Goal: Task Accomplishment & Management: Manage account settings

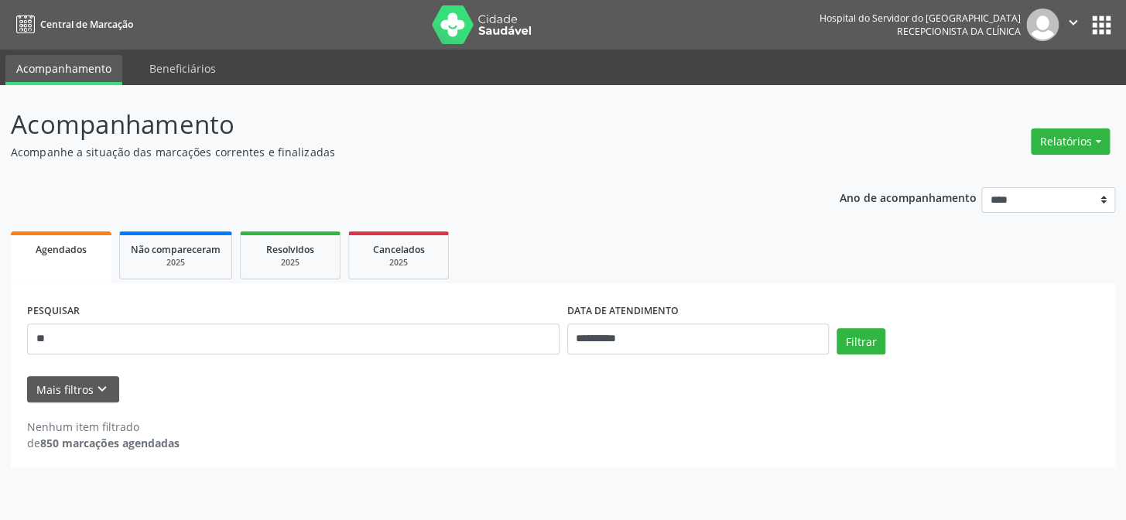
type input "*"
click at [108, 388] on button "Mais filtros keyboard_arrow_down" at bounding box center [73, 389] width 92 height 27
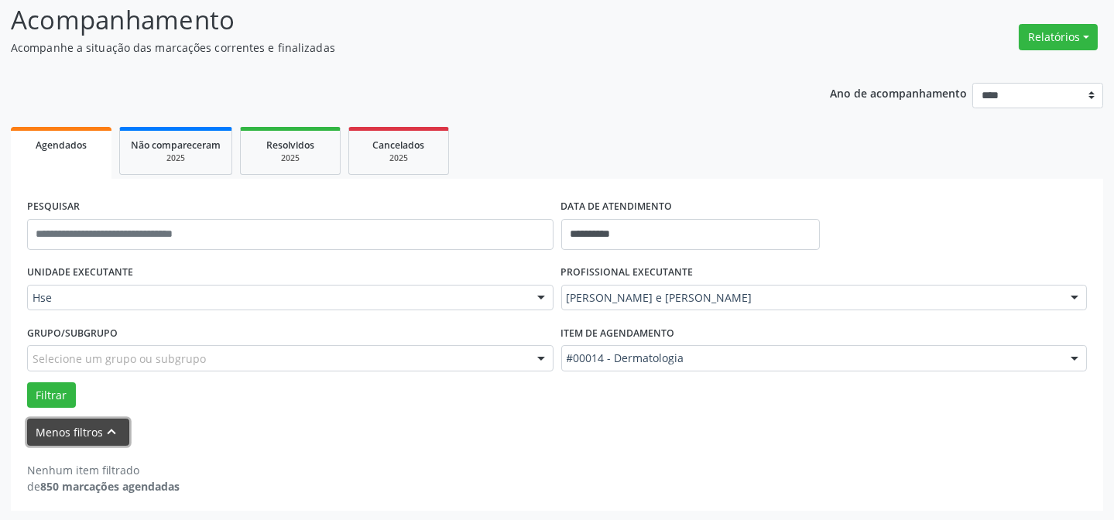
click at [111, 427] on icon "keyboard_arrow_up" at bounding box center [112, 431] width 17 height 17
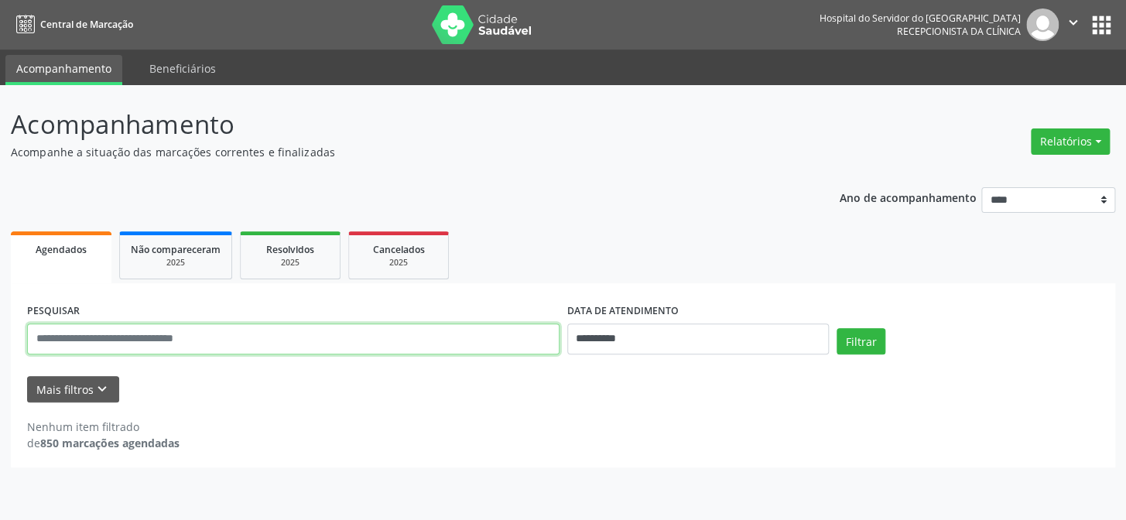
click at [139, 340] on input "text" at bounding box center [293, 339] width 533 height 31
type input "**********"
click at [837, 328] on button "Filtrar" at bounding box center [861, 341] width 49 height 26
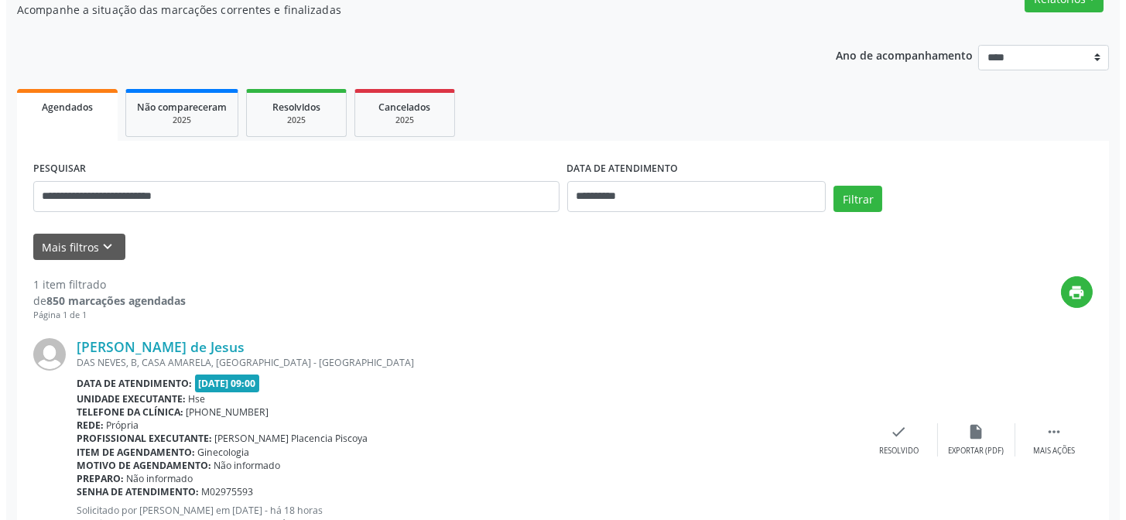
scroll to position [66, 0]
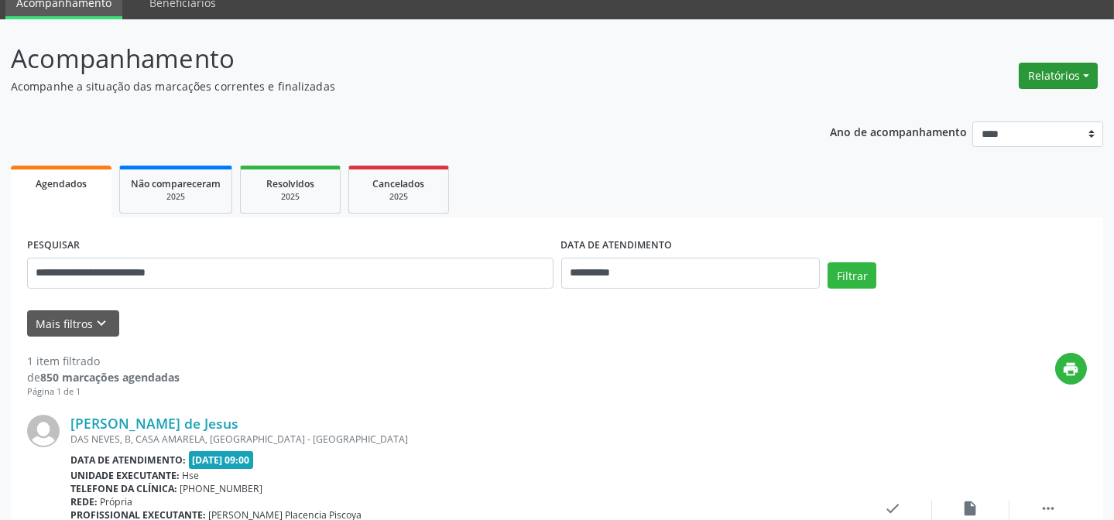
click at [1050, 77] on button "Relatórios" at bounding box center [1058, 76] width 79 height 26
click at [977, 101] on link "Agendamentos" at bounding box center [1014, 109] width 166 height 22
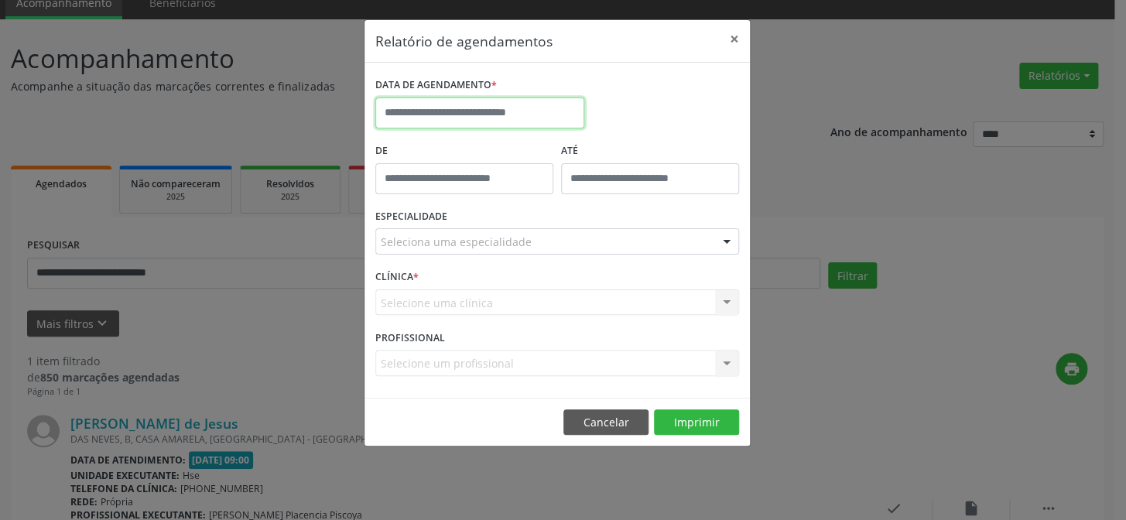
click at [455, 119] on input "text" at bounding box center [479, 113] width 209 height 31
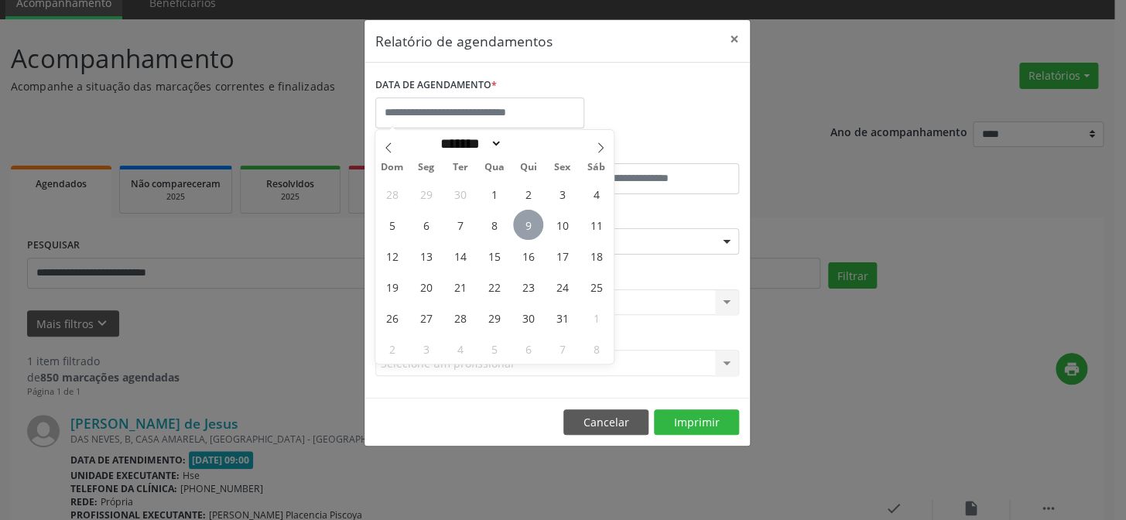
click at [533, 231] on span "9" at bounding box center [528, 225] width 30 height 30
type input "**********"
click at [533, 231] on span "9" at bounding box center [528, 225] width 30 height 30
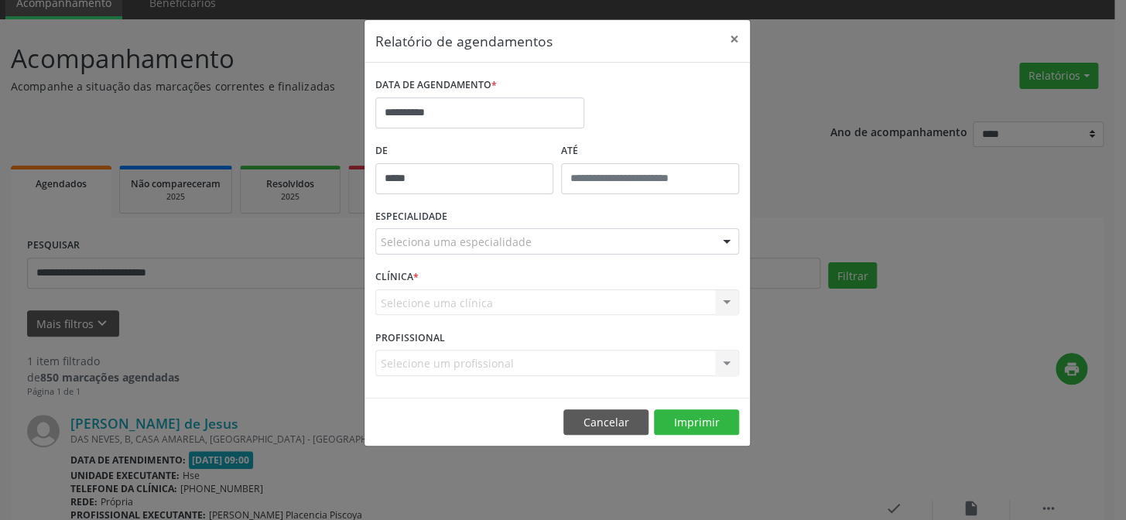
click at [475, 186] on input "*****" at bounding box center [464, 178] width 178 height 31
click at [488, 218] on span at bounding box center [486, 219] width 11 height 15
type input "*****"
type input "**"
click at [488, 218] on span at bounding box center [486, 219] width 11 height 15
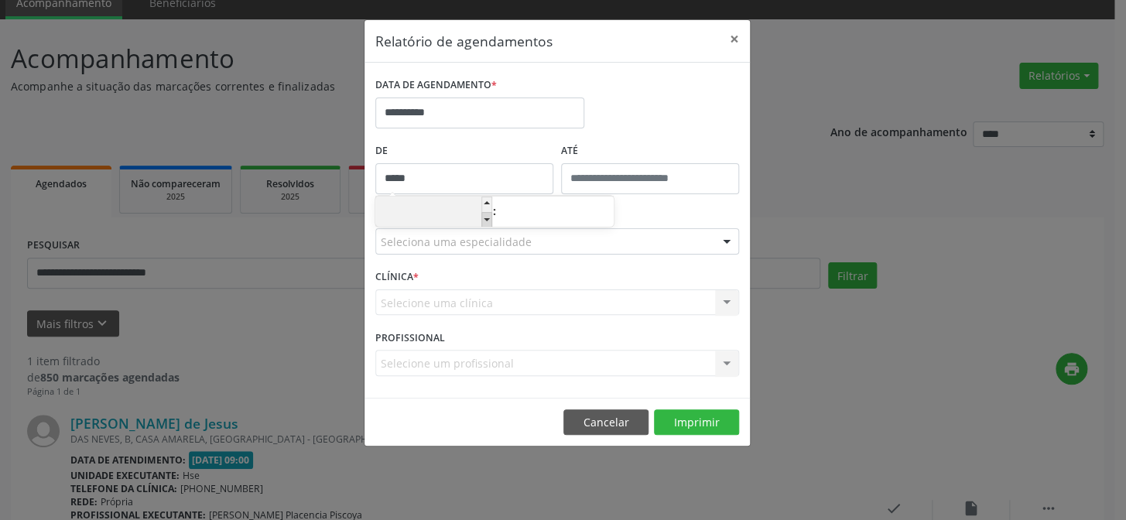
type input "*****"
type input "**"
click at [488, 218] on span at bounding box center [486, 219] width 11 height 15
type input "*****"
type input "**"
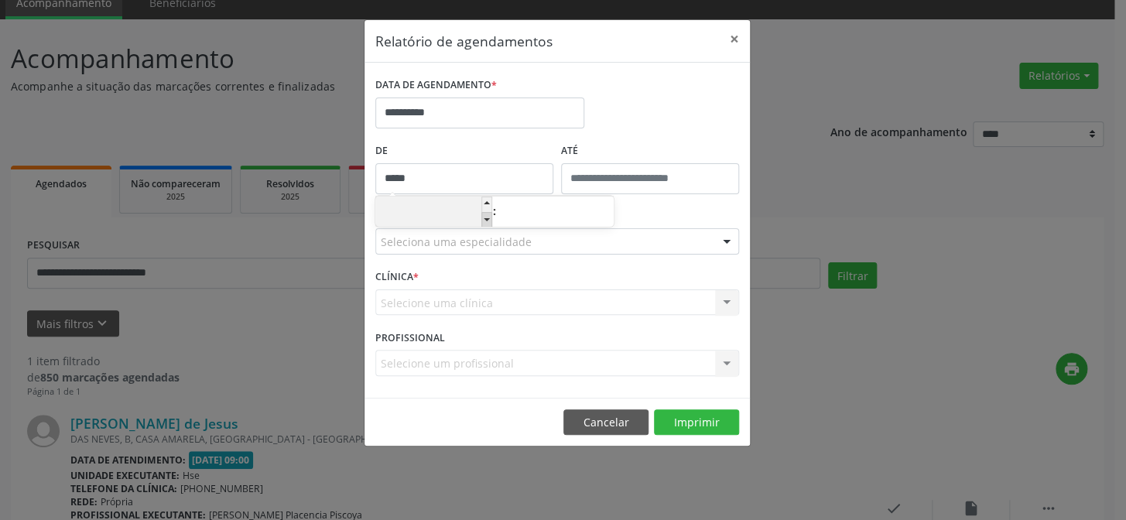
click at [488, 218] on span at bounding box center [486, 219] width 11 height 15
type input "*****"
type input "**"
click at [485, 199] on span at bounding box center [486, 204] width 11 height 15
type input "*****"
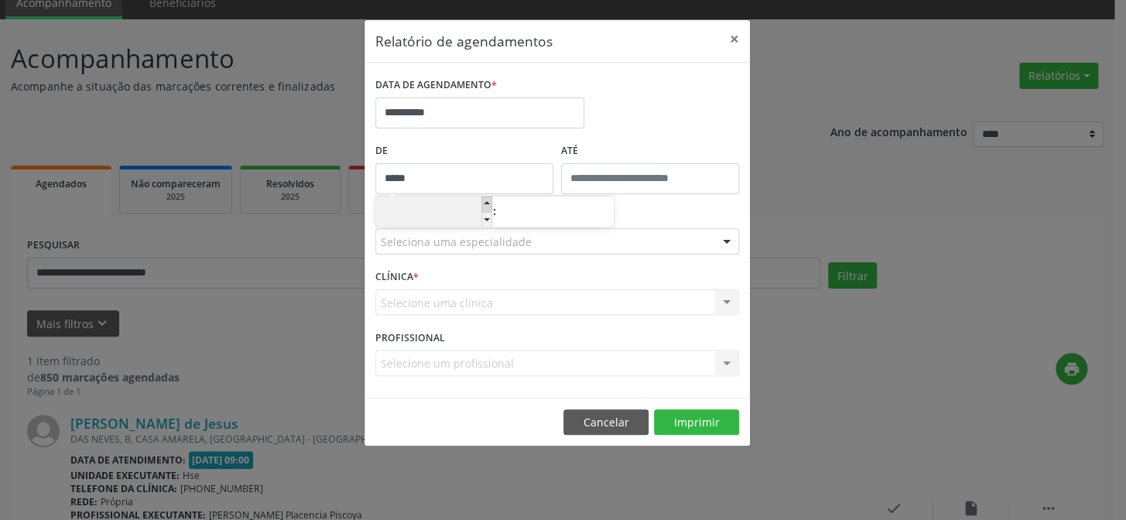
type input "**"
drag, startPoint x: 699, startPoint y: 115, endPoint x: 513, endPoint y: 153, distance: 189.6
click at [698, 116] on div "**********" at bounding box center [558, 107] width 372 height 66
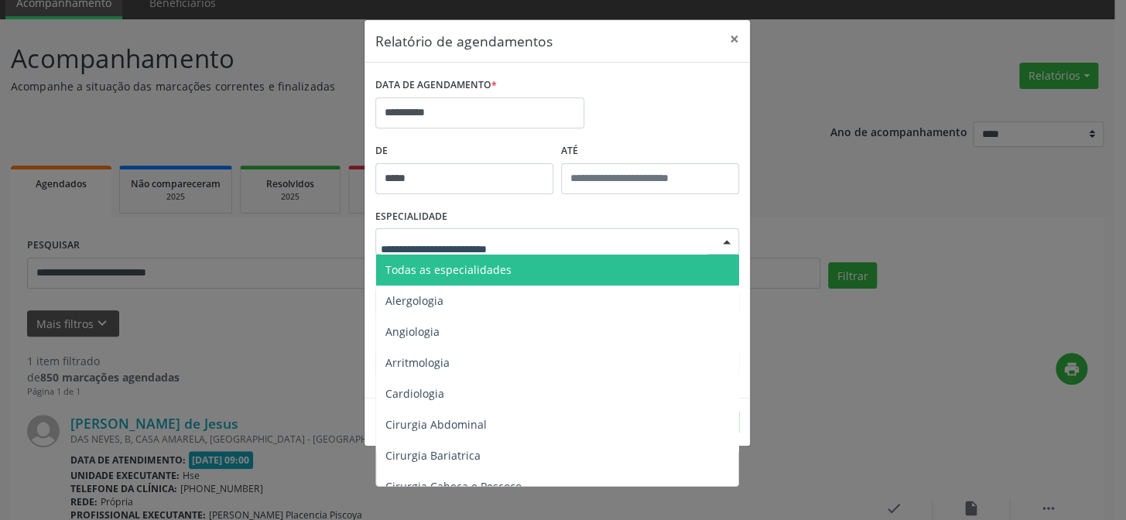
click at [458, 254] on div "Todas as especialidades Alergologia Angiologia Arritmologia Cardiologia Cirurgi…" at bounding box center [557, 241] width 364 height 26
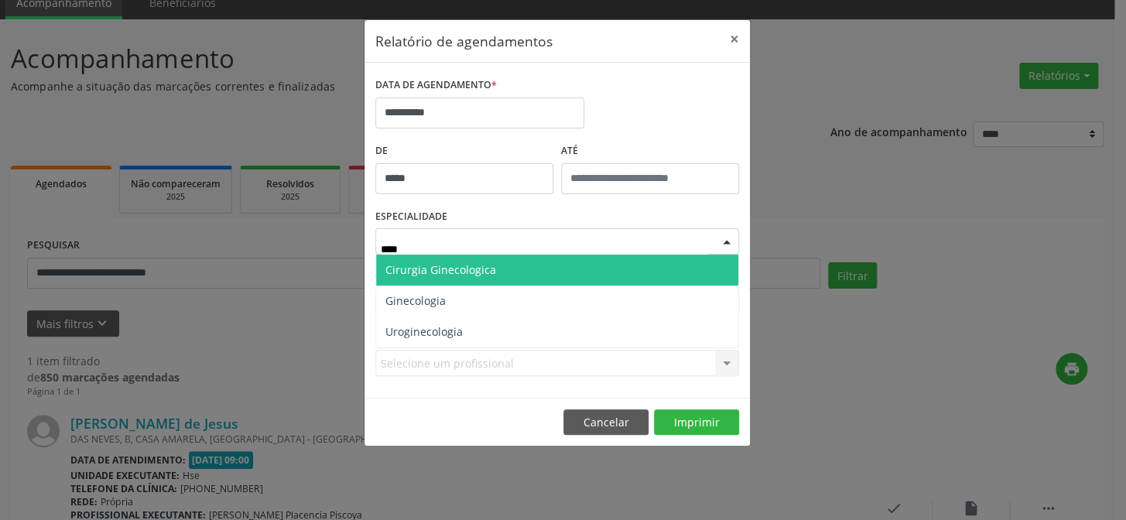
type input "*****"
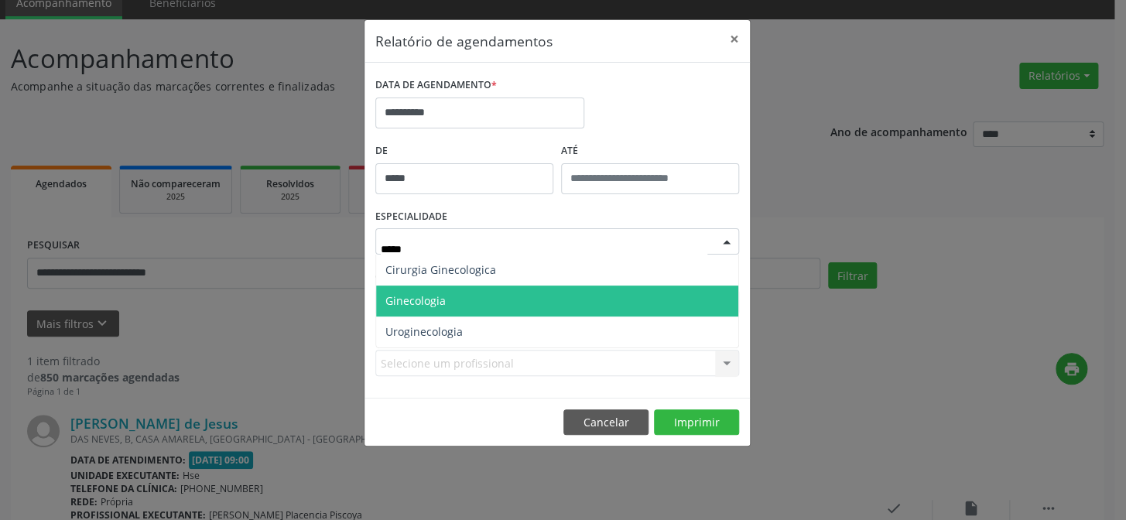
click at [455, 295] on span "Ginecologia" at bounding box center [557, 301] width 362 height 31
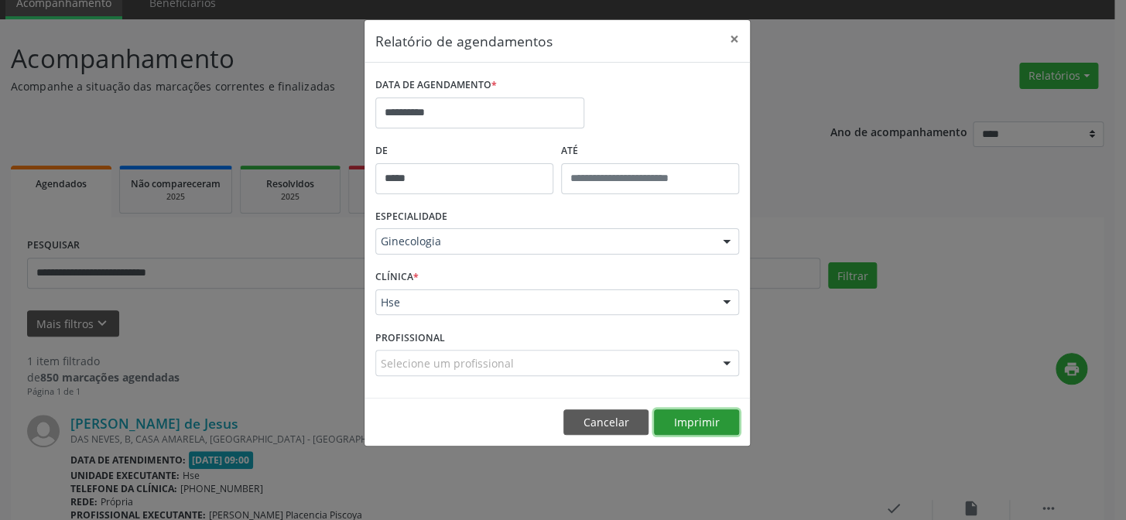
click at [684, 425] on button "Imprimir" at bounding box center [696, 423] width 85 height 26
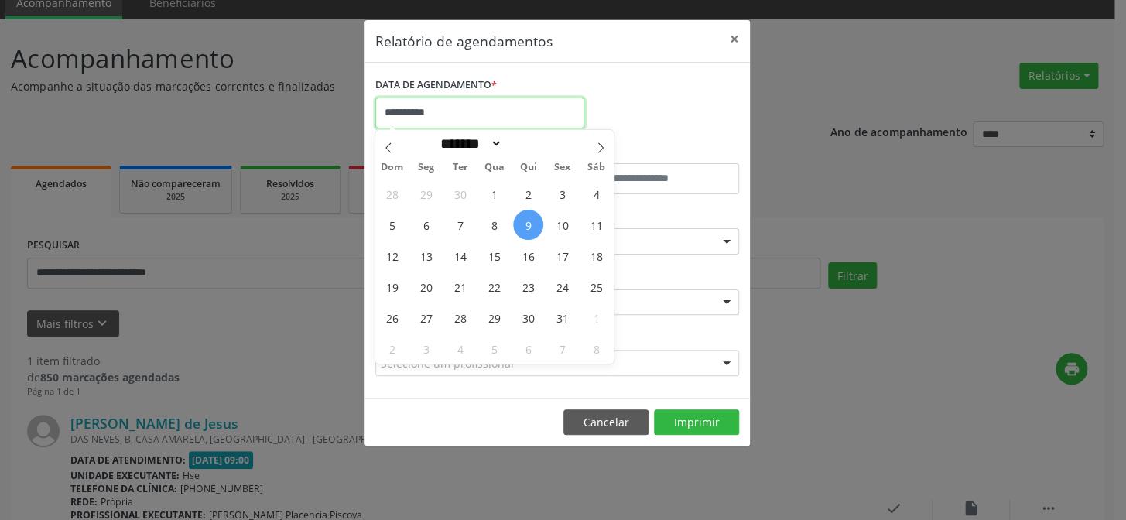
click at [410, 116] on input "**********" at bounding box center [479, 113] width 209 height 31
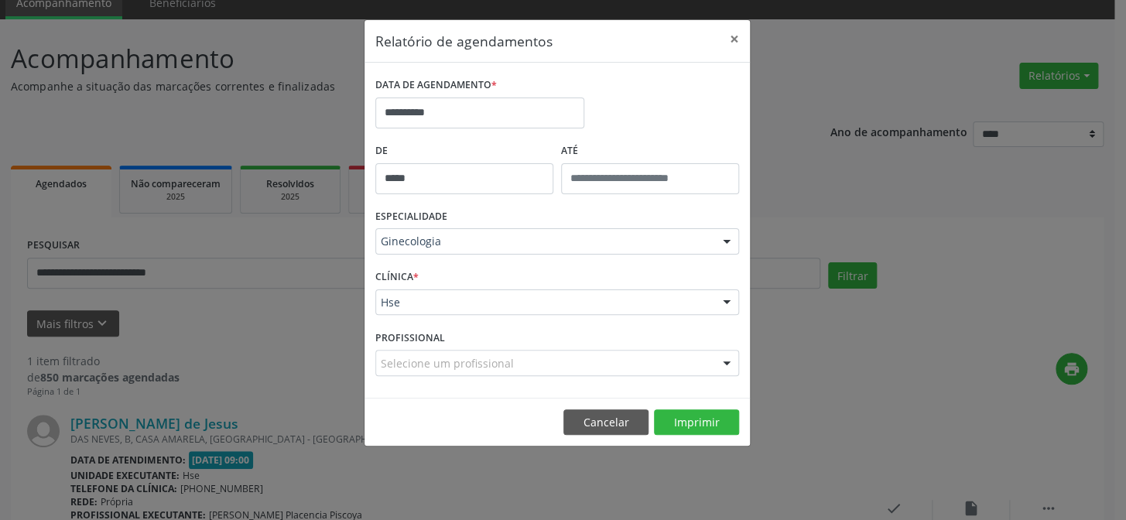
click at [648, 116] on div "**********" at bounding box center [558, 107] width 372 height 66
click at [416, 189] on input "*****" at bounding box center [464, 178] width 178 height 31
click at [485, 217] on span at bounding box center [486, 219] width 11 height 15
type input "*****"
type input "**"
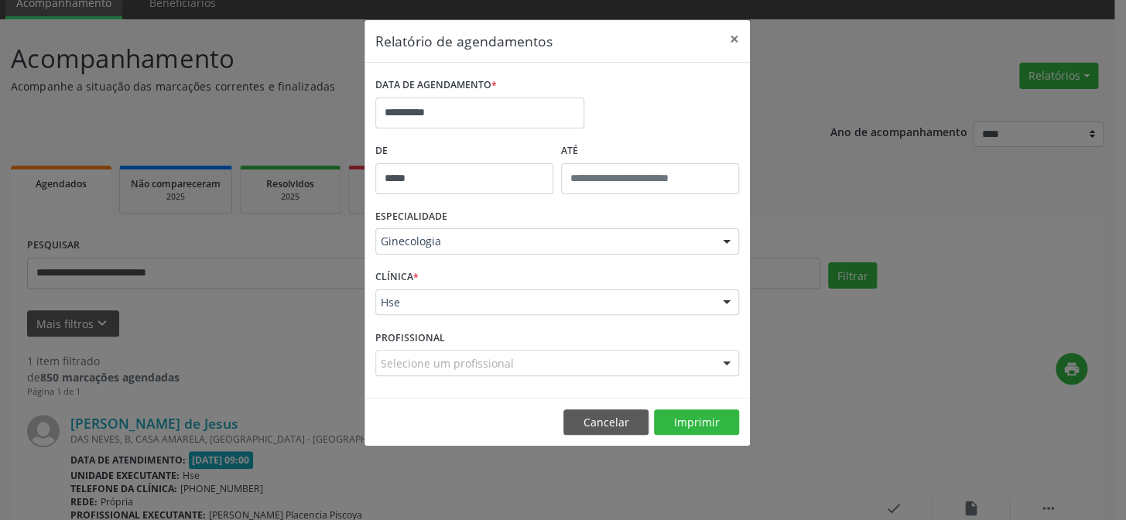
drag, startPoint x: 572, startPoint y: 77, endPoint x: 618, endPoint y: 127, distance: 68.0
click at [572, 77] on div "DATA DE AGENDAMENTO *" at bounding box center [479, 86] width 209 height 24
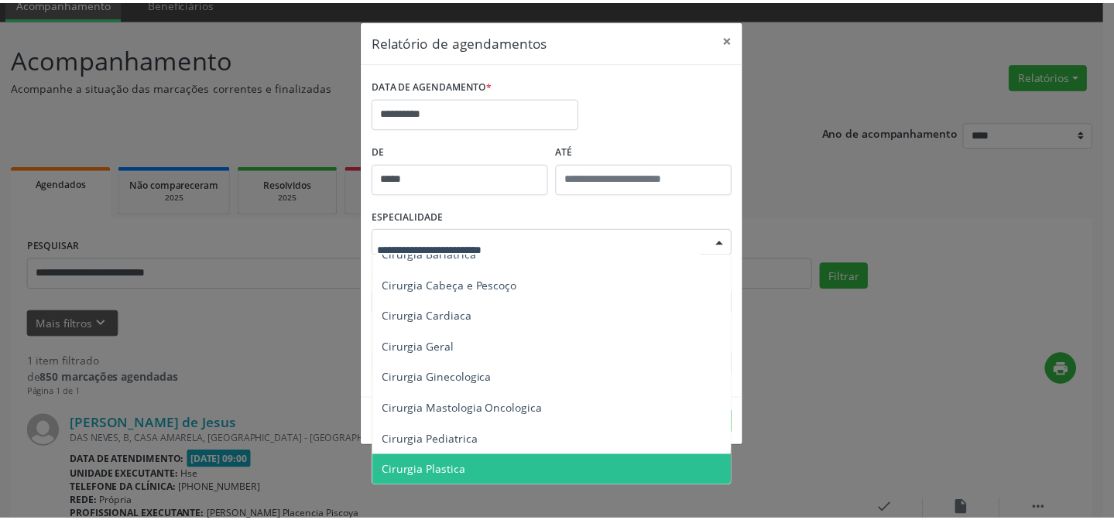
scroll to position [0, 0]
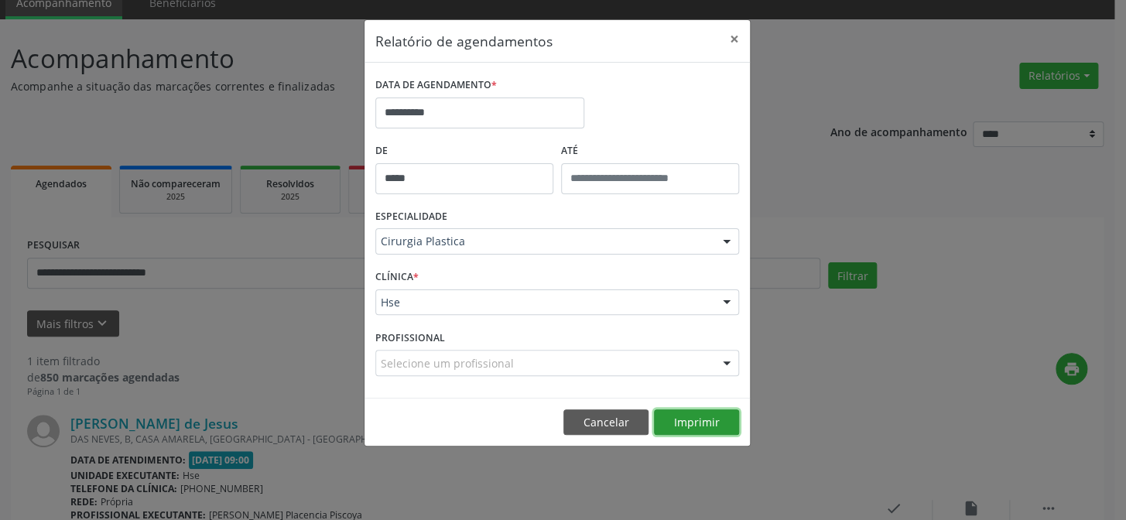
click at [716, 420] on button "Imprimir" at bounding box center [696, 423] width 85 height 26
drag, startPoint x: 581, startPoint y: 426, endPoint x: 362, endPoint y: 348, distance: 232.6
click at [557, 410] on footer "Cancelar Imprimir" at bounding box center [558, 422] width 386 height 49
click at [600, 425] on button "Cancelar" at bounding box center [606, 423] width 85 height 26
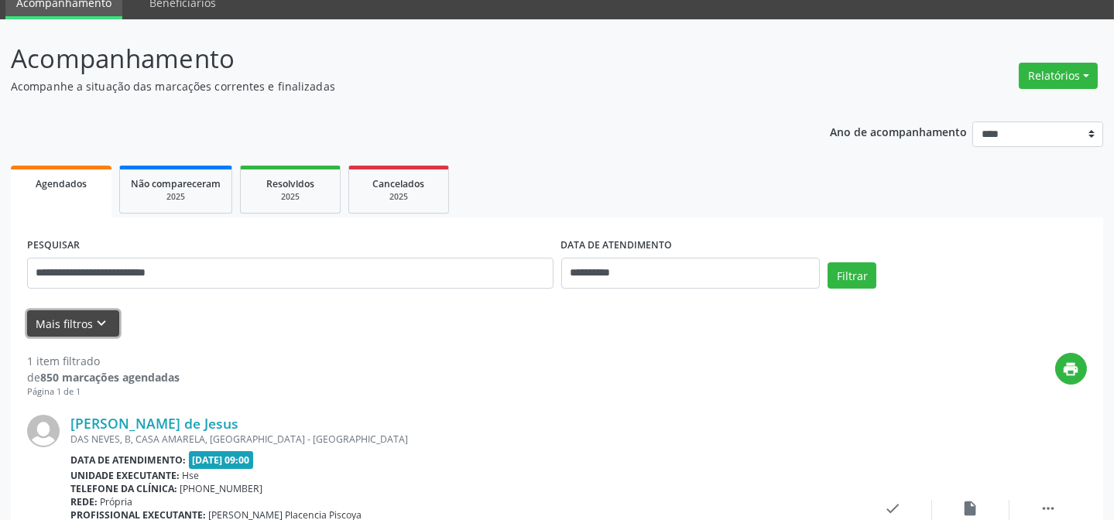
click at [95, 318] on icon "keyboard_arrow_down" at bounding box center [102, 323] width 17 height 17
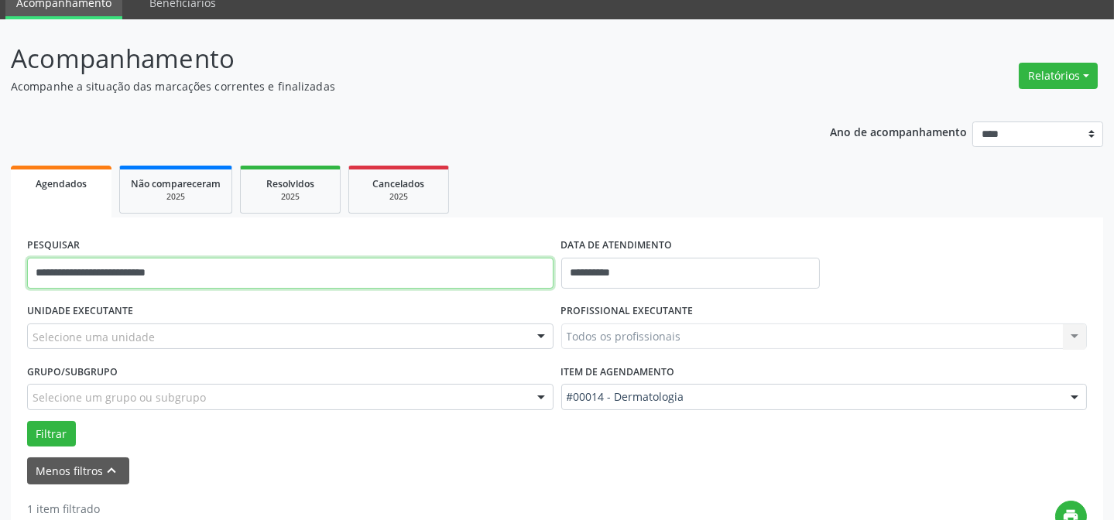
click at [252, 265] on input "**********" at bounding box center [290, 273] width 526 height 31
type input "*"
click at [294, 343] on div "Selecione uma unidade" at bounding box center [290, 337] width 526 height 26
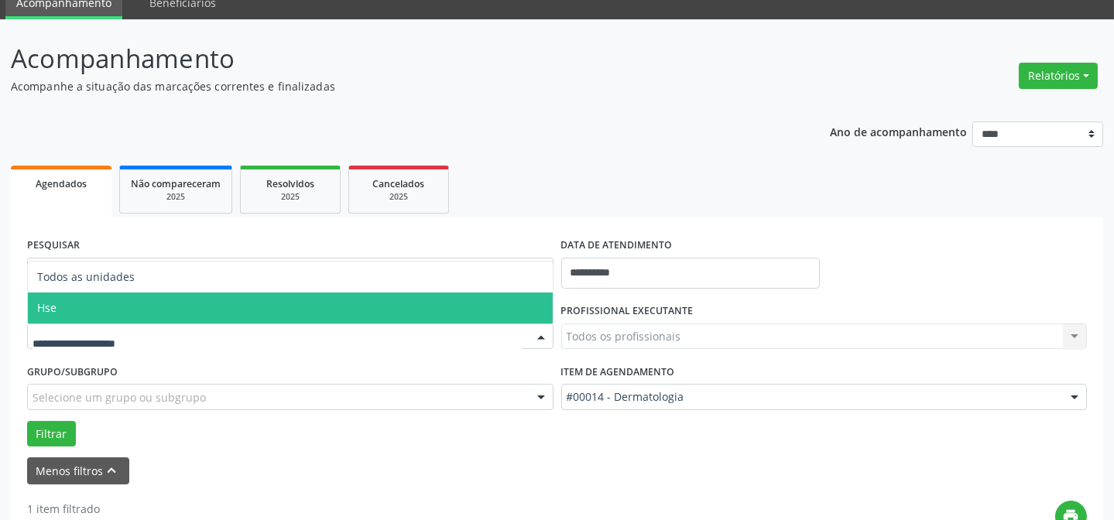
click at [238, 307] on span "Hse" at bounding box center [290, 308] width 525 height 31
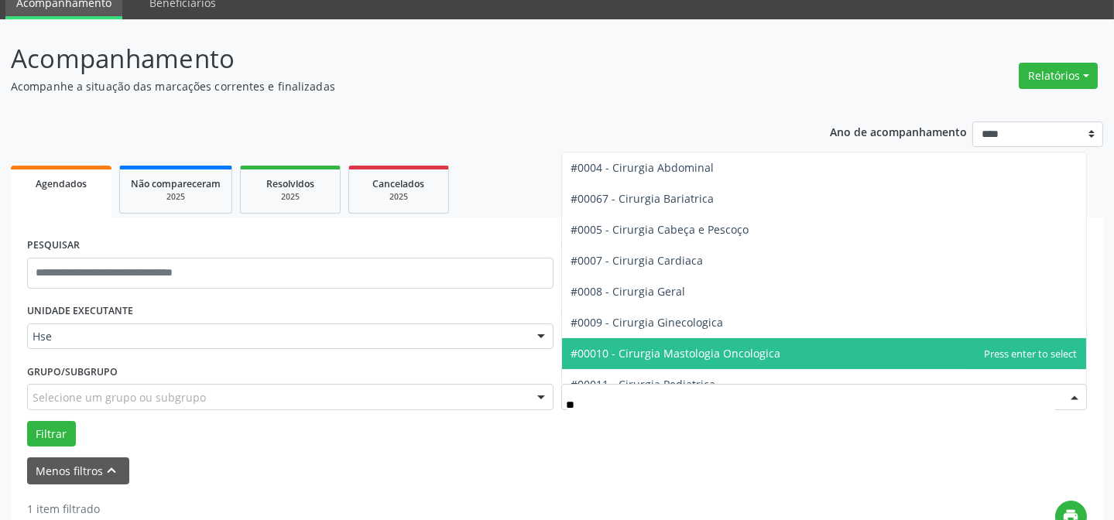
type input "***"
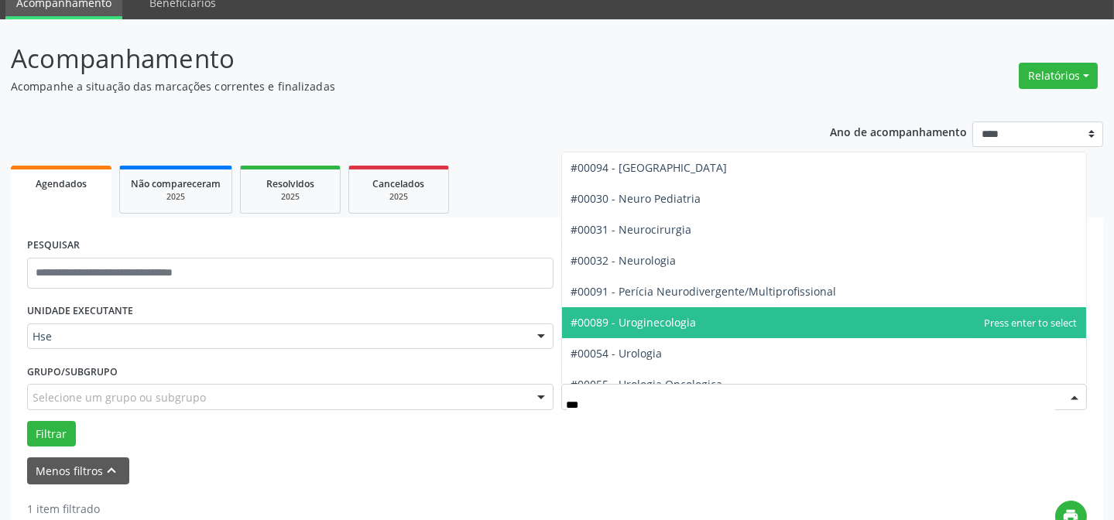
click at [632, 318] on span "#00089 - Uroginecologia" at bounding box center [633, 322] width 125 height 15
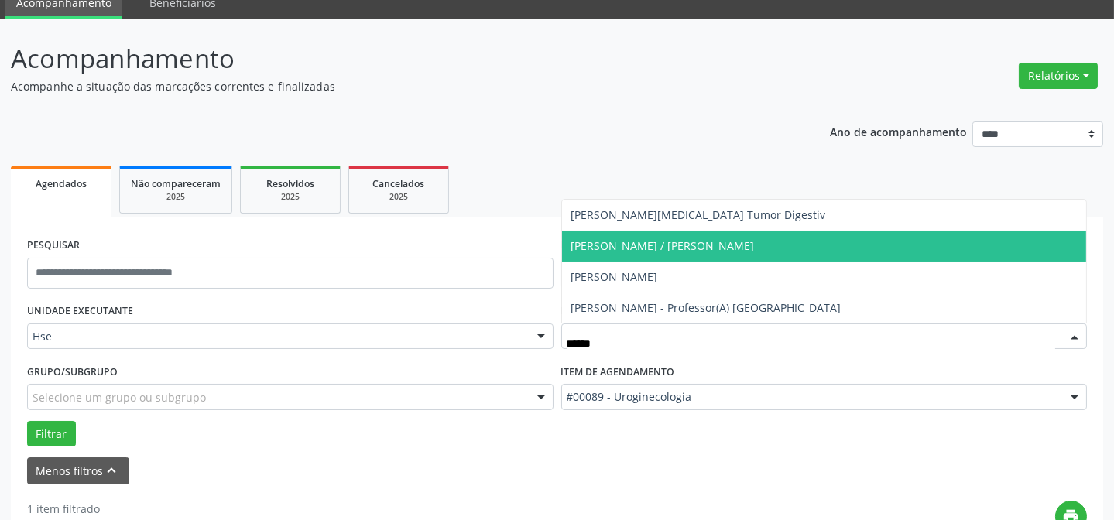
click at [603, 248] on span "[PERSON_NAME] / [PERSON_NAME]" at bounding box center [662, 245] width 183 height 15
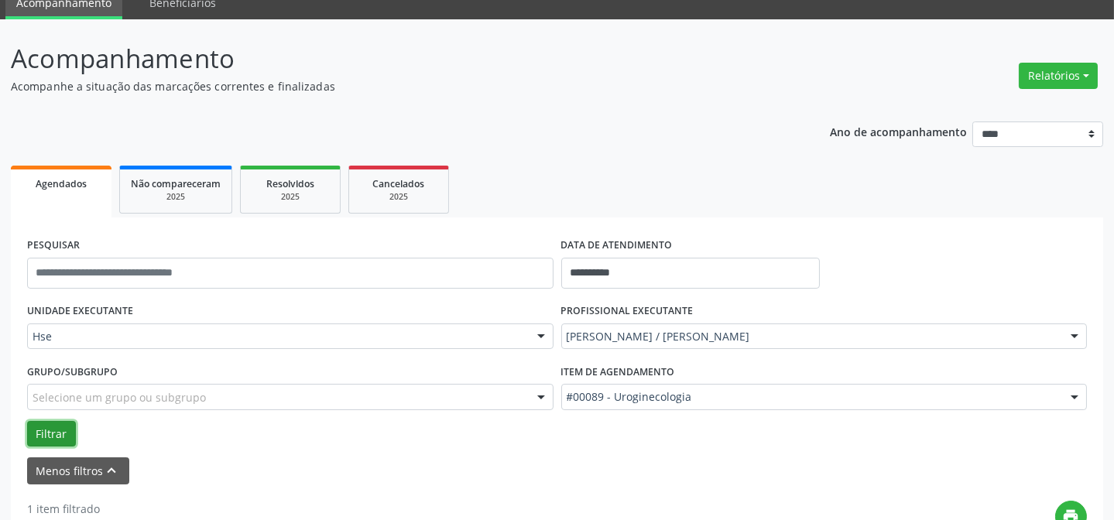
click at [67, 431] on button "Filtrar" at bounding box center [51, 434] width 49 height 26
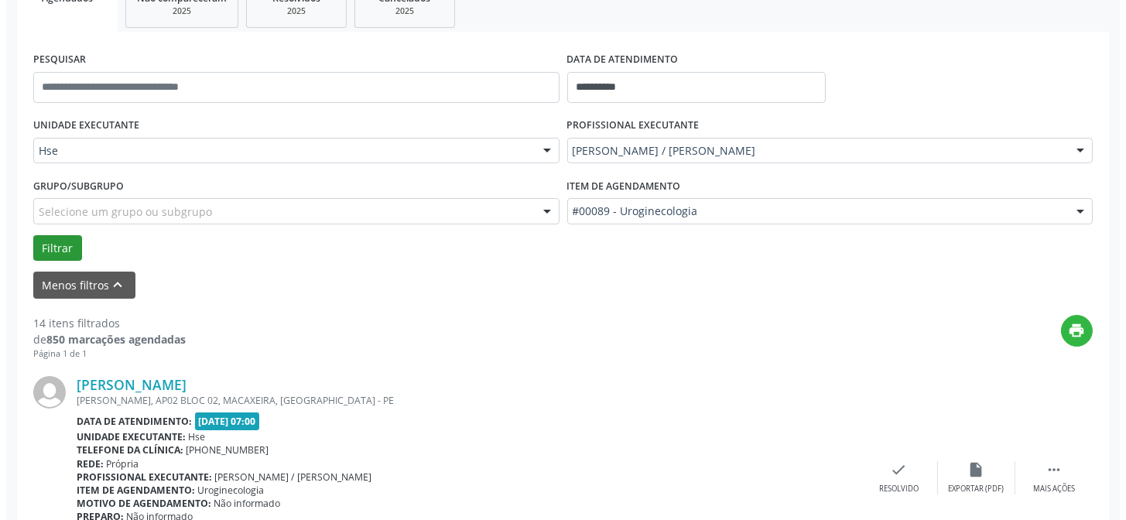
scroll to position [277, 0]
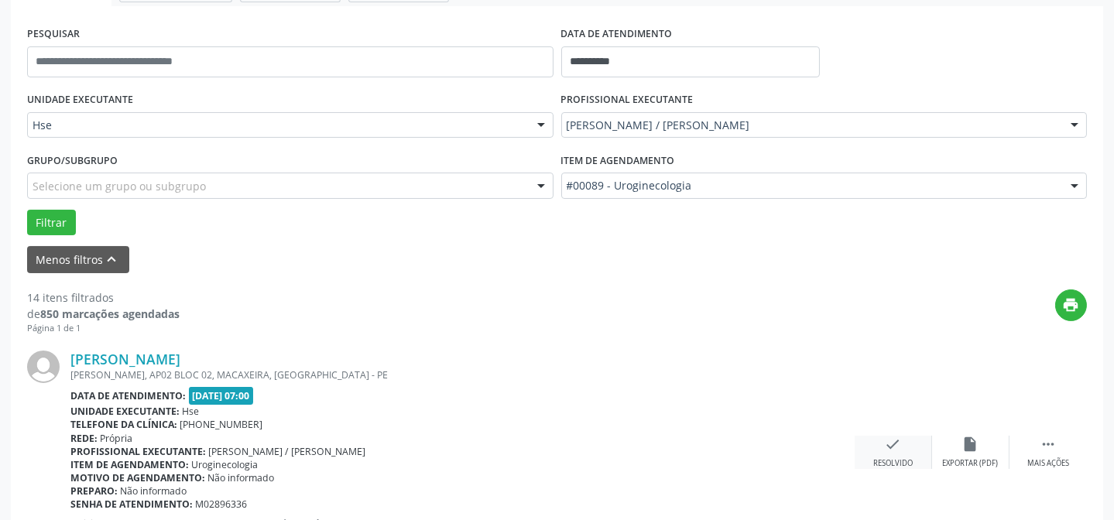
click at [877, 453] on div "check Resolvido" at bounding box center [893, 452] width 77 height 33
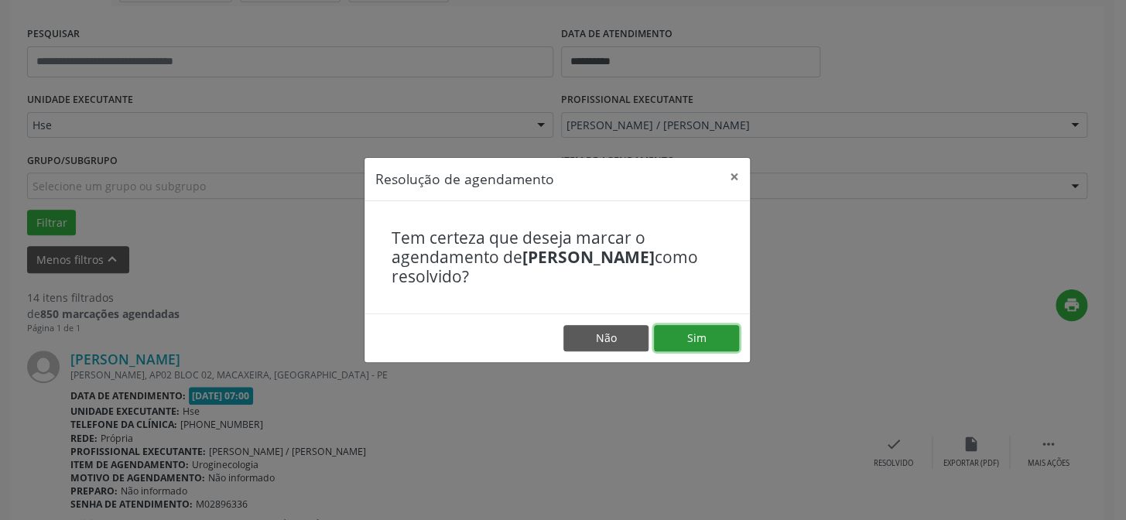
click at [733, 344] on button "Sim" at bounding box center [696, 338] width 85 height 26
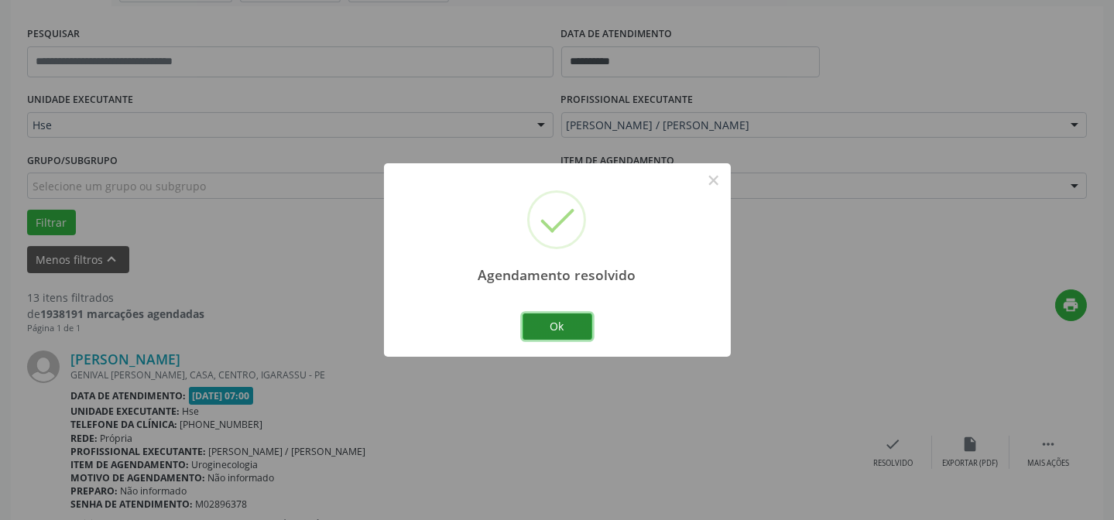
click at [560, 325] on button "Ok" at bounding box center [558, 327] width 70 height 26
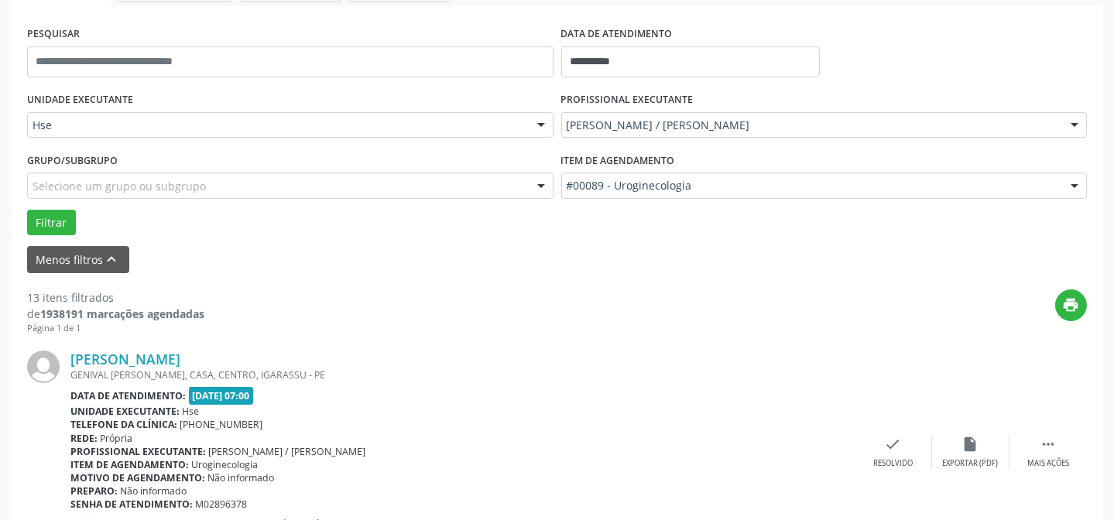
drag, startPoint x: 1056, startPoint y: 461, endPoint x: 968, endPoint y: 424, distance: 95.0
click at [1043, 451] on div " Mais ações" at bounding box center [1047, 452] width 77 height 33
click at [962, 444] on icon "alarm_off" at bounding box center [970, 444] width 17 height 17
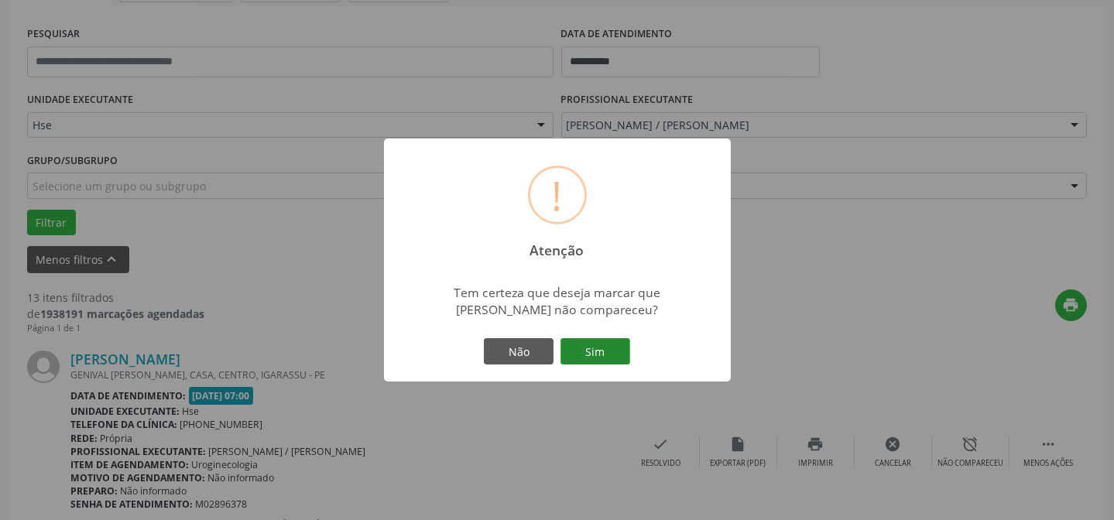
click at [590, 349] on button "Sim" at bounding box center [595, 351] width 70 height 26
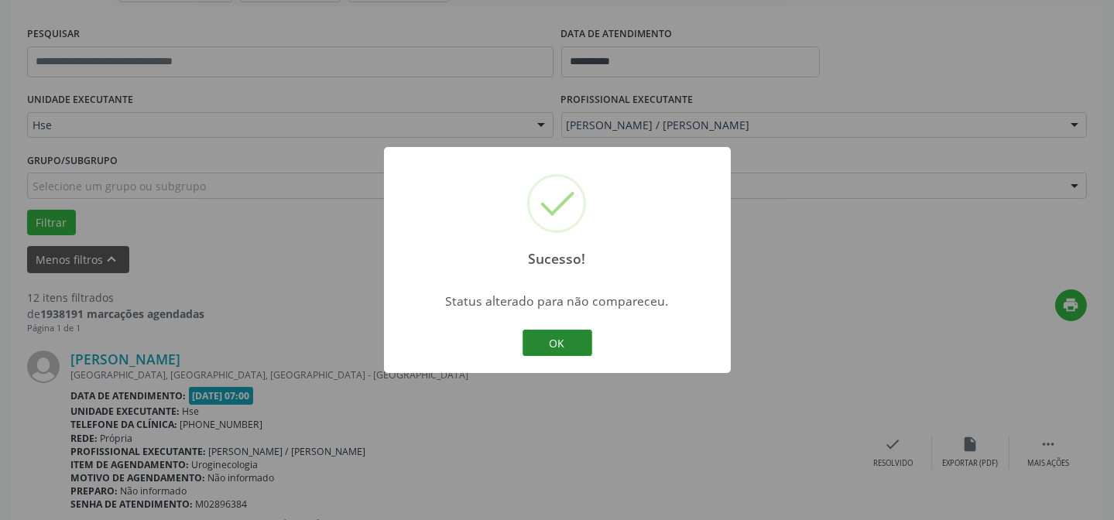
click at [524, 350] on button "OK" at bounding box center [558, 343] width 70 height 26
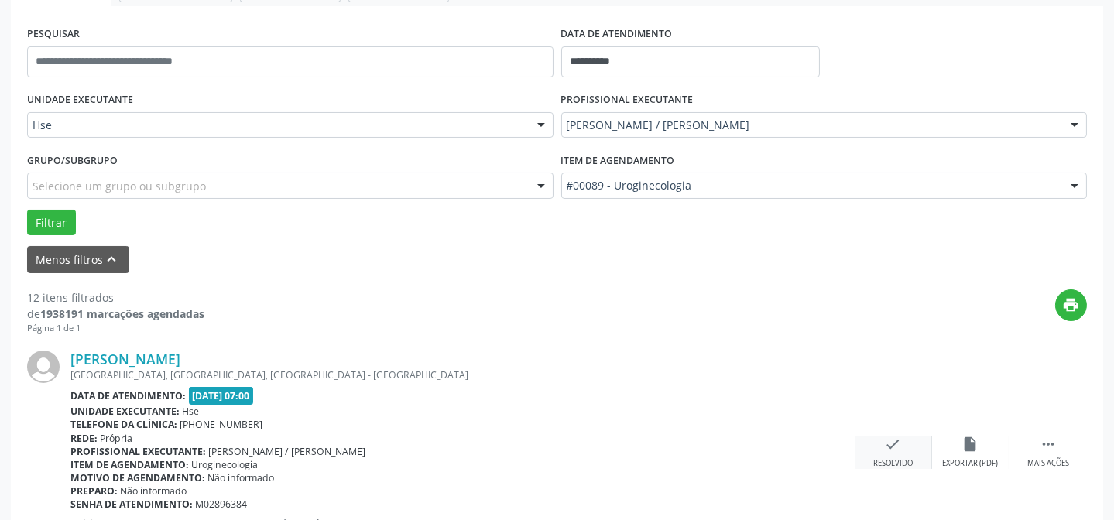
click at [890, 438] on icon "check" at bounding box center [893, 444] width 17 height 17
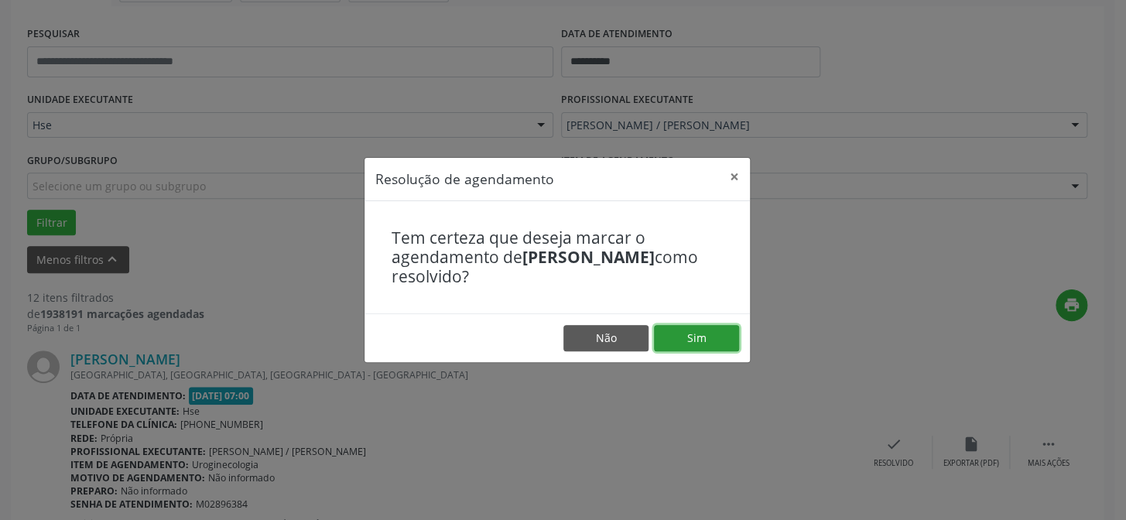
click at [723, 326] on button "Sim" at bounding box center [696, 338] width 85 height 26
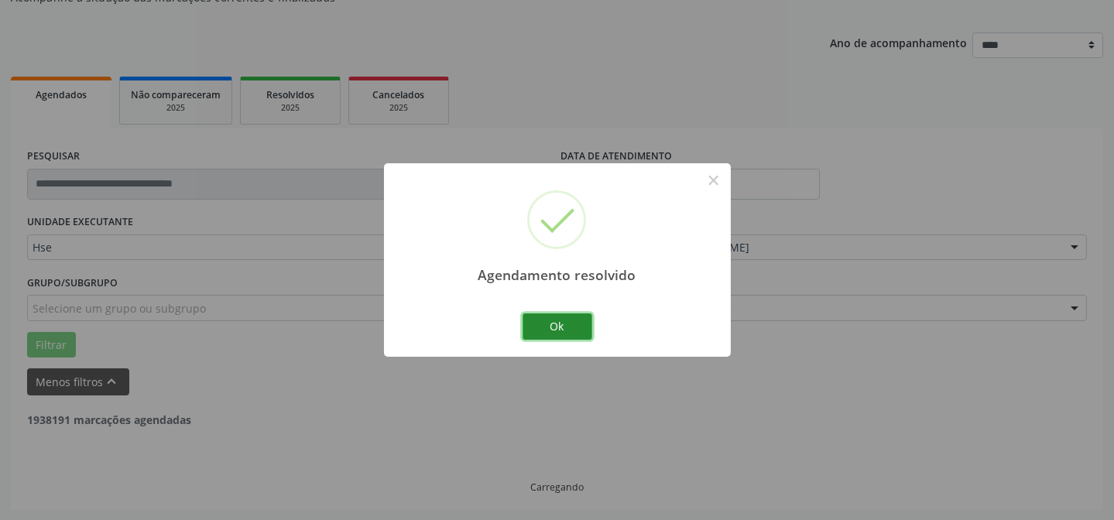
click at [584, 331] on button "Ok" at bounding box center [558, 327] width 70 height 26
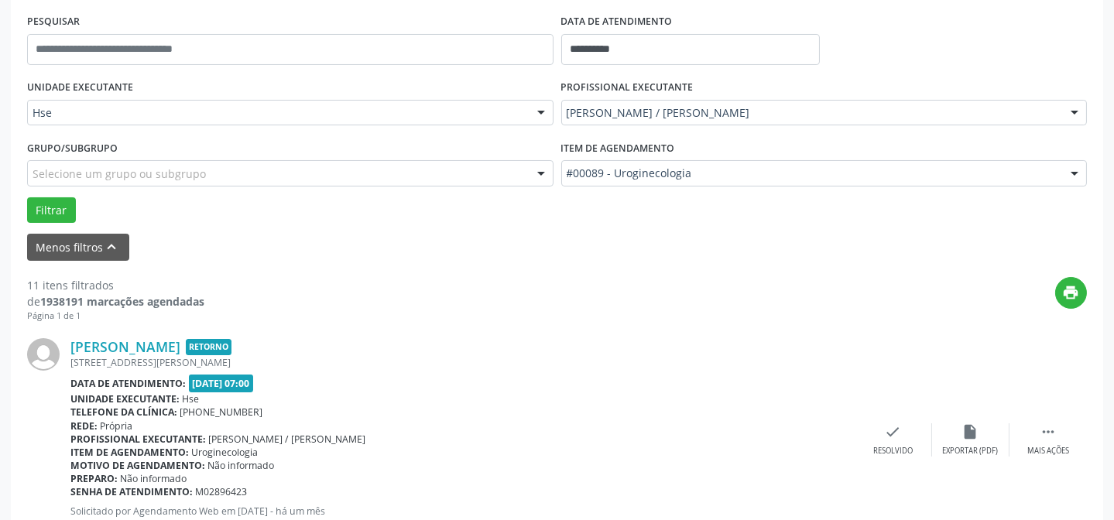
scroll to position [295, 0]
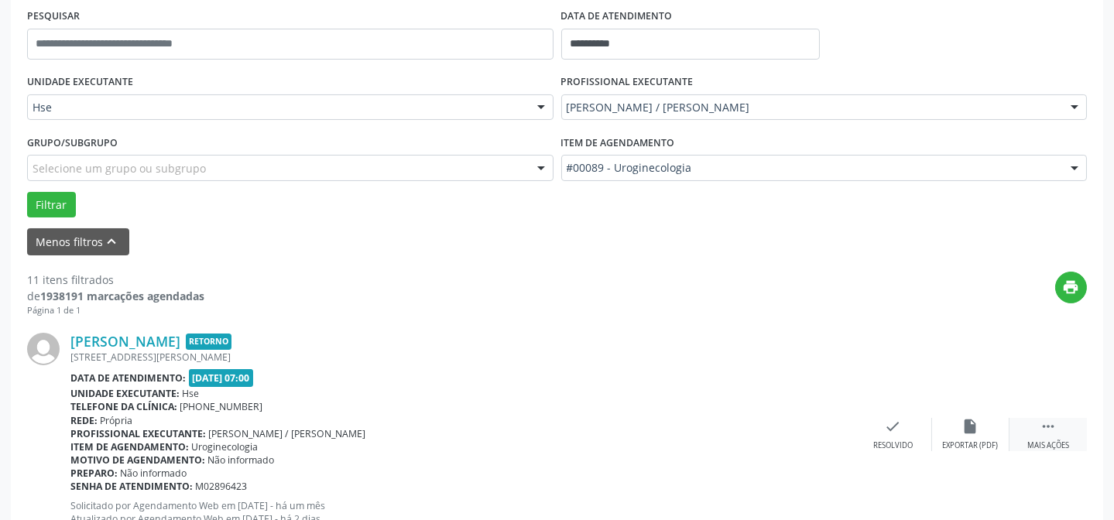
click at [1017, 426] on div " Mais ações" at bounding box center [1047, 434] width 77 height 33
click at [988, 429] on div "alarm_off Não compareceu" at bounding box center [970, 434] width 77 height 33
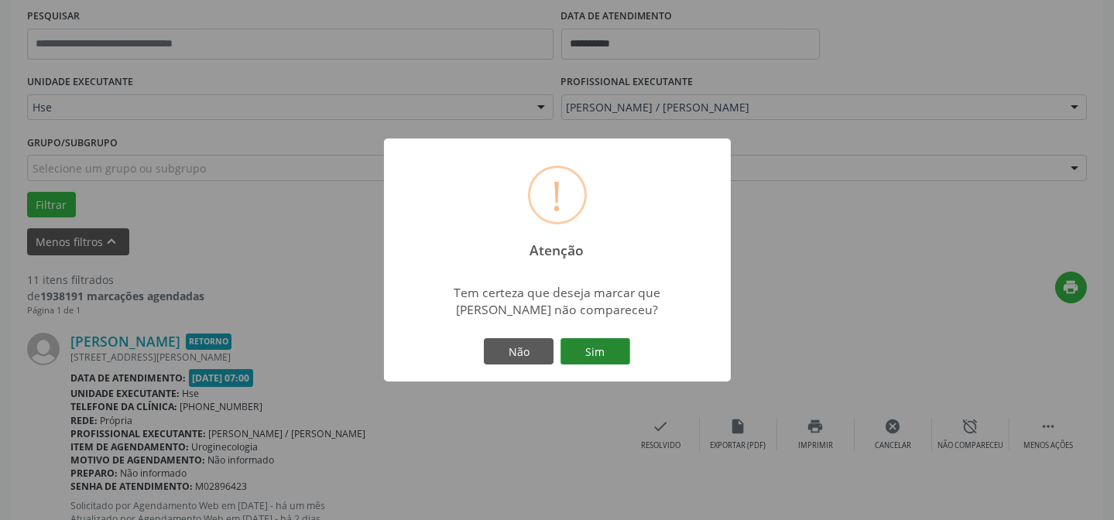
click at [582, 349] on button "Sim" at bounding box center [595, 351] width 70 height 26
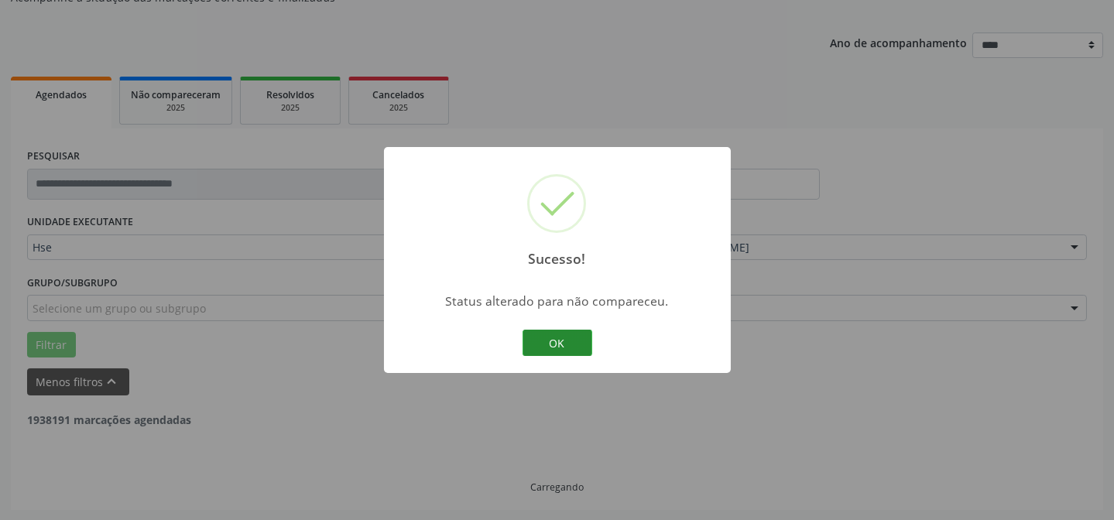
click at [525, 346] on button "OK" at bounding box center [558, 343] width 70 height 26
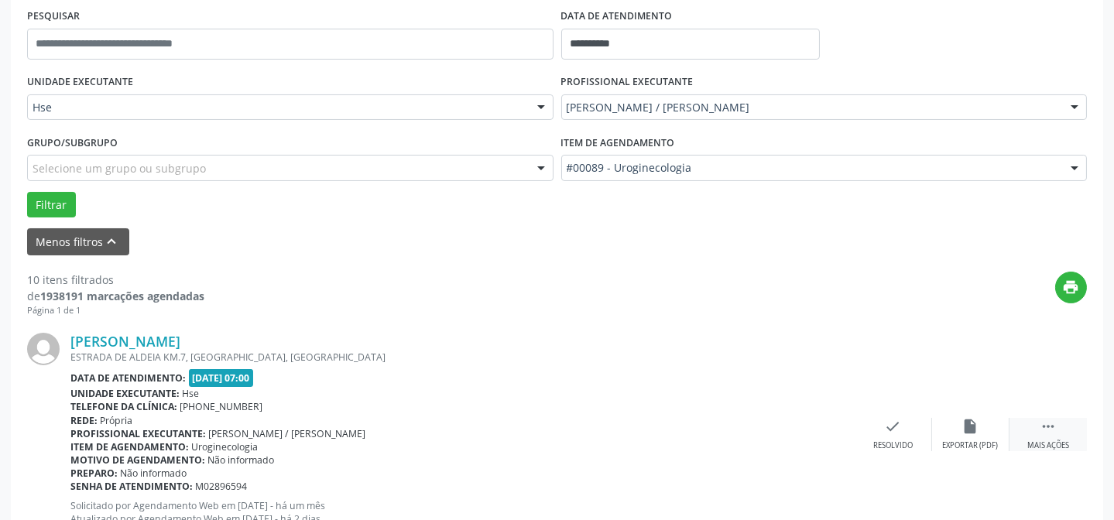
click at [1045, 434] on div " Mais ações" at bounding box center [1047, 434] width 77 height 33
click at [988, 428] on div "alarm_off Não compareceu" at bounding box center [970, 434] width 77 height 33
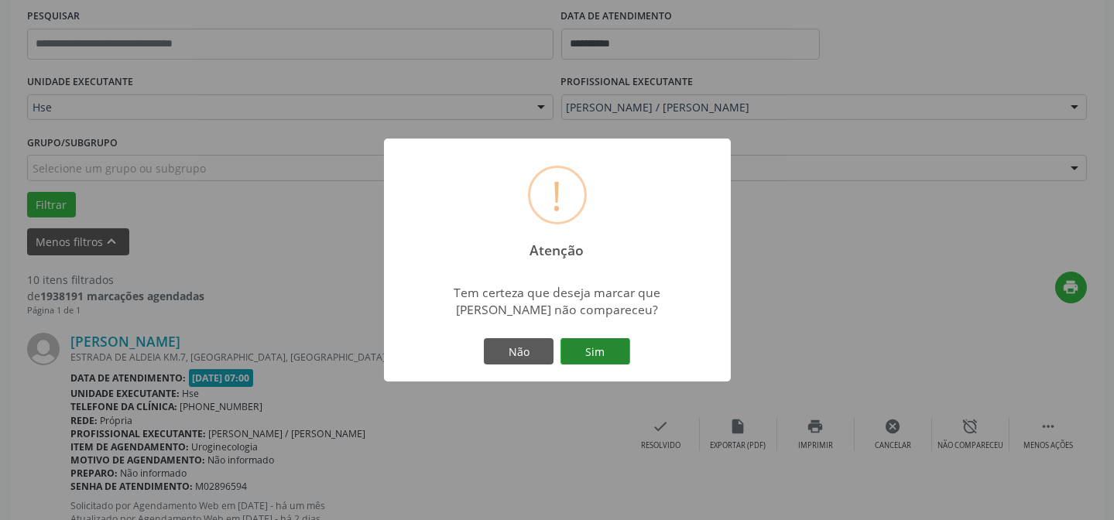
click at [596, 345] on button "Sim" at bounding box center [595, 351] width 70 height 26
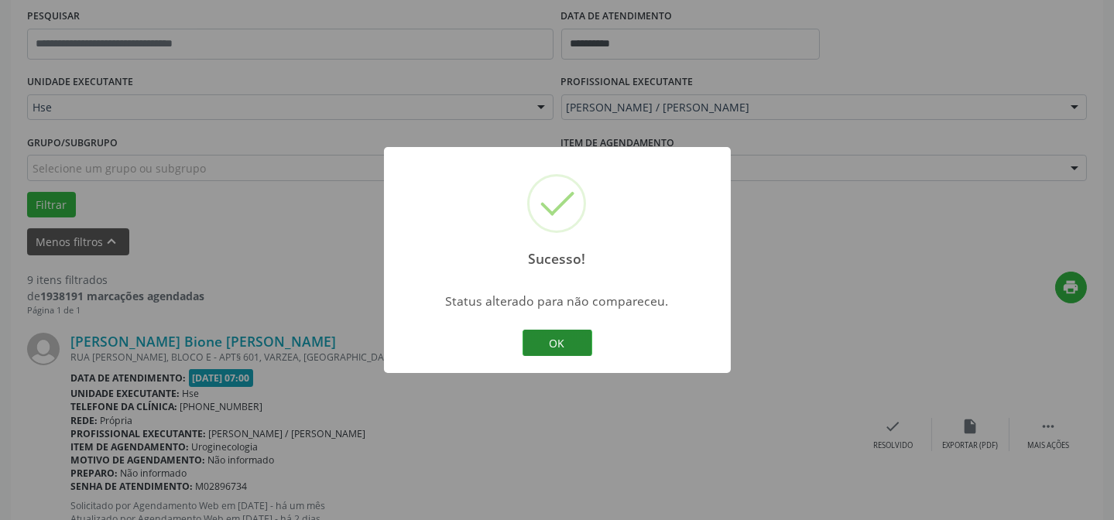
click at [557, 344] on button "OK" at bounding box center [558, 343] width 70 height 26
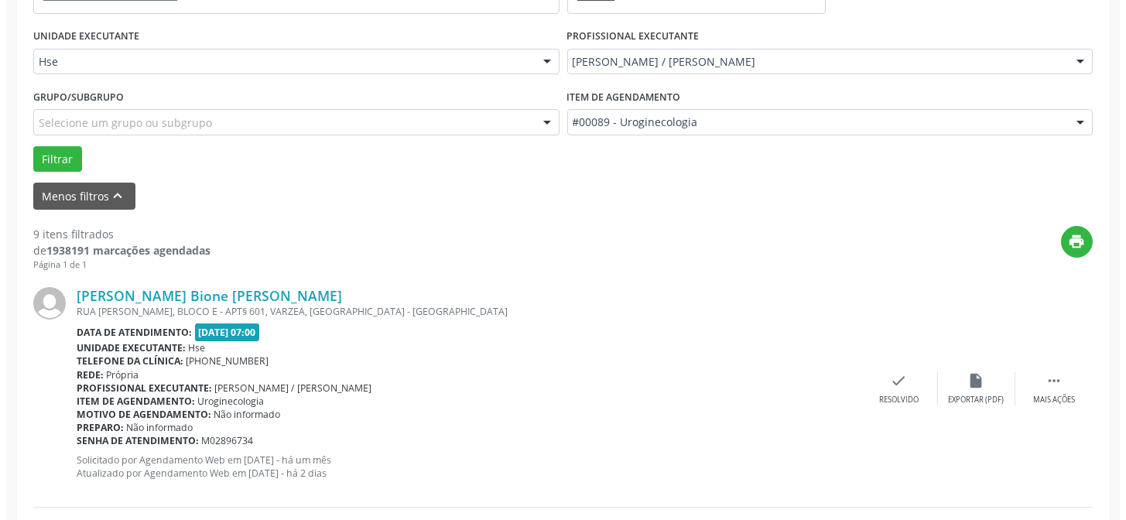
scroll to position [365, 0]
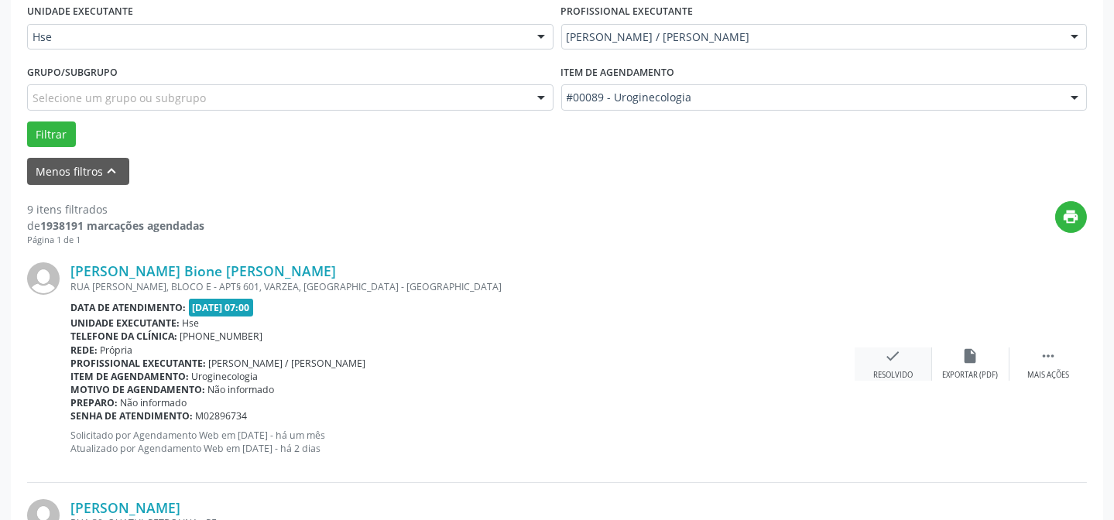
click at [900, 355] on icon "check" at bounding box center [893, 356] width 17 height 17
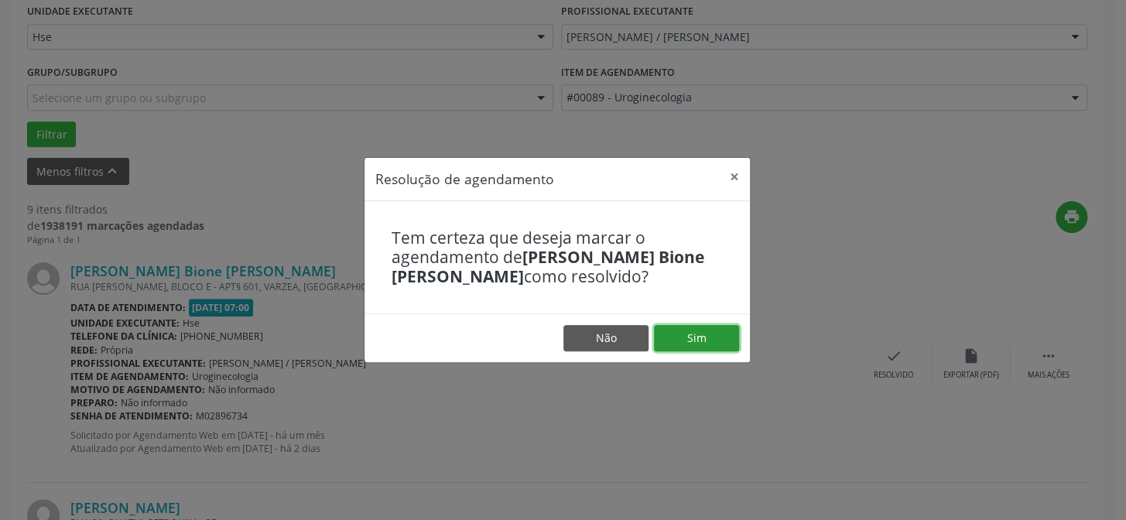
click at [732, 332] on button "Sim" at bounding box center [696, 338] width 85 height 26
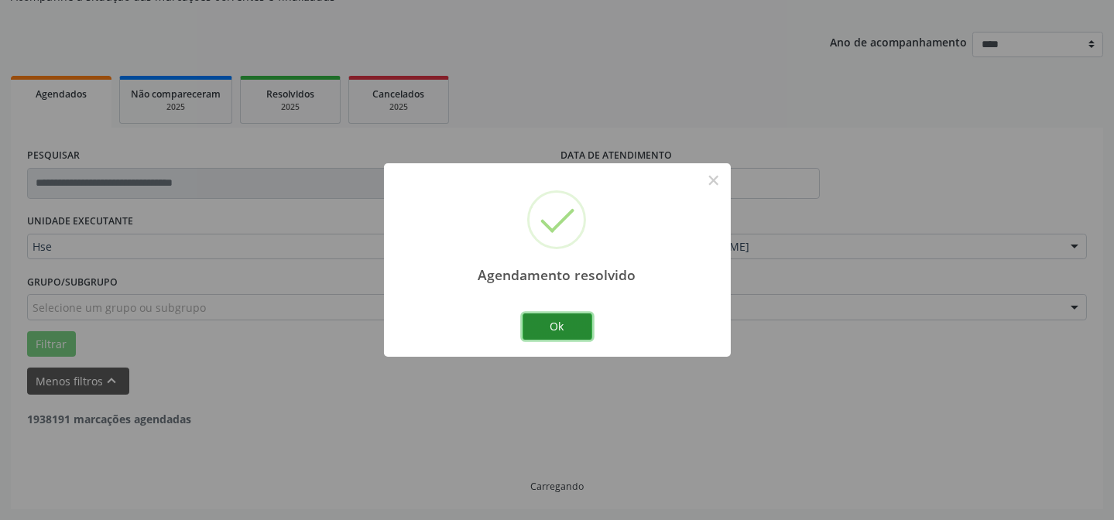
click at [574, 332] on button "Ok" at bounding box center [558, 327] width 70 height 26
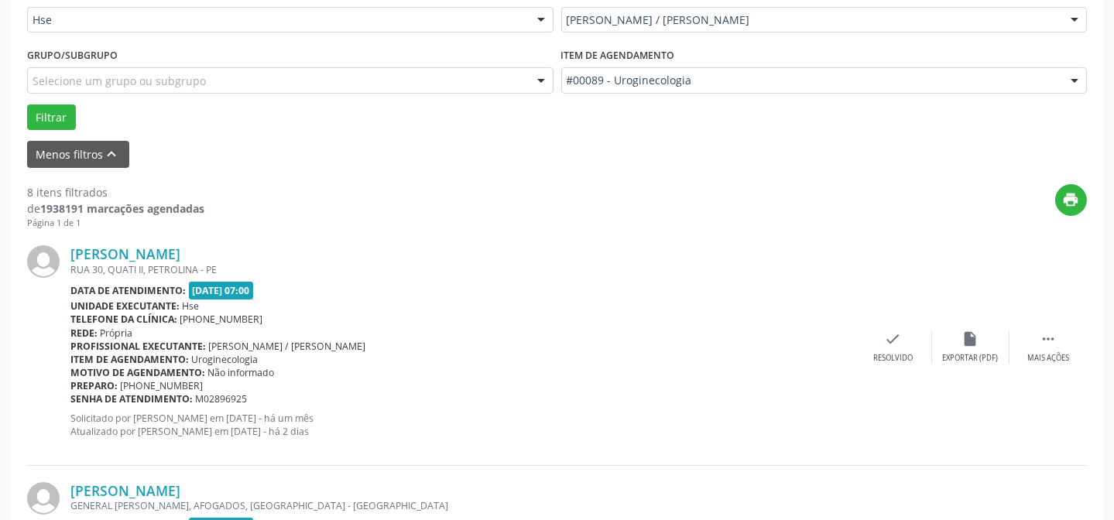
scroll to position [506, 0]
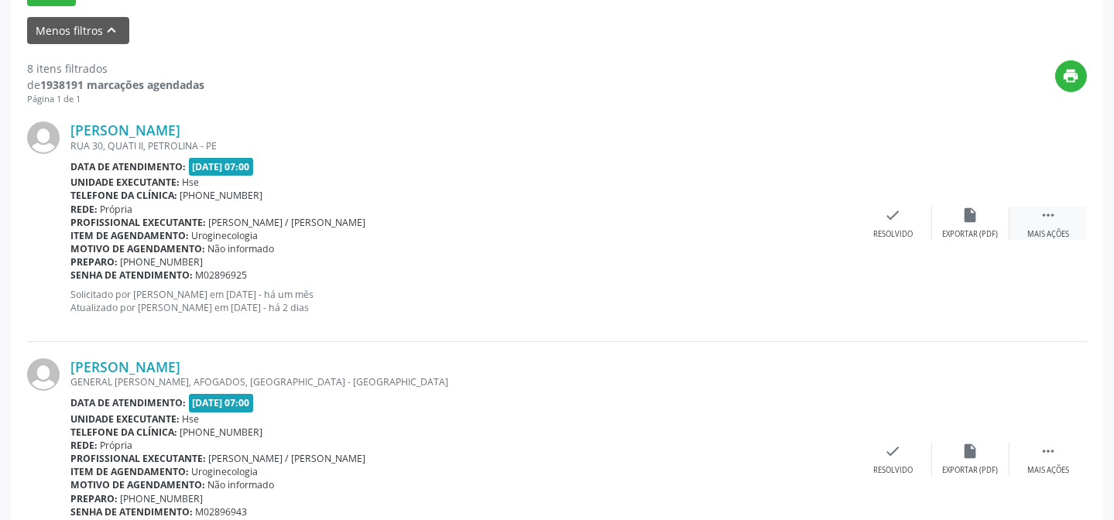
drag, startPoint x: 1063, startPoint y: 214, endPoint x: 954, endPoint y: 204, distance: 108.8
click at [1061, 214] on div " Mais ações" at bounding box center [1047, 223] width 77 height 33
click at [967, 214] on icon "alarm_off" at bounding box center [970, 215] width 17 height 17
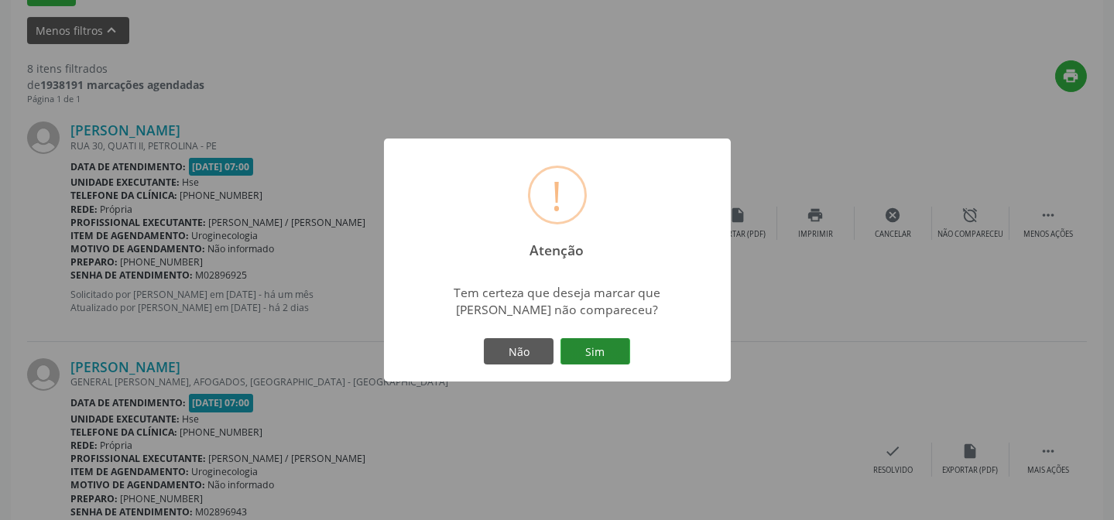
click at [615, 359] on button "Sim" at bounding box center [595, 351] width 70 height 26
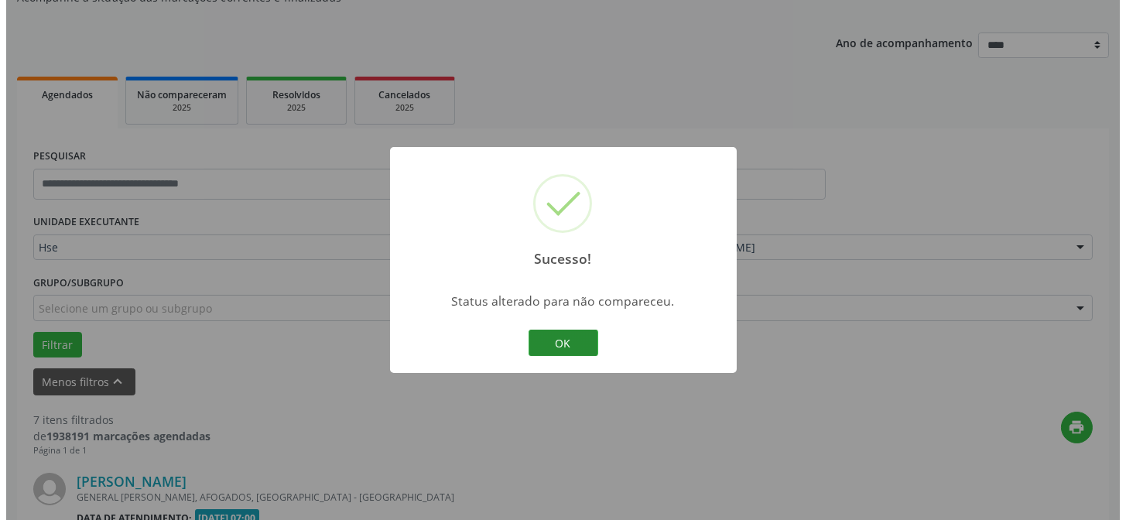
scroll to position [505, 0]
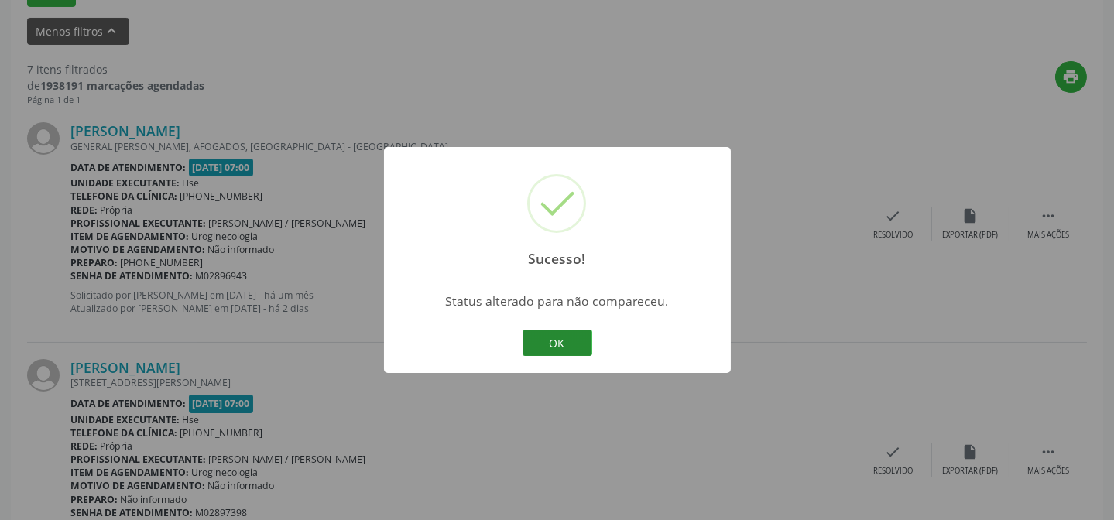
click at [543, 337] on button "OK" at bounding box center [558, 343] width 70 height 26
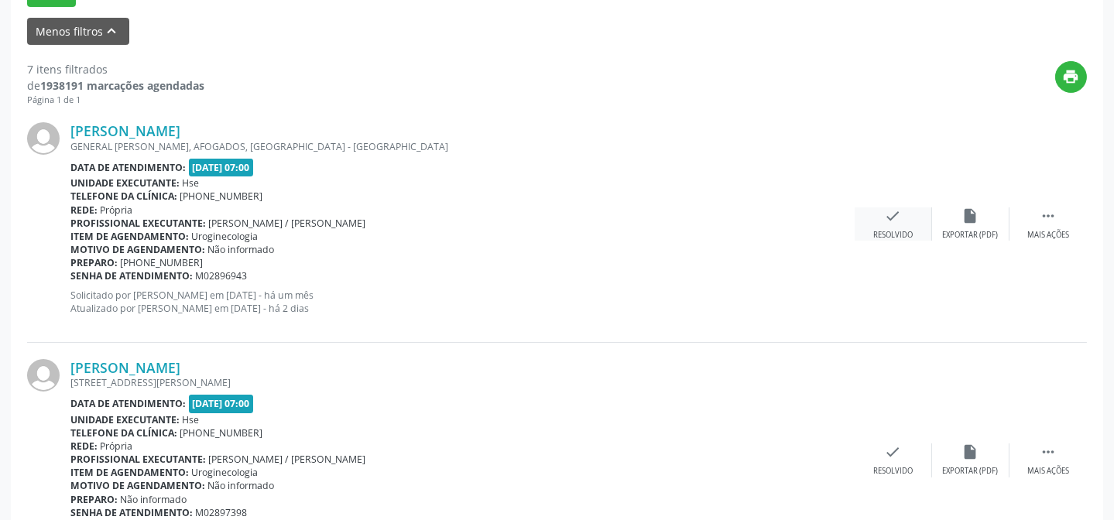
click at [882, 237] on div "Resolvido" at bounding box center [892, 235] width 39 height 11
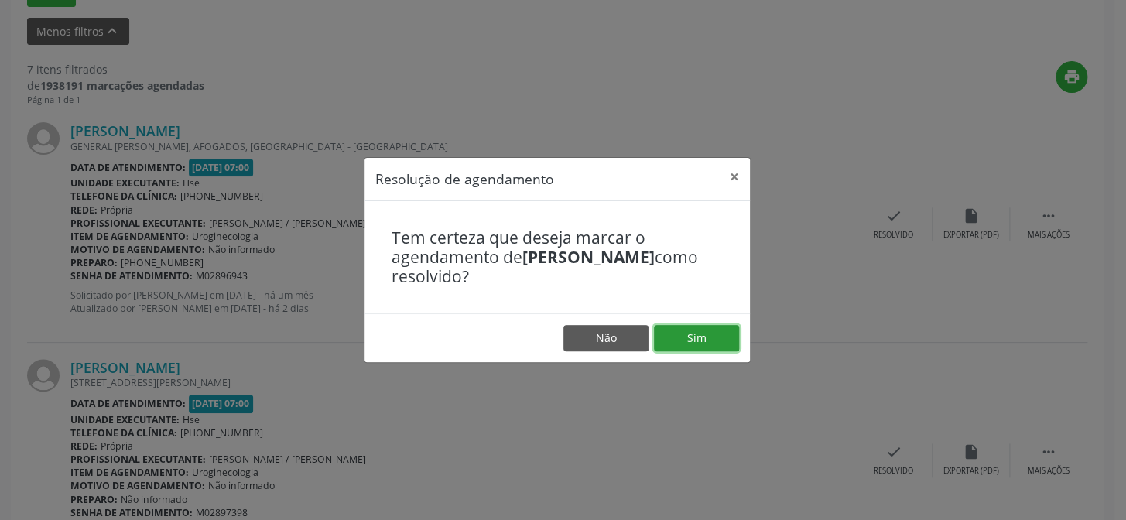
click at [715, 344] on button "Sim" at bounding box center [696, 338] width 85 height 26
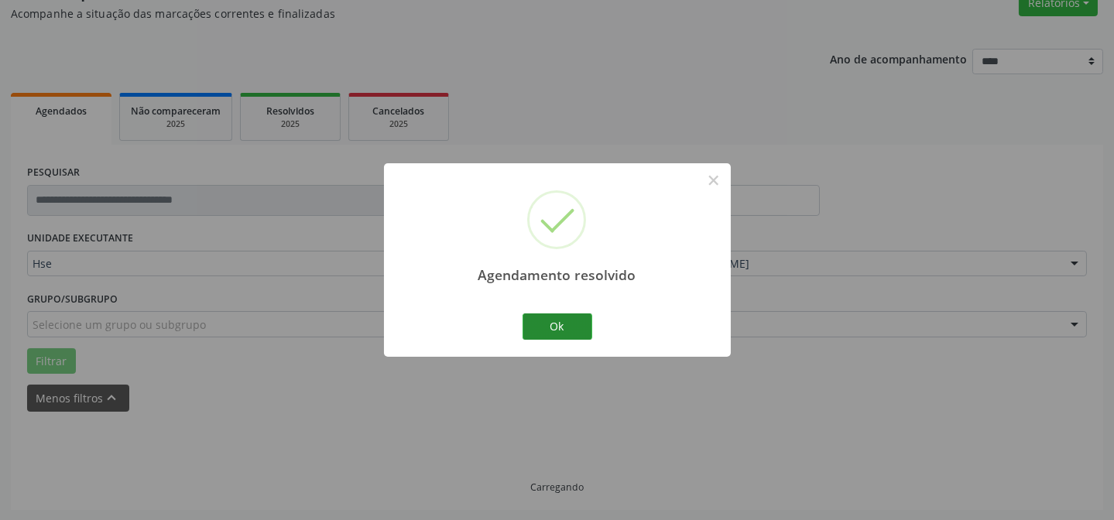
scroll to position [155, 0]
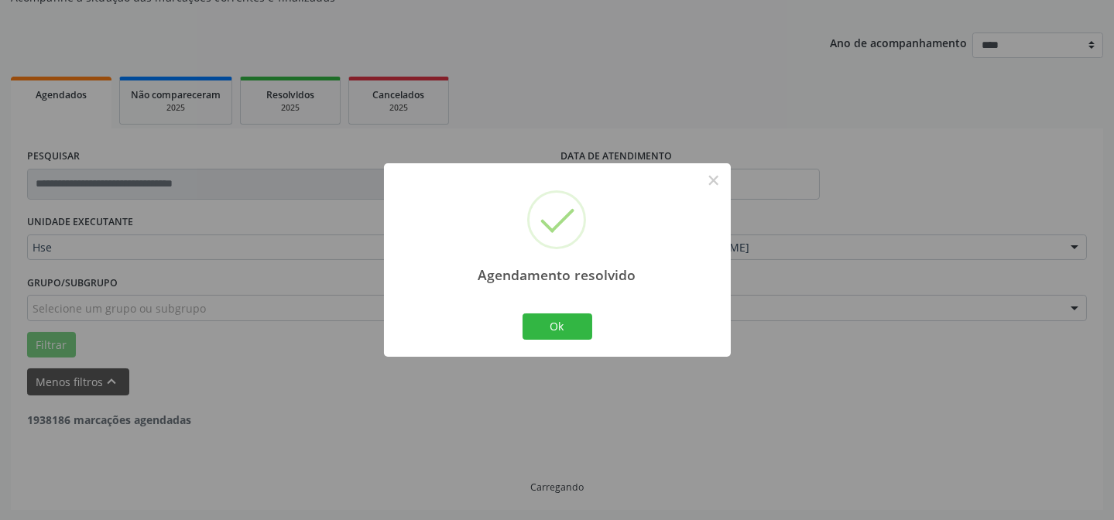
click at [540, 310] on div "Ok Cancel" at bounding box center [557, 326] width 77 height 33
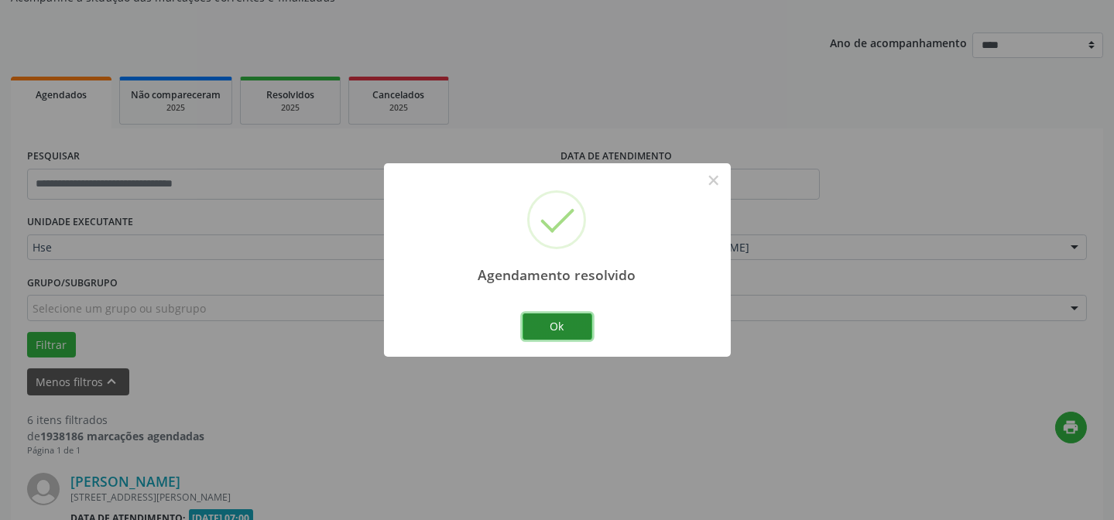
click at [545, 328] on button "Ok" at bounding box center [558, 327] width 70 height 26
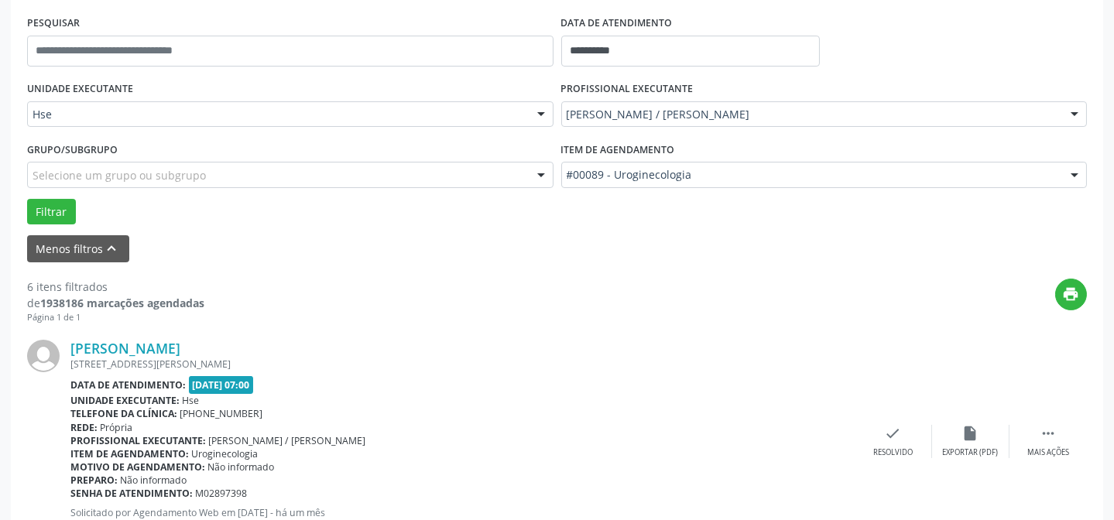
scroll to position [295, 0]
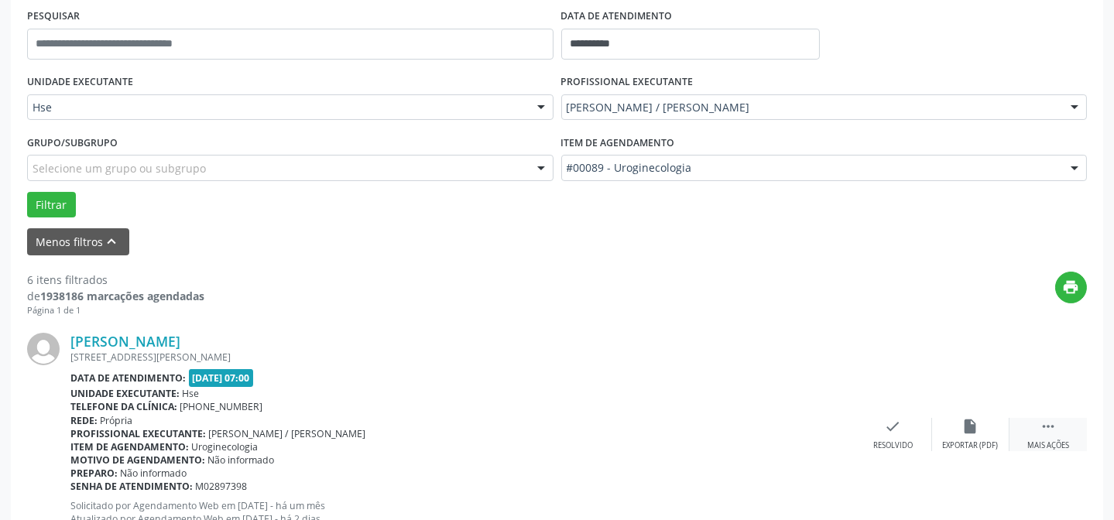
drag, startPoint x: 1049, startPoint y: 442, endPoint x: 1014, endPoint y: 421, distance: 40.6
click at [1041, 440] on div "Mais ações" at bounding box center [1048, 445] width 42 height 11
click at [982, 420] on div "alarm_off Não compareceu" at bounding box center [970, 434] width 77 height 33
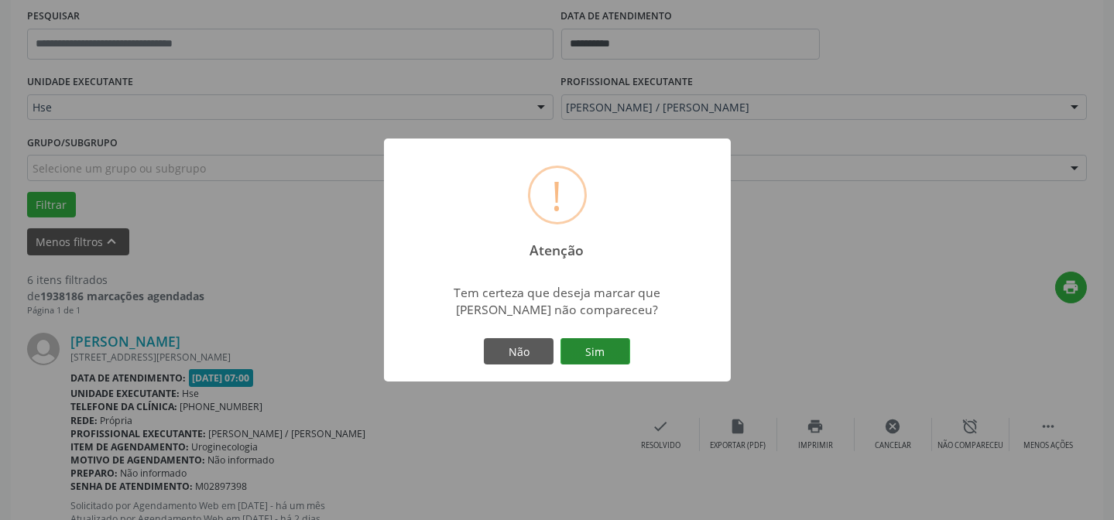
click at [608, 362] on button "Sim" at bounding box center [595, 351] width 70 height 26
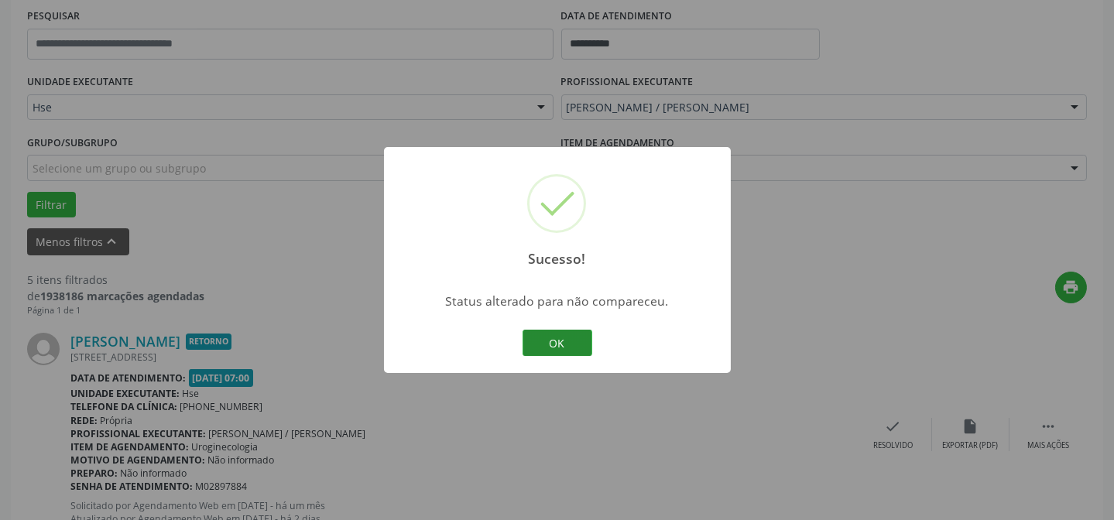
click at [560, 346] on button "OK" at bounding box center [558, 343] width 70 height 26
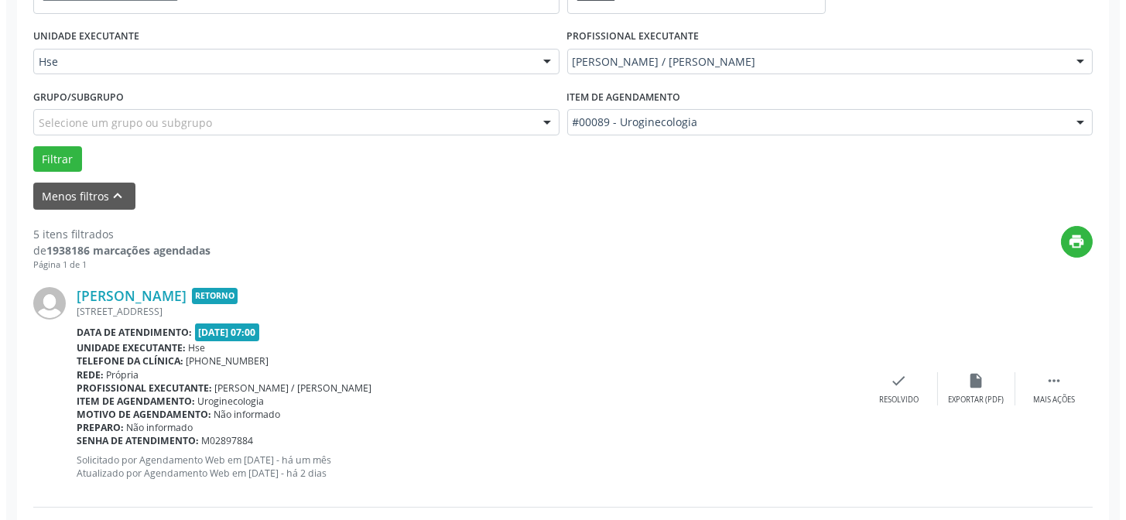
scroll to position [365, 0]
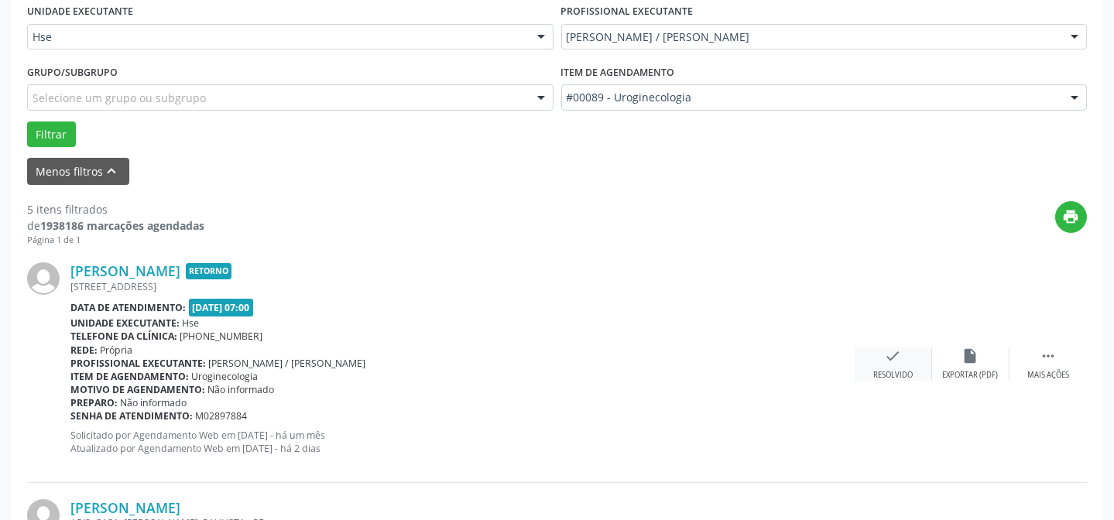
click at [898, 358] on icon "check" at bounding box center [893, 356] width 17 height 17
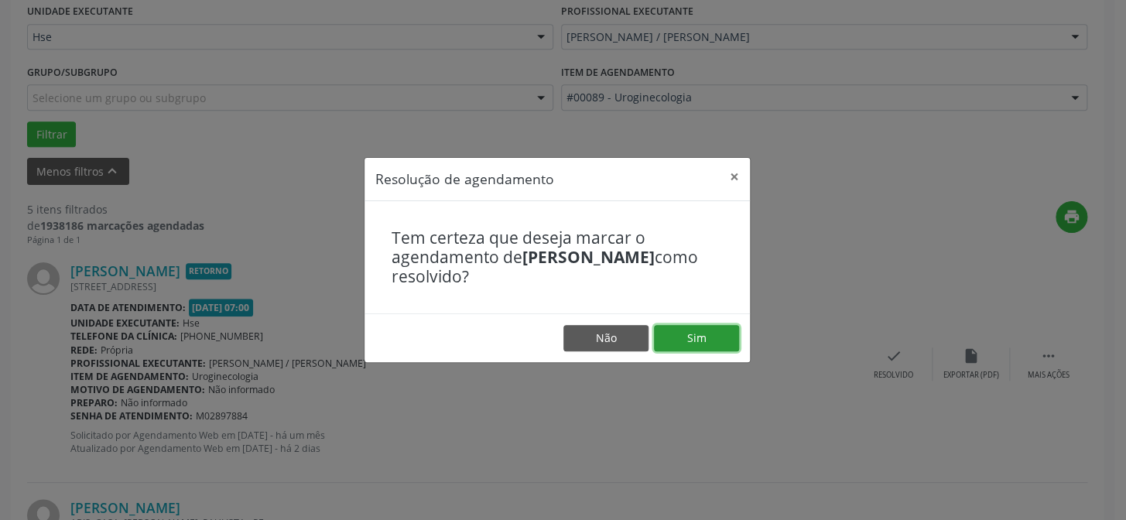
click at [679, 340] on button "Sim" at bounding box center [696, 338] width 85 height 26
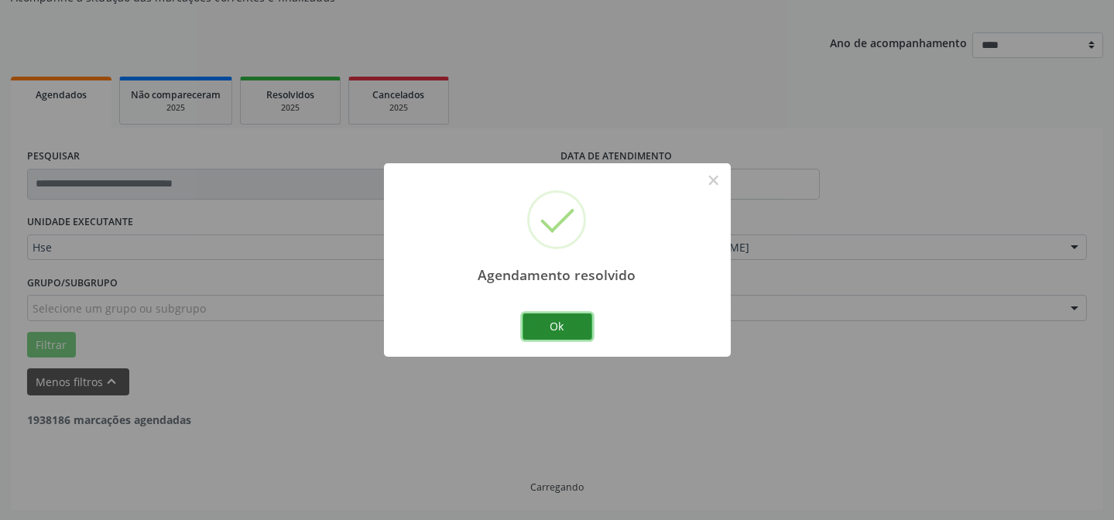
click at [567, 321] on button "Ok" at bounding box center [558, 327] width 70 height 26
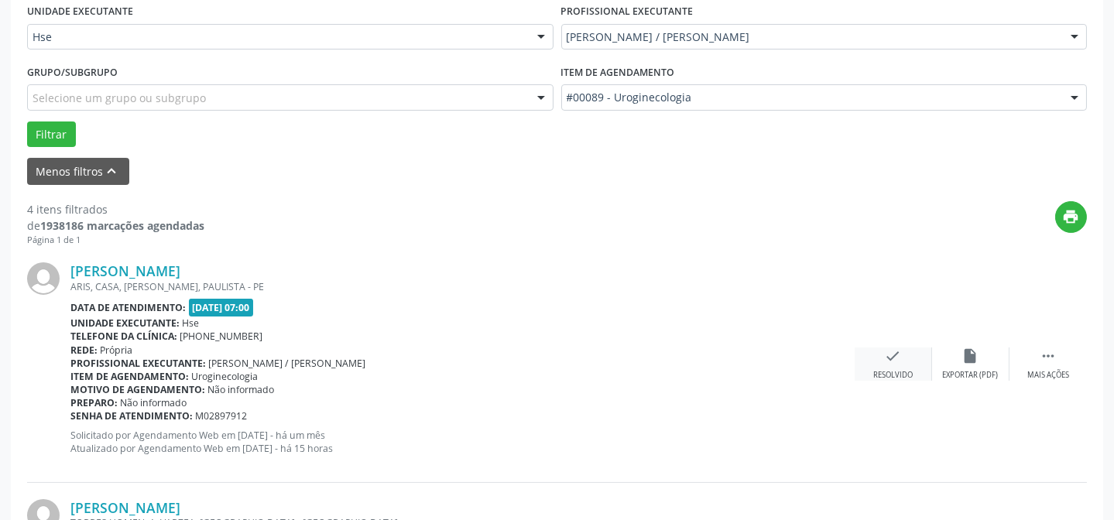
click at [869, 353] on div "check Resolvido" at bounding box center [893, 364] width 77 height 33
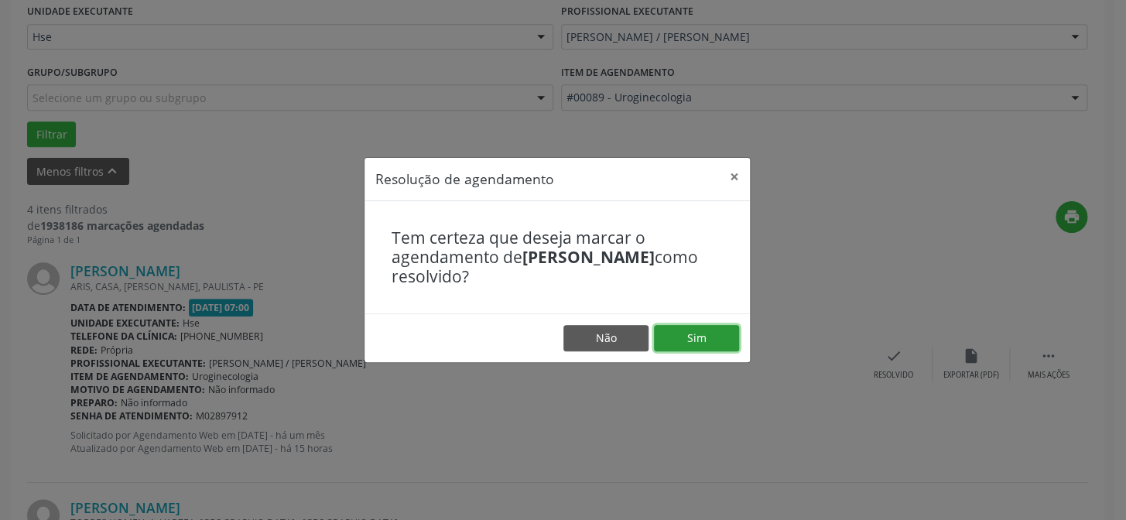
click at [728, 325] on button "Sim" at bounding box center [696, 338] width 85 height 26
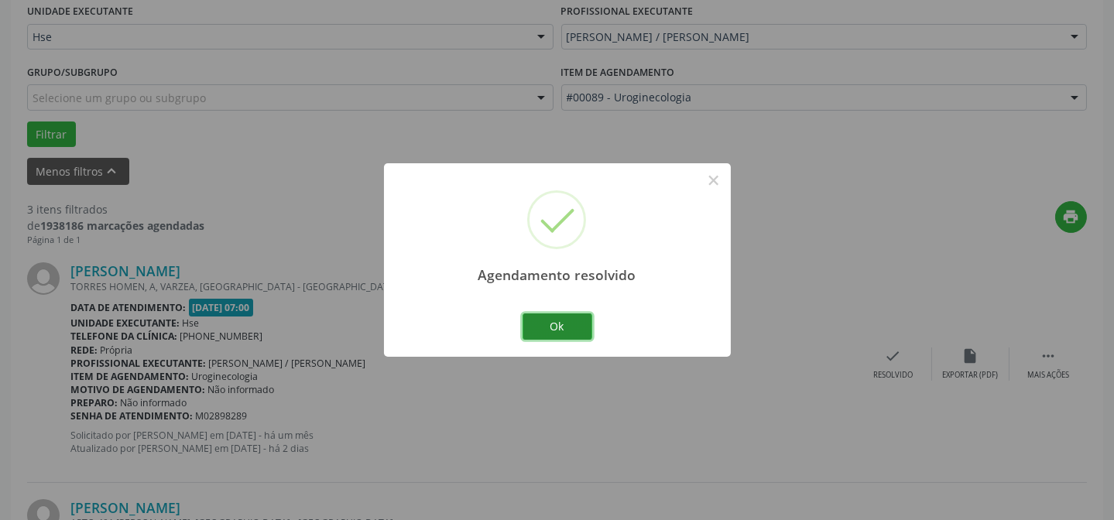
click at [550, 333] on button "Ok" at bounding box center [558, 327] width 70 height 26
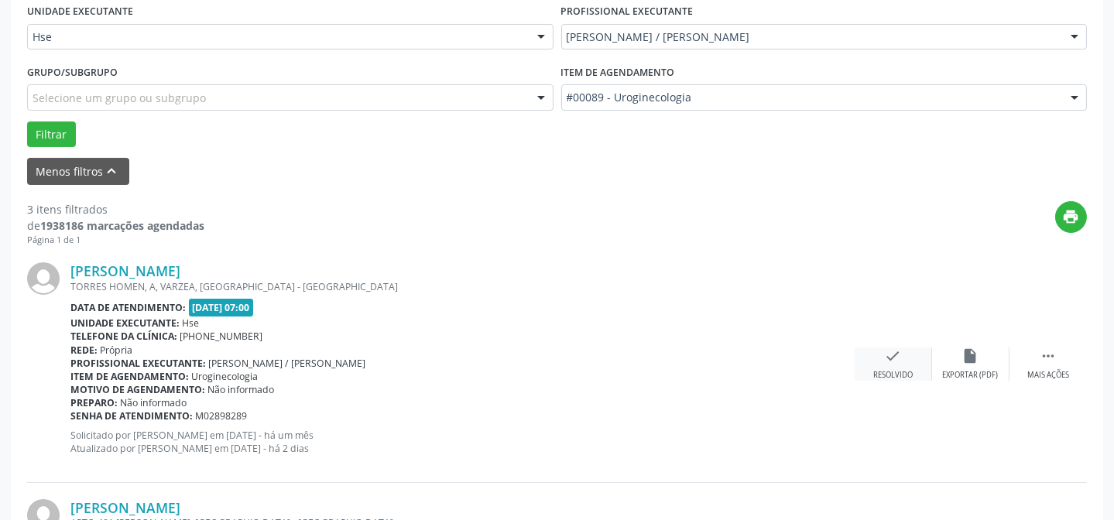
click at [879, 355] on div "check Resolvido" at bounding box center [893, 364] width 77 height 33
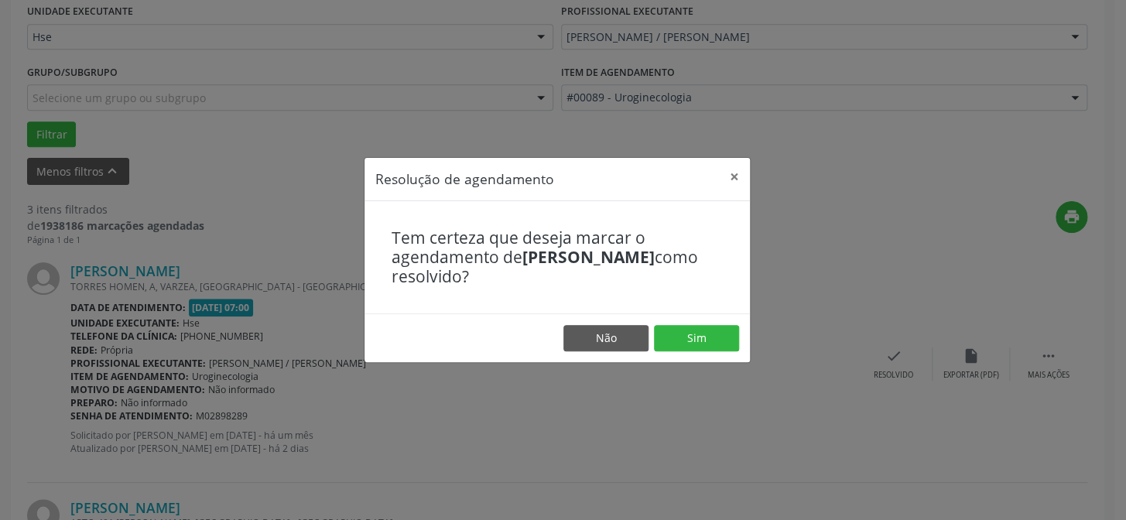
click at [721, 324] on footer "Não Sim" at bounding box center [558, 338] width 386 height 49
click at [720, 337] on button "Sim" at bounding box center [696, 338] width 85 height 26
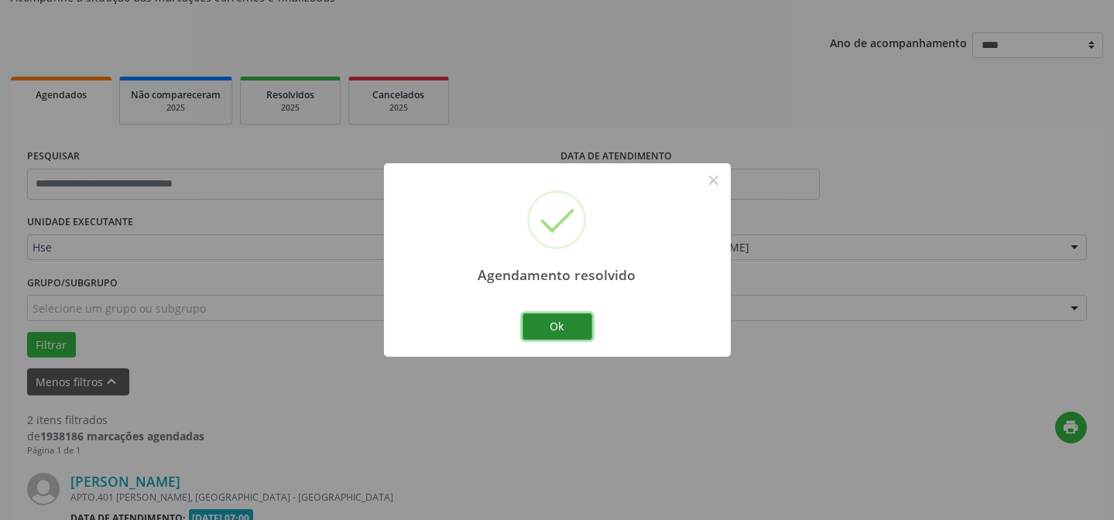
click at [550, 327] on button "Ok" at bounding box center [558, 327] width 70 height 26
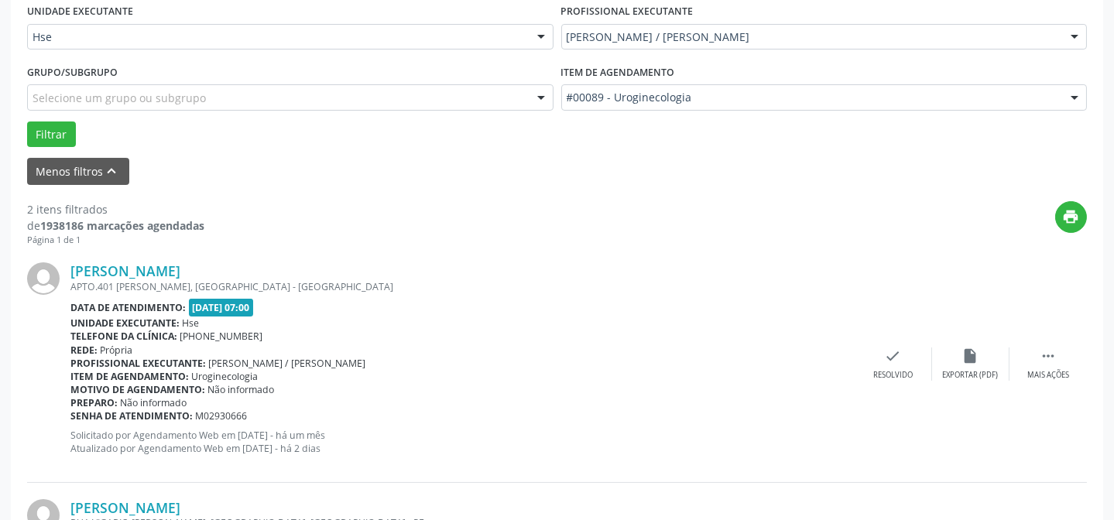
click at [1049, 384] on div "[PERSON_NAME] APTO.401 [PERSON_NAME], [GEOGRAPHIC_DATA] - [GEOGRAPHIC_DATA] Dat…" at bounding box center [557, 364] width 1060 height 236
click at [1048, 365] on div " Mais ações" at bounding box center [1047, 364] width 77 height 33
click at [960, 353] on div "alarm_off Não compareceu" at bounding box center [970, 364] width 77 height 33
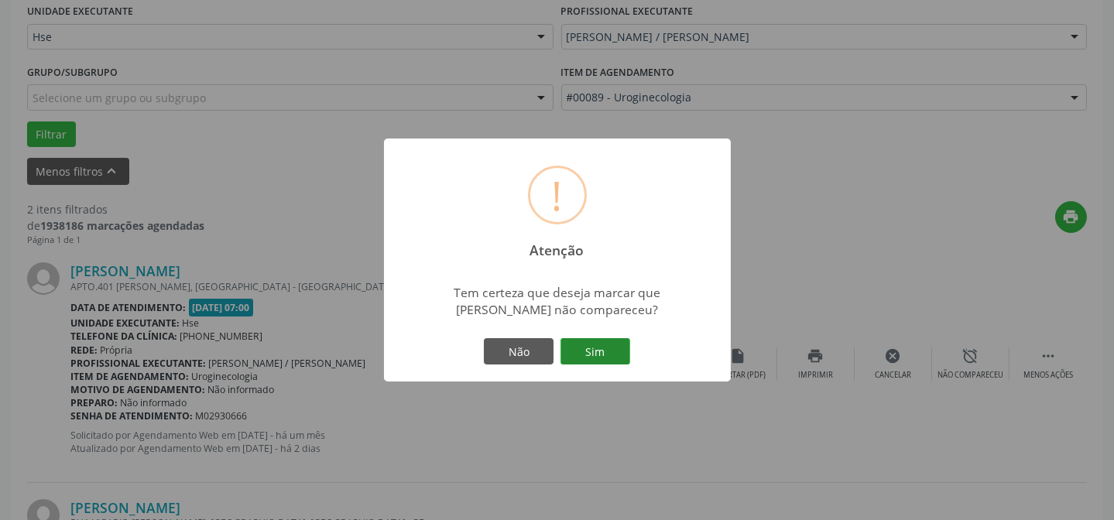
click at [619, 344] on button "Sim" at bounding box center [595, 351] width 70 height 26
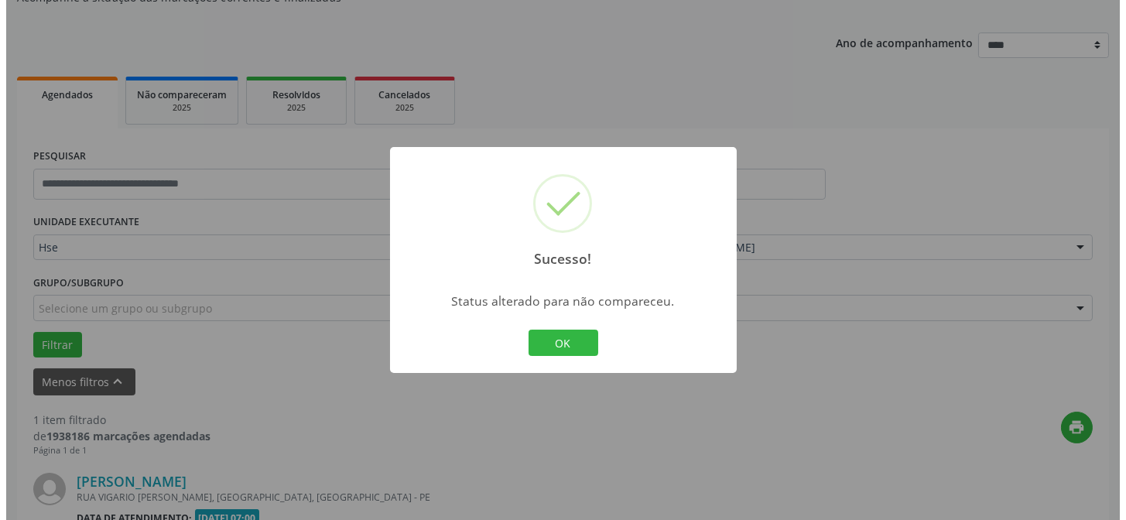
scroll to position [354, 0]
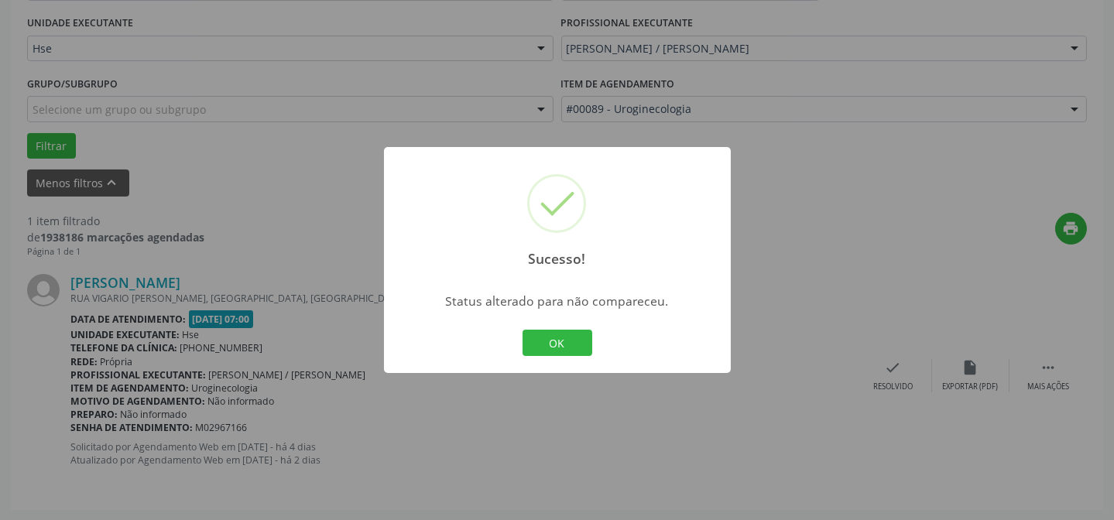
click at [608, 325] on div "Sucesso! × Status alterado para não compareceu. OK Cancel" at bounding box center [557, 260] width 347 height 226
click at [580, 332] on button "OK" at bounding box center [558, 343] width 70 height 26
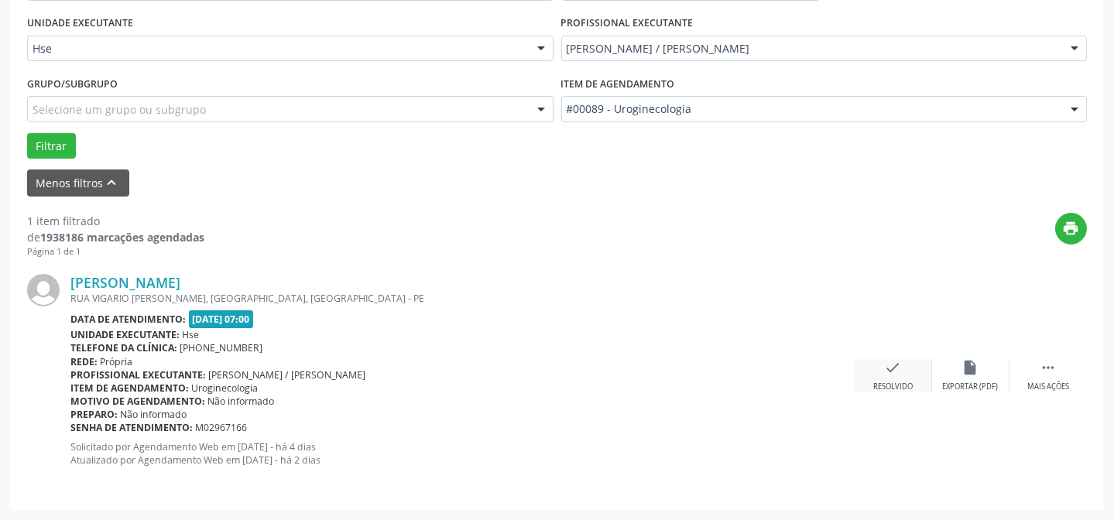
click at [890, 371] on icon "check" at bounding box center [893, 367] width 17 height 17
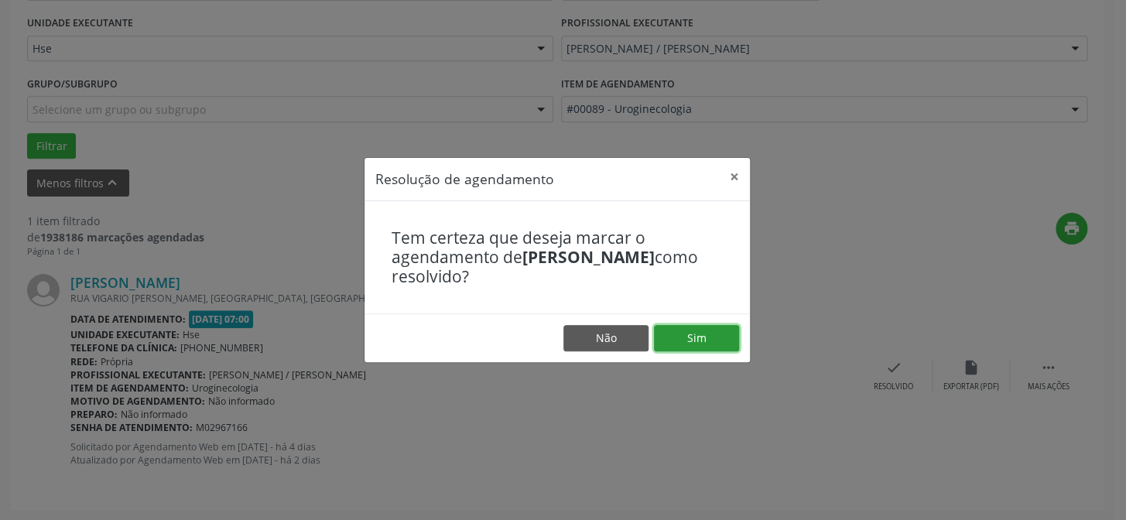
click at [721, 331] on button "Sim" at bounding box center [696, 338] width 85 height 26
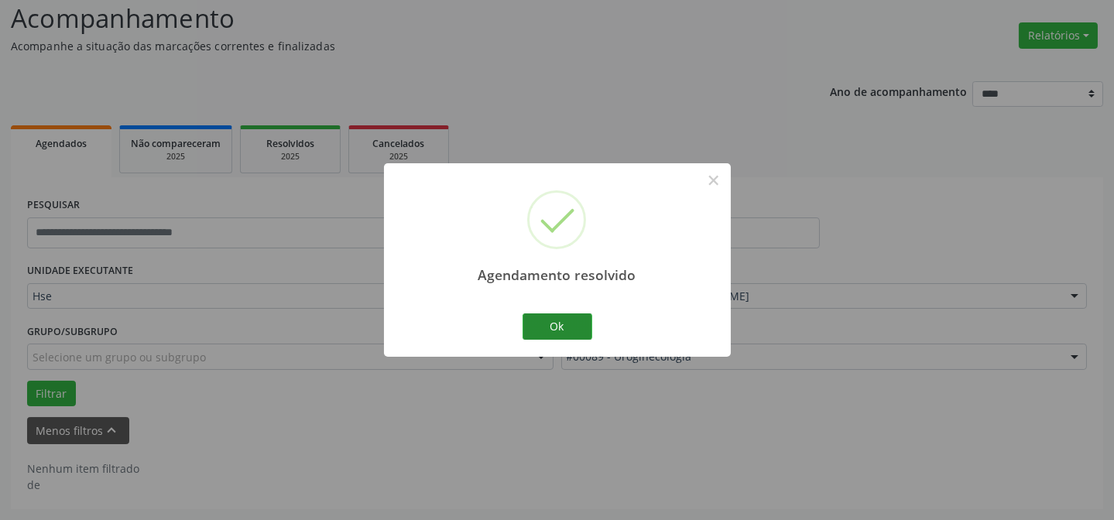
scroll to position [105, 0]
click at [563, 332] on button "Ok" at bounding box center [558, 327] width 70 height 26
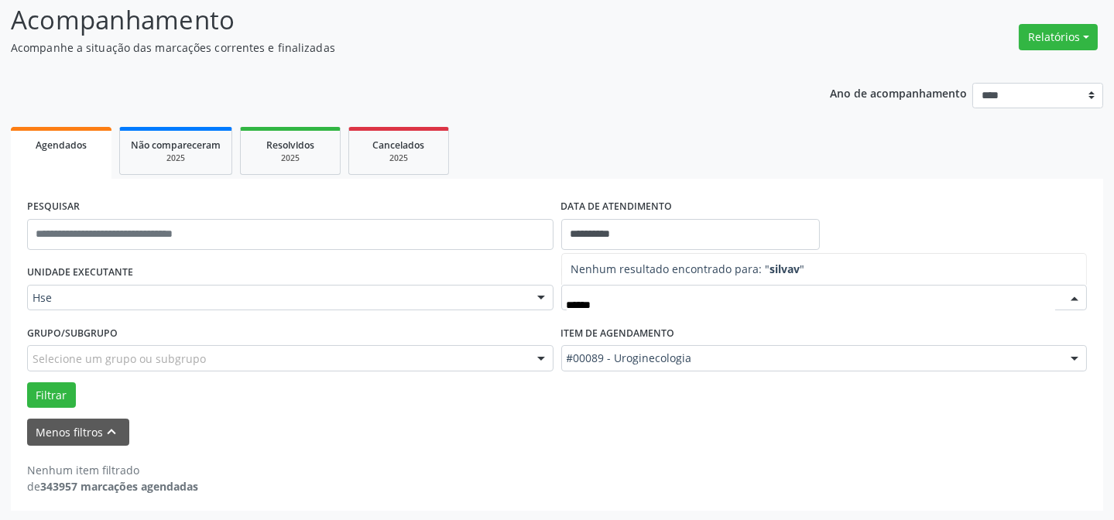
scroll to position [0, 0]
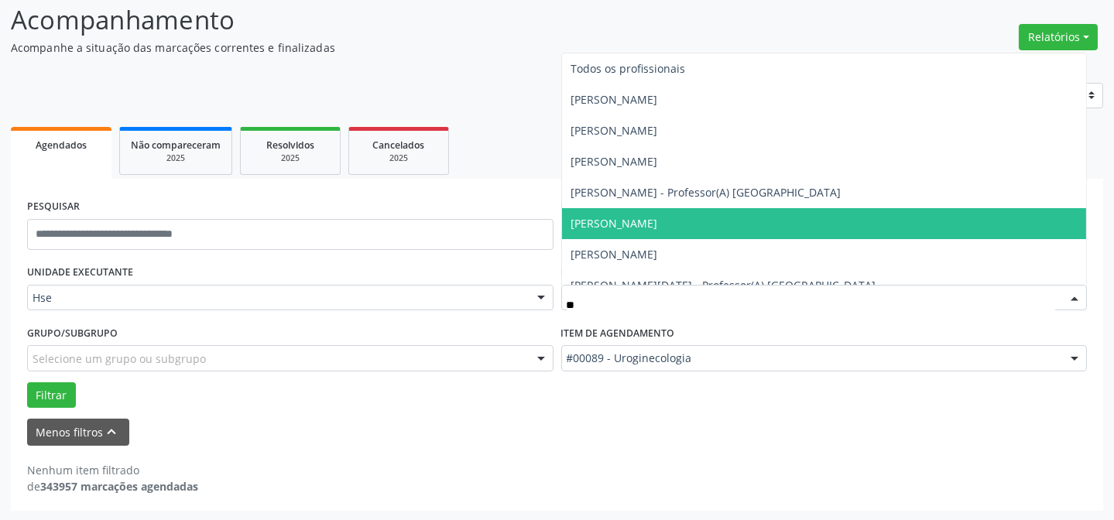
type input "*"
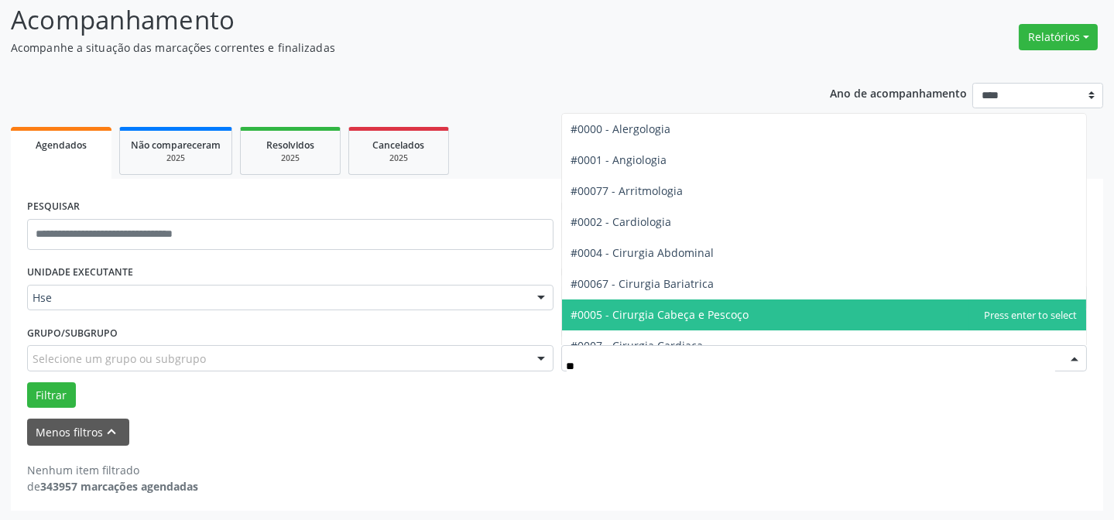
type input "***"
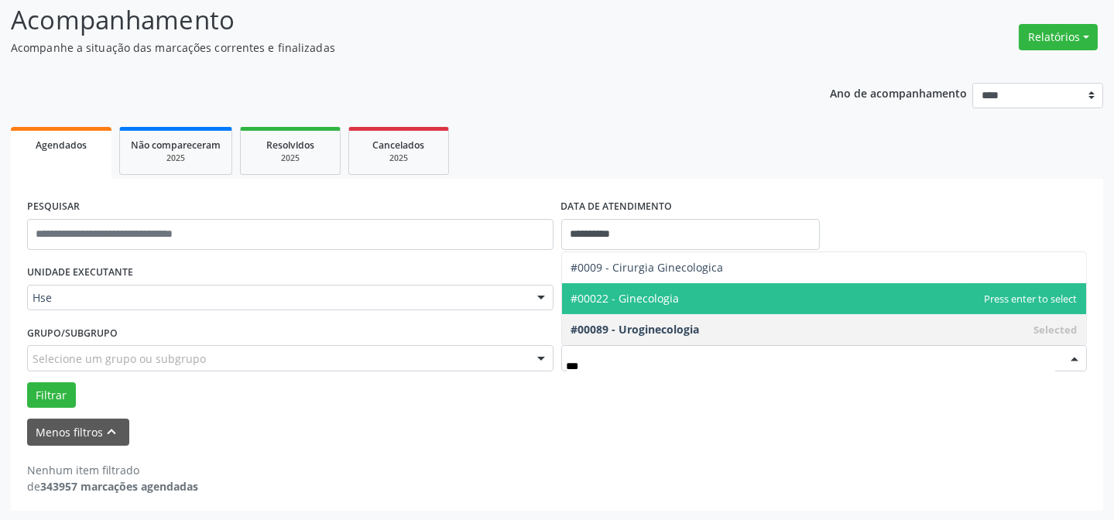
click at [624, 289] on span "#00022 - Ginecologia" at bounding box center [824, 298] width 525 height 31
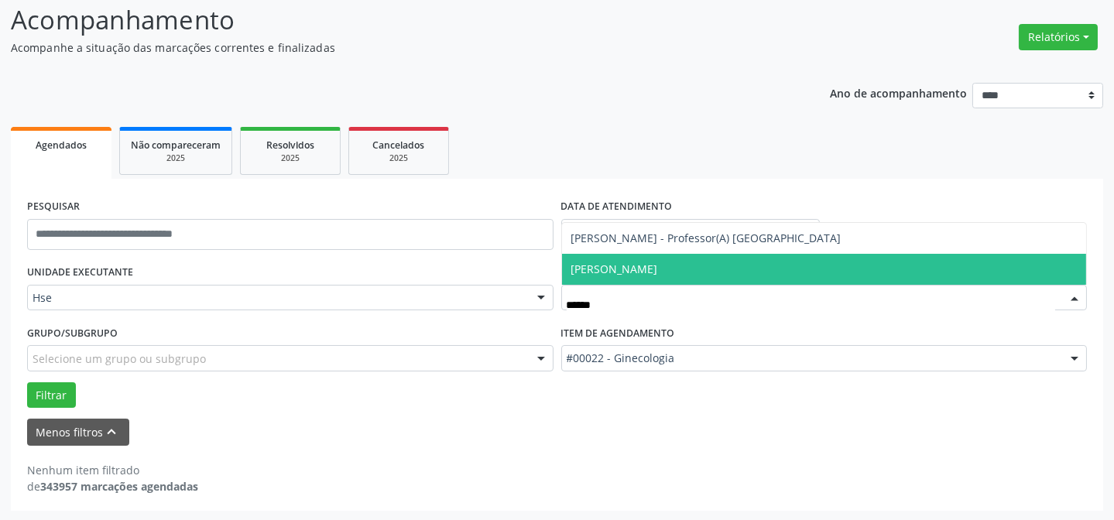
type input "*******"
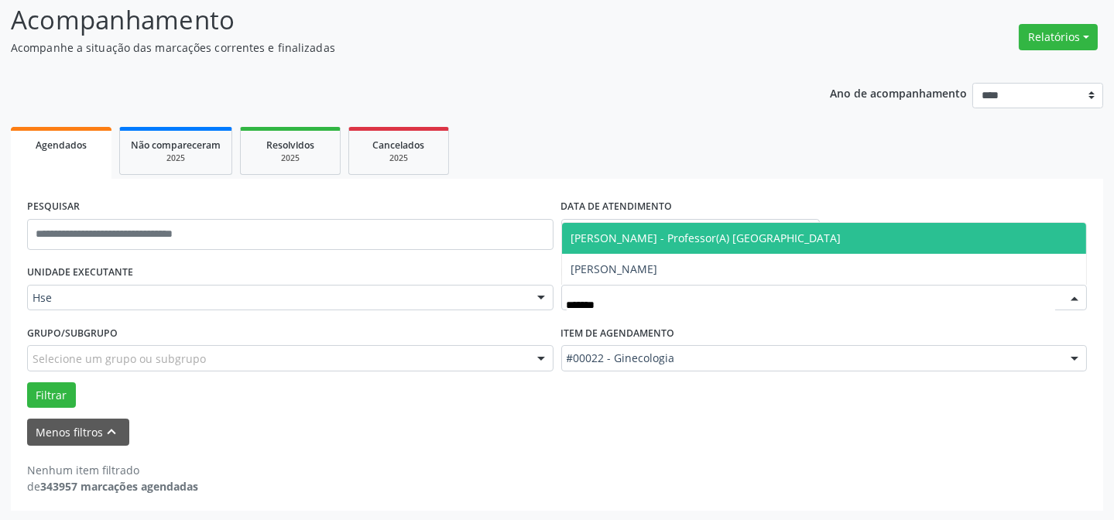
click at [606, 232] on span "[PERSON_NAME] - Professor(A) [GEOGRAPHIC_DATA]" at bounding box center [706, 238] width 270 height 15
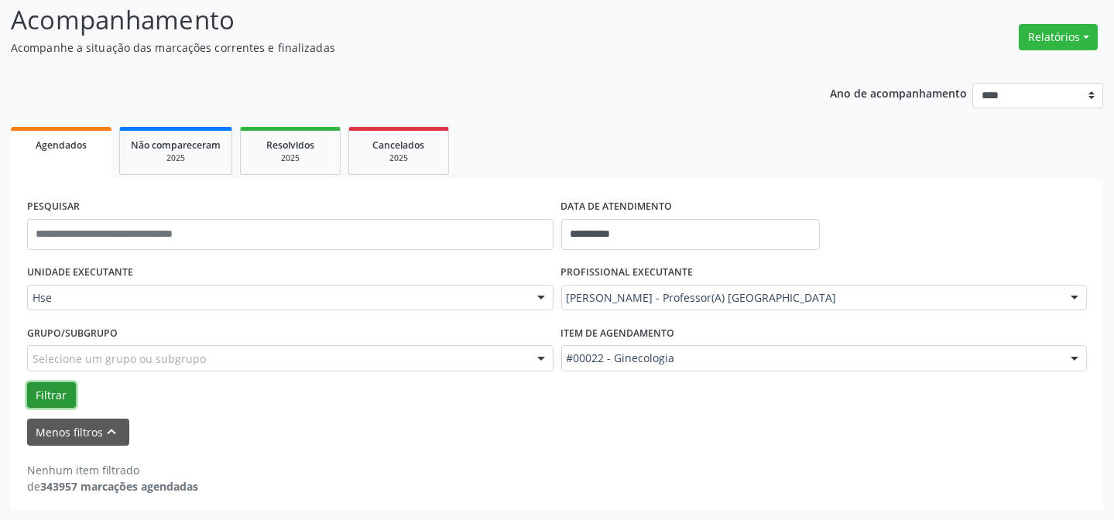
click at [55, 392] on button "Filtrar" at bounding box center [51, 395] width 49 height 26
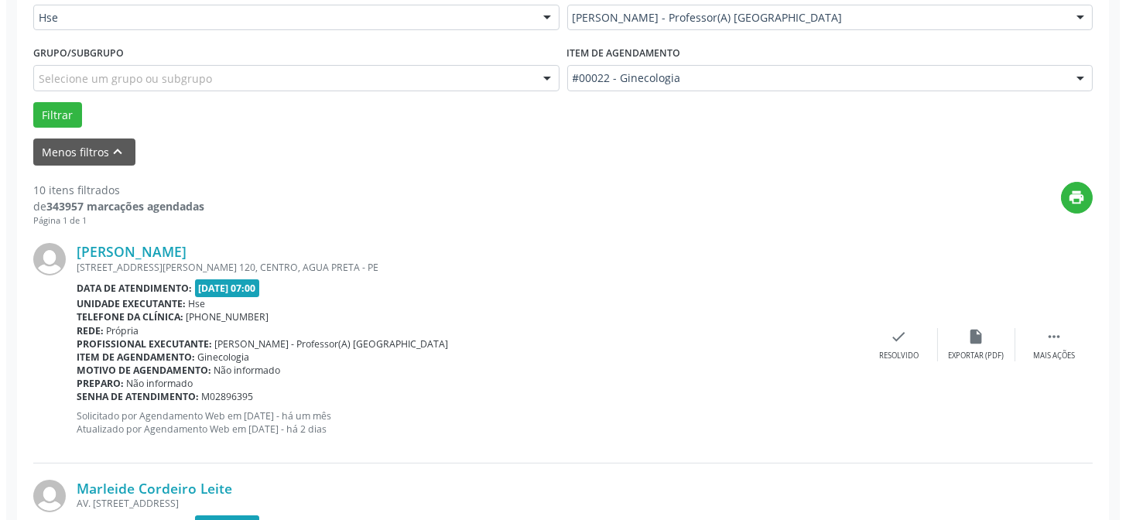
scroll to position [386, 0]
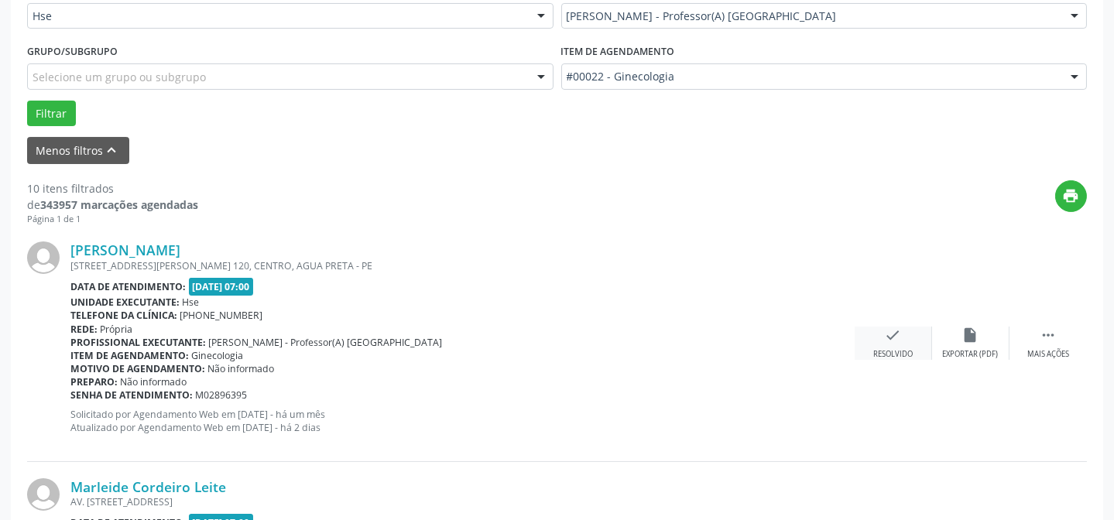
click at [893, 340] on icon "check" at bounding box center [893, 335] width 17 height 17
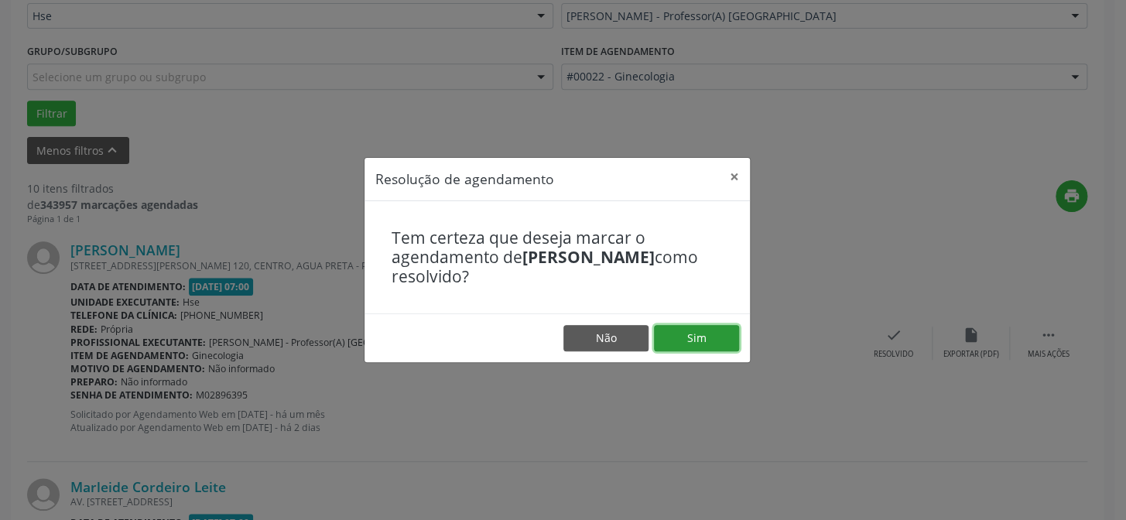
click at [721, 329] on button "Sim" at bounding box center [696, 338] width 85 height 26
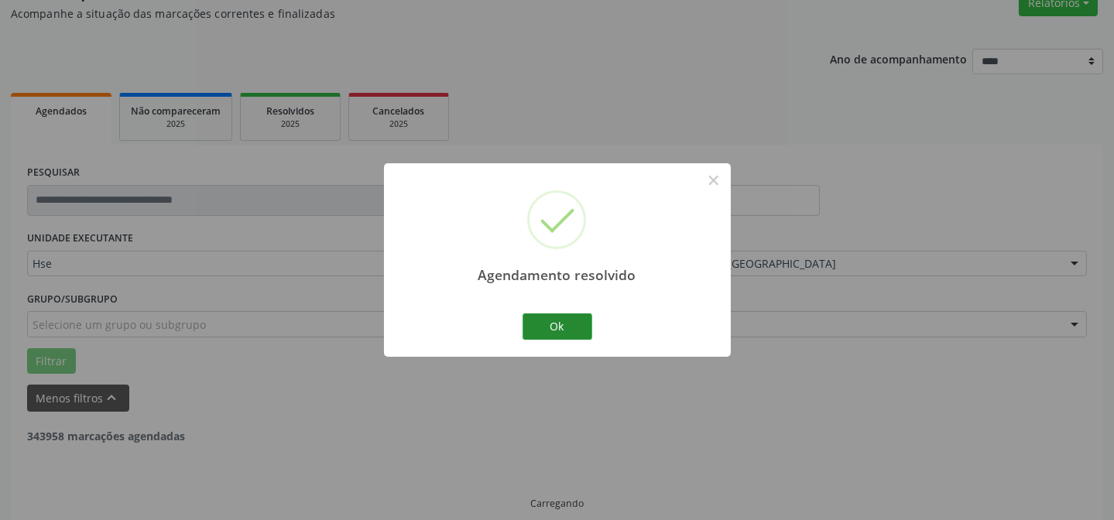
scroll to position [155, 0]
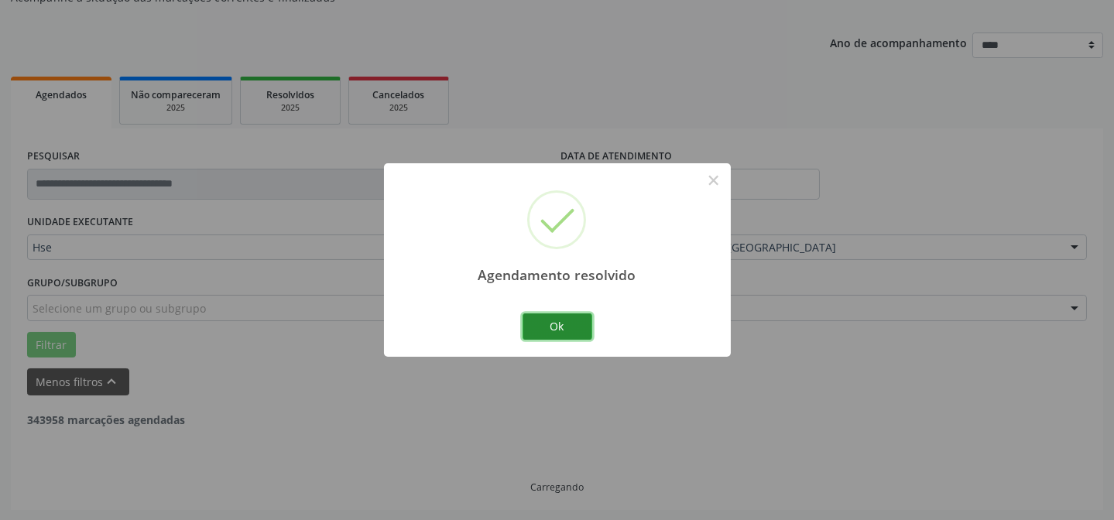
click at [551, 332] on button "Ok" at bounding box center [558, 327] width 70 height 26
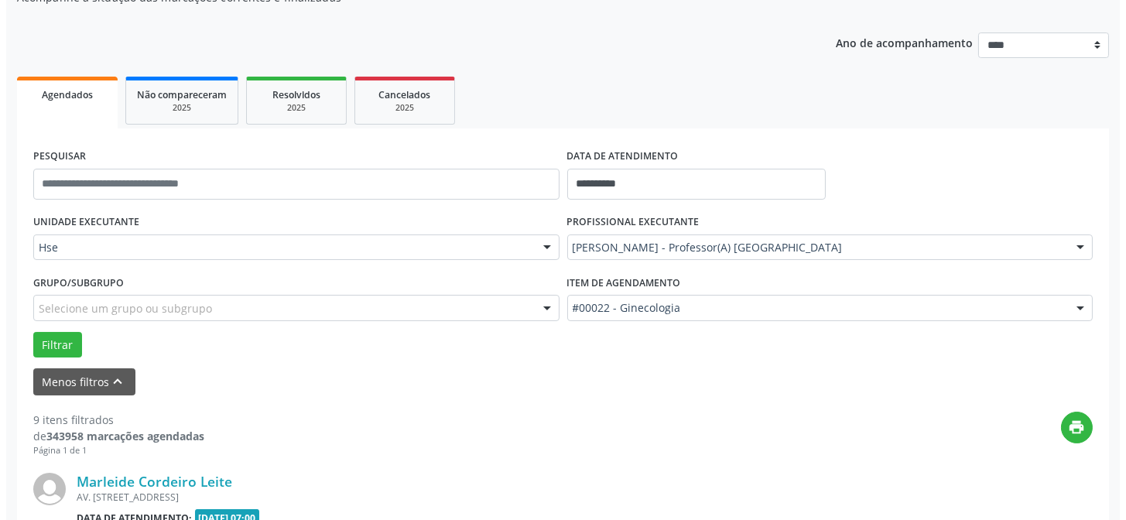
scroll to position [224, 0]
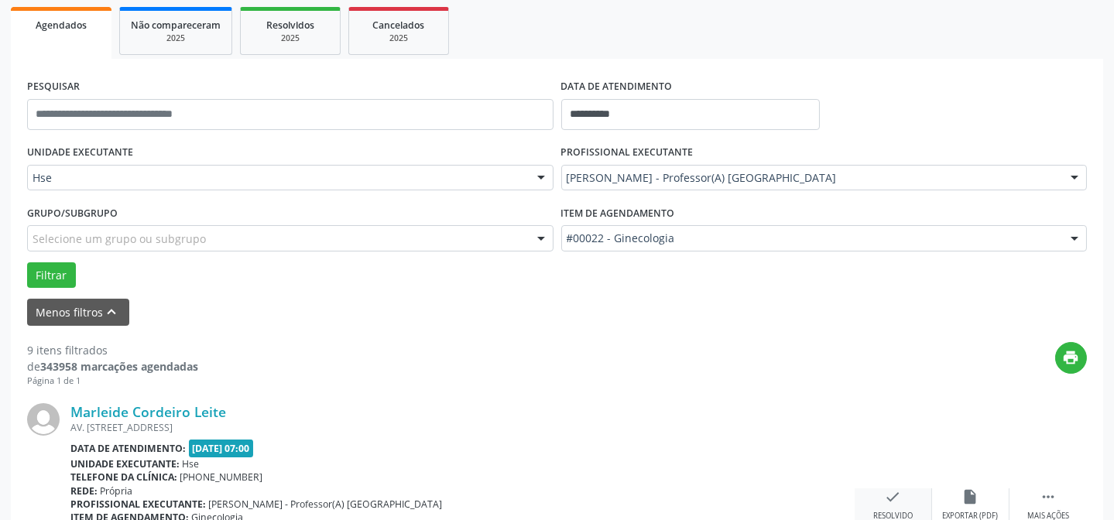
click at [893, 496] on icon "check" at bounding box center [893, 496] width 17 height 17
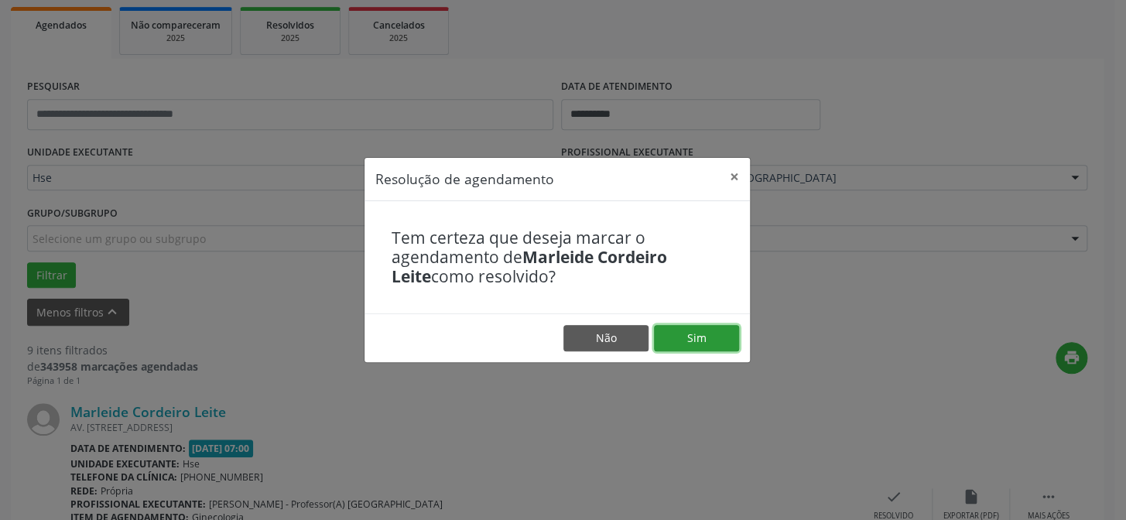
click at [703, 334] on button "Sim" at bounding box center [696, 338] width 85 height 26
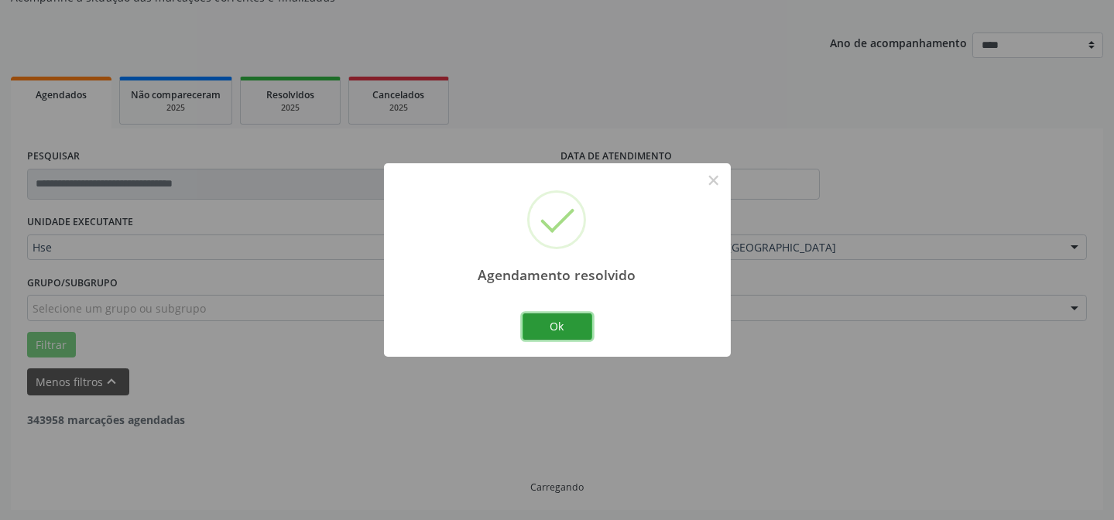
click at [556, 333] on button "Ok" at bounding box center [558, 327] width 70 height 26
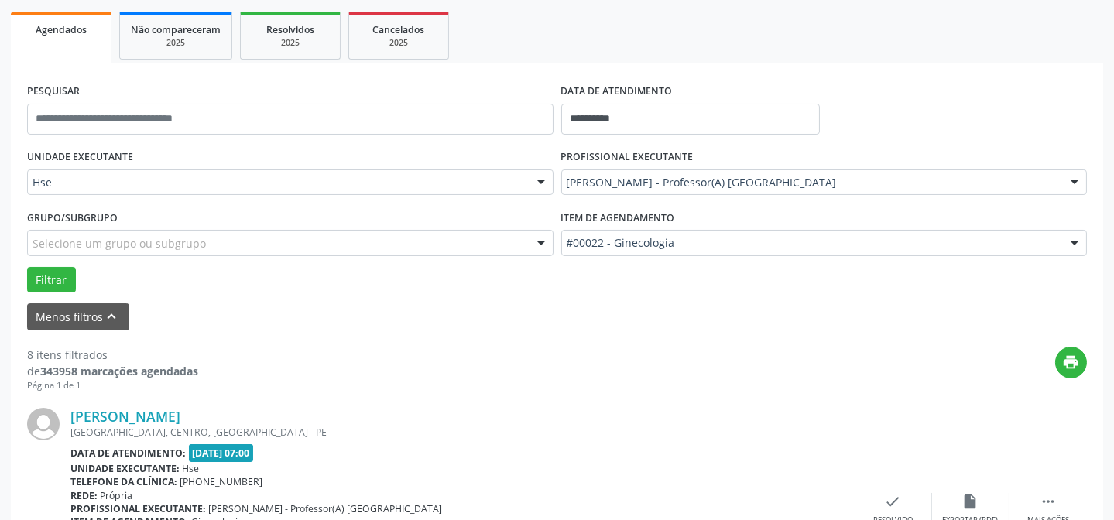
scroll to position [295, 0]
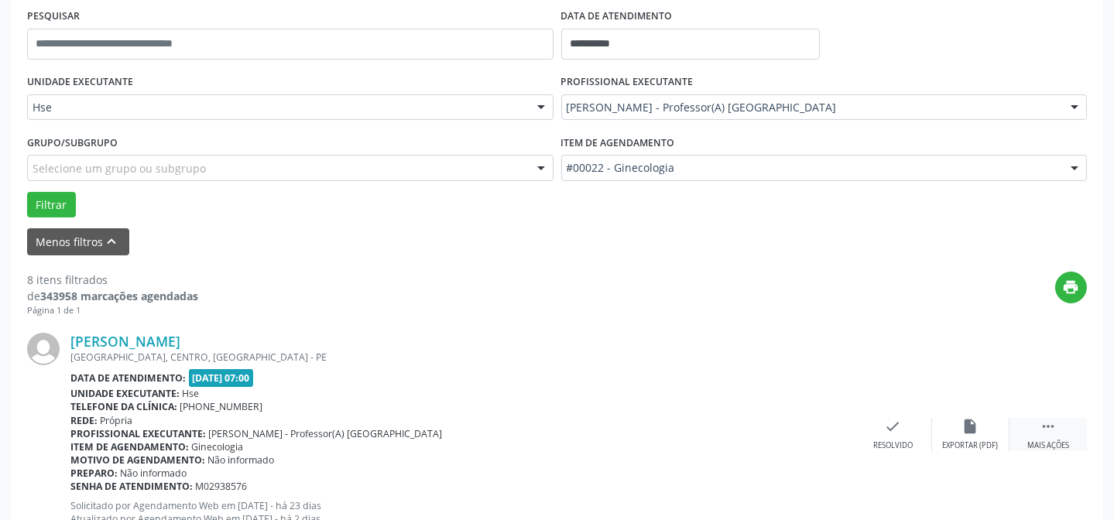
drag, startPoint x: 1052, startPoint y: 426, endPoint x: 1020, endPoint y: 423, distance: 32.7
click at [1047, 426] on icon "" at bounding box center [1048, 426] width 17 height 17
click at [990, 423] on div "alarm_off Não compareceu" at bounding box center [970, 434] width 77 height 33
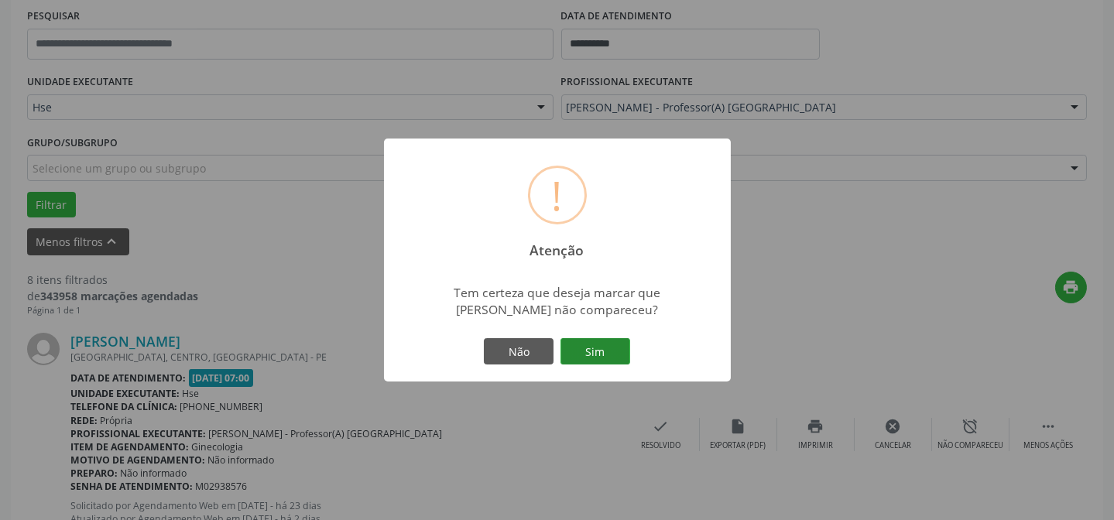
click at [611, 338] on button "Sim" at bounding box center [595, 351] width 70 height 26
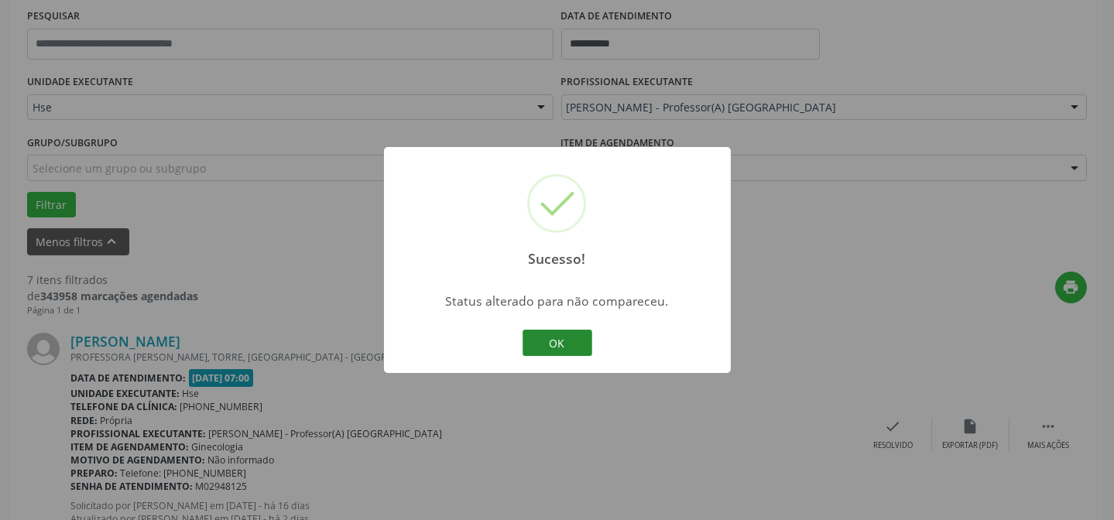
click at [535, 348] on button "OK" at bounding box center [558, 343] width 70 height 26
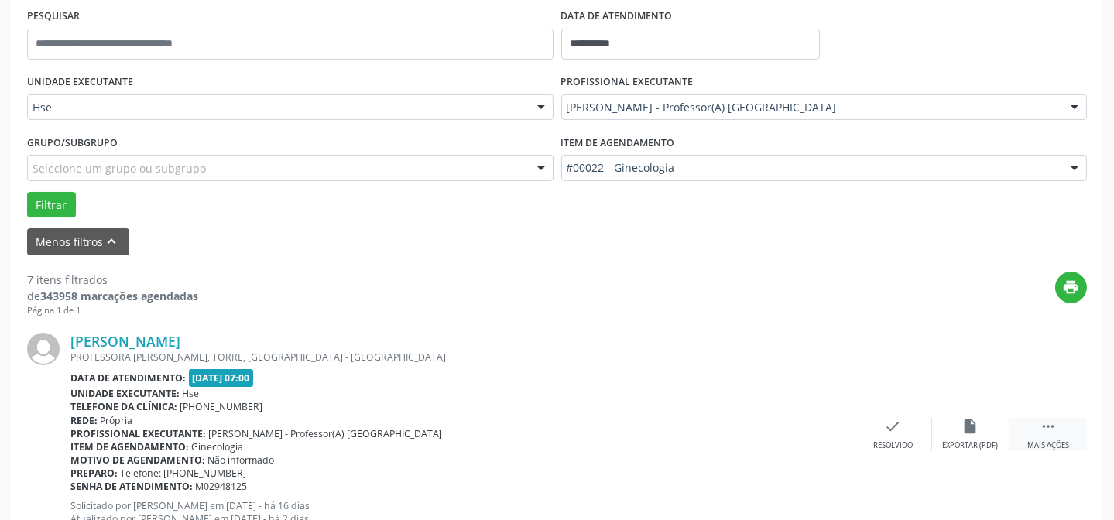
drag, startPoint x: 1037, startPoint y: 438, endPoint x: 1016, endPoint y: 431, distance: 22.0
click at [1035, 440] on div "Mais ações" at bounding box center [1048, 445] width 42 height 11
click at [977, 420] on icon "alarm_off" at bounding box center [970, 426] width 17 height 17
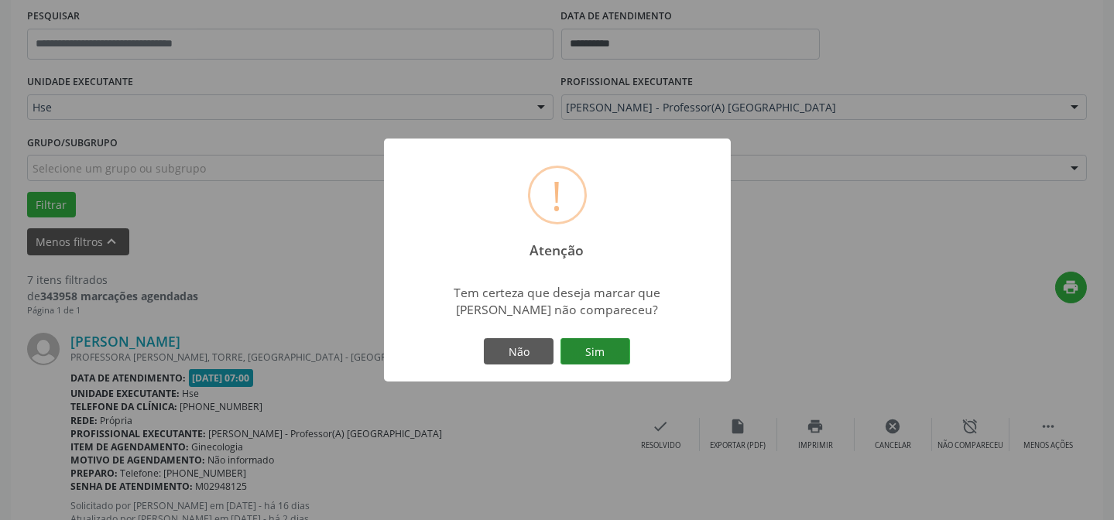
click at [604, 340] on button "Sim" at bounding box center [595, 351] width 70 height 26
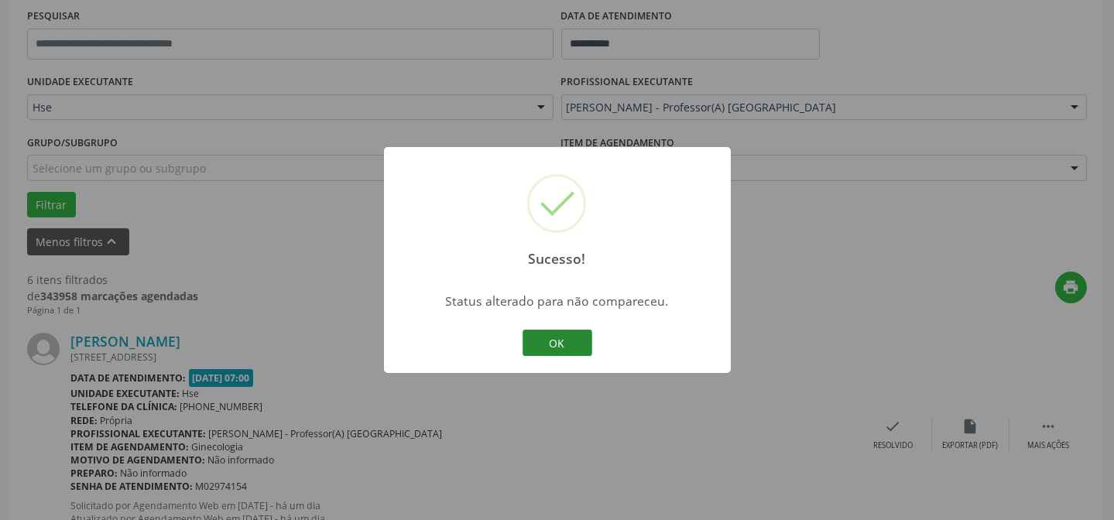
click at [534, 340] on button "OK" at bounding box center [558, 343] width 70 height 26
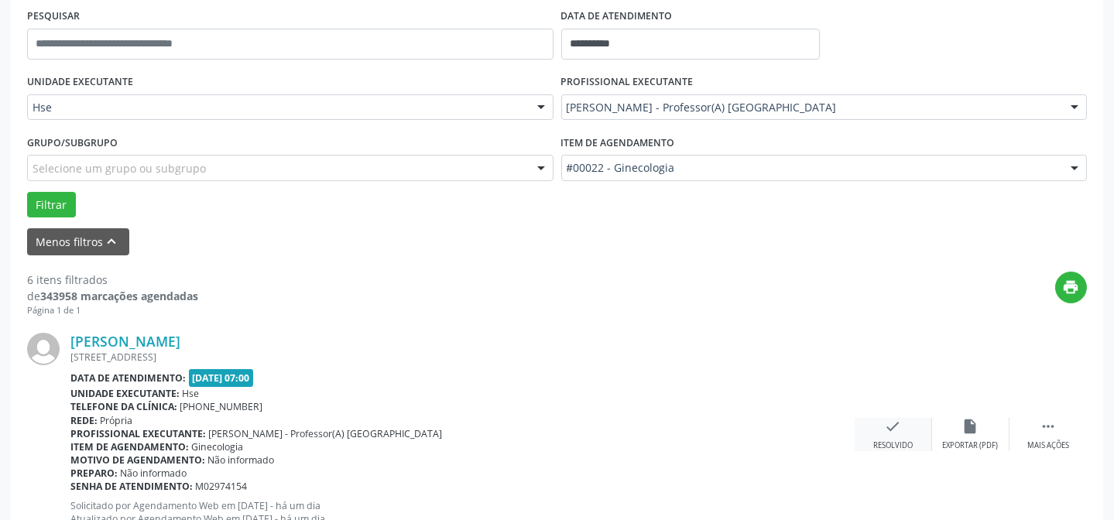
click at [895, 435] on div "check Resolvido" at bounding box center [893, 434] width 77 height 33
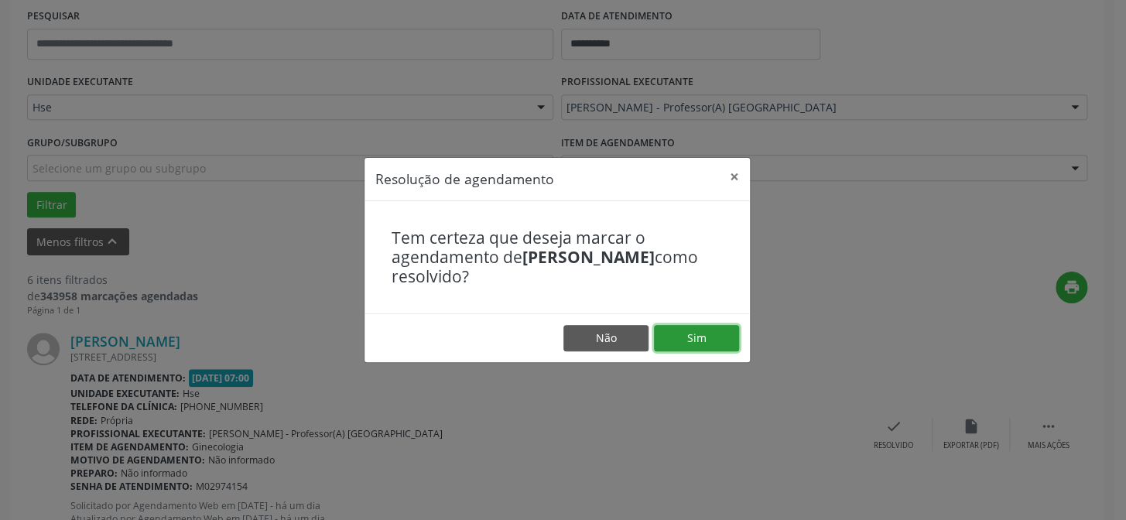
click at [700, 333] on button "Sim" at bounding box center [696, 338] width 85 height 26
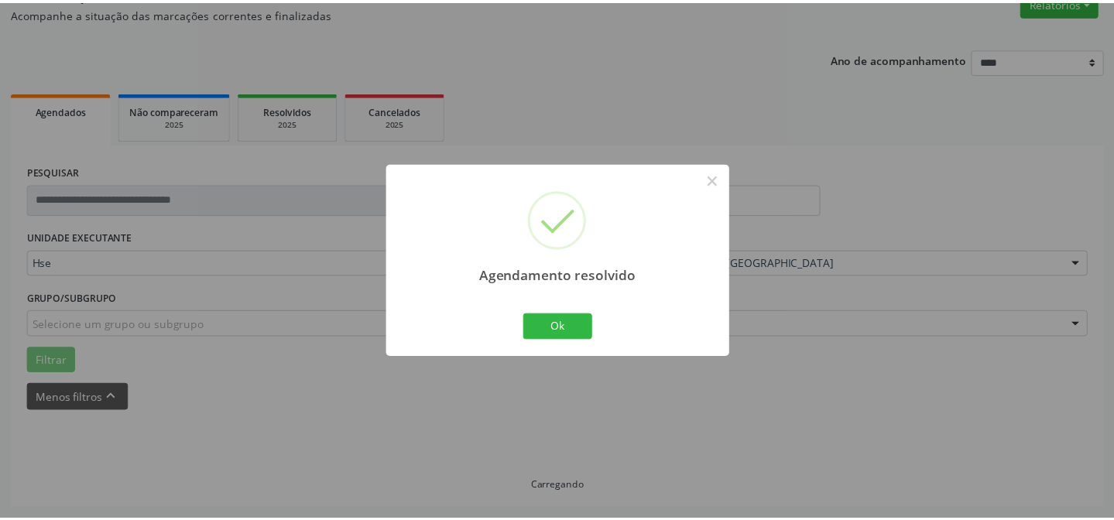
scroll to position [139, 0]
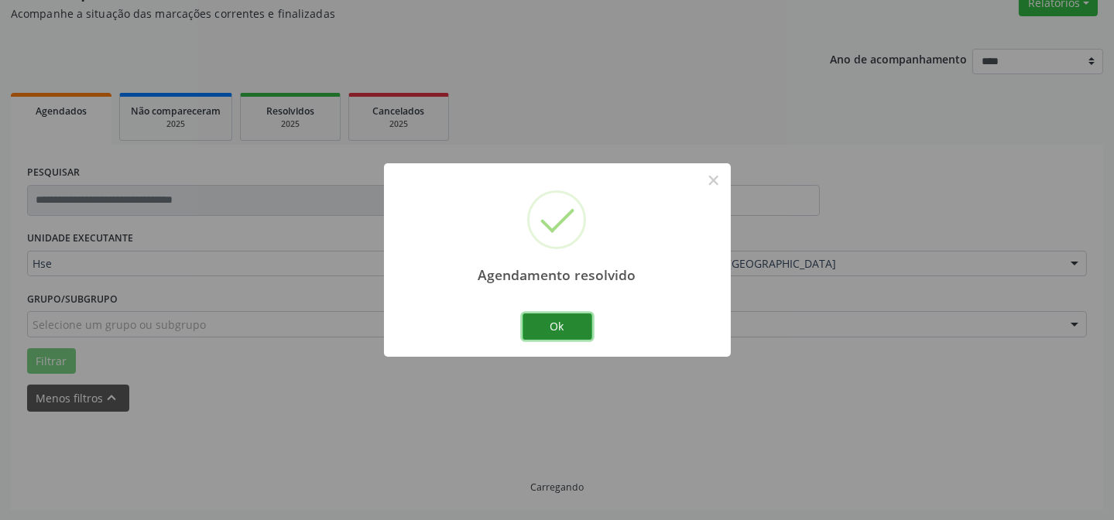
click at [565, 324] on button "Ok" at bounding box center [558, 327] width 70 height 26
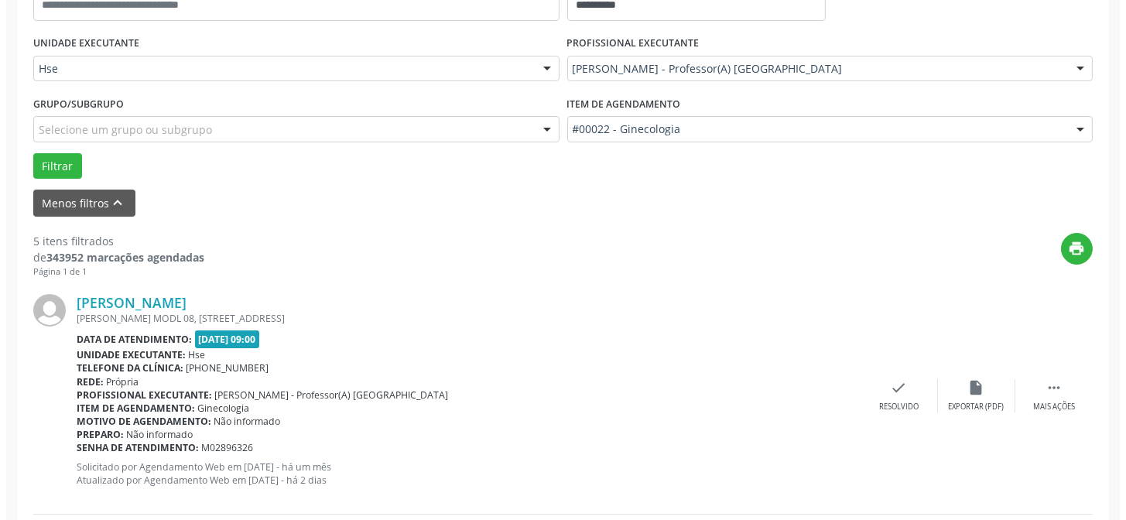
scroll to position [420, 0]
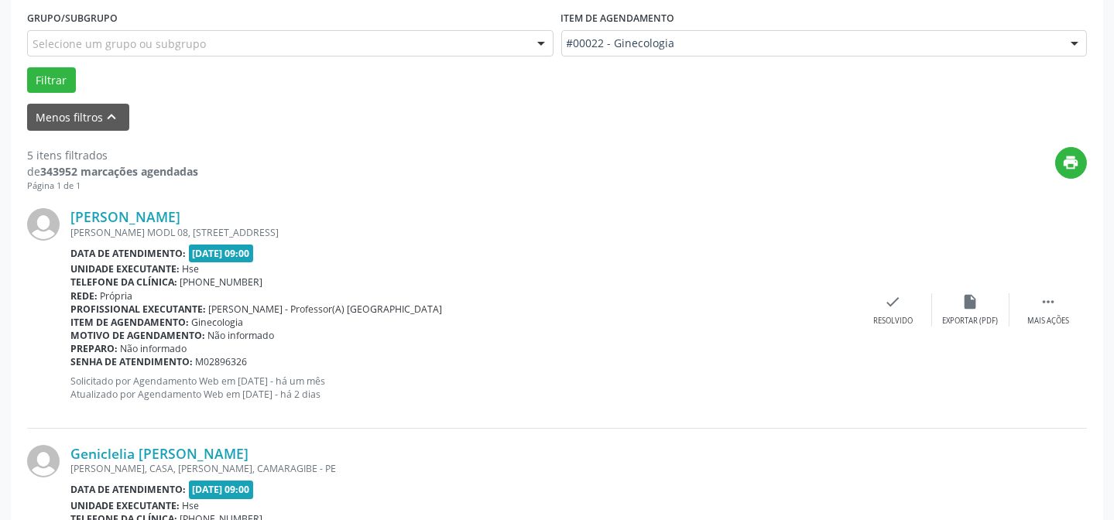
click at [907, 287] on div "[PERSON_NAME] [PERSON_NAME] MODL 08, BL 422 APTO 132, ESTANCIA, [GEOGRAPHIC_DAT…" at bounding box center [557, 310] width 1060 height 236
click at [891, 307] on icon "check" at bounding box center [893, 301] width 17 height 17
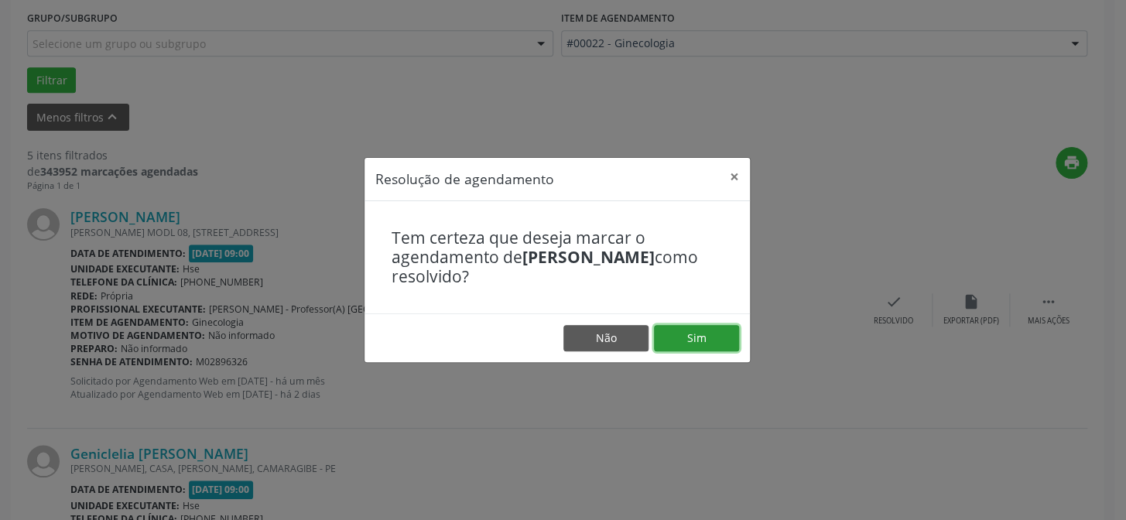
click at [719, 338] on button "Sim" at bounding box center [696, 338] width 85 height 26
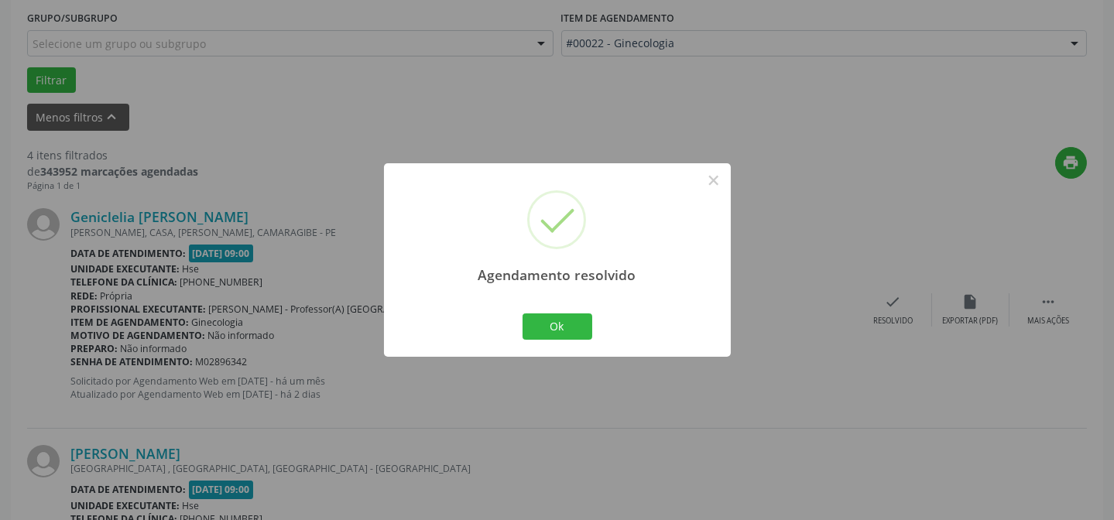
click at [577, 340] on div "Ok Cancel" at bounding box center [557, 326] width 77 height 33
click at [576, 332] on button "Ok" at bounding box center [558, 327] width 70 height 26
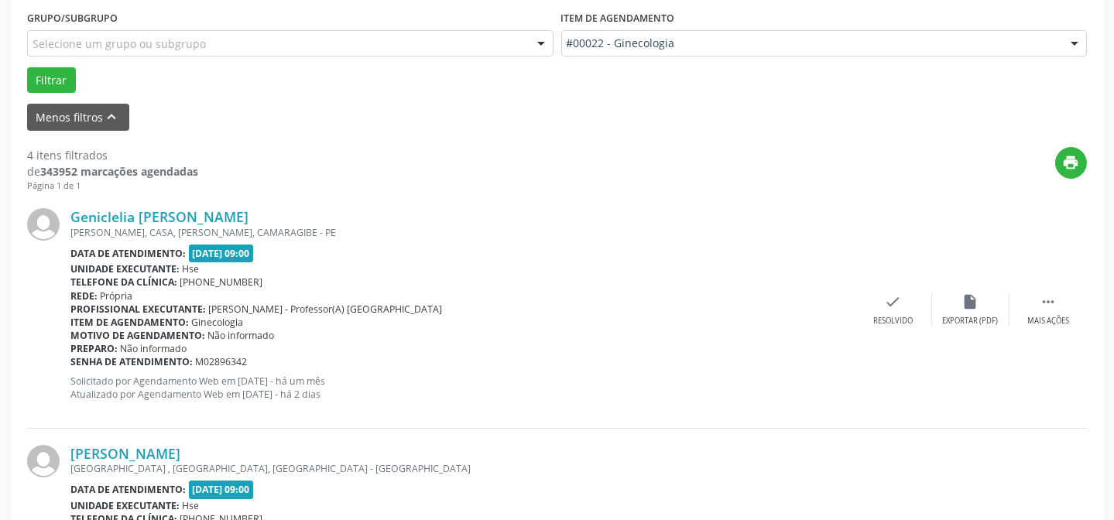
click at [1041, 327] on div "Geniclelia [PERSON_NAME] [PERSON_NAME], CASA, [PERSON_NAME], CAMARAGIBE - PE Da…" at bounding box center [557, 310] width 1060 height 236
click at [1050, 305] on icon "" at bounding box center [1048, 301] width 17 height 17
click at [958, 323] on div "Não compareceu" at bounding box center [970, 321] width 66 height 11
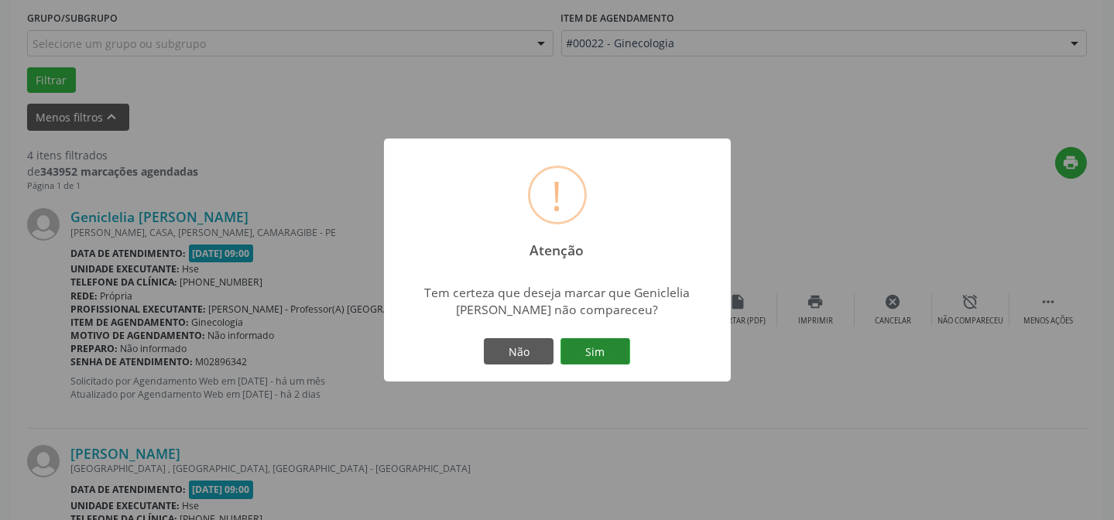
click at [604, 343] on button "Sim" at bounding box center [595, 351] width 70 height 26
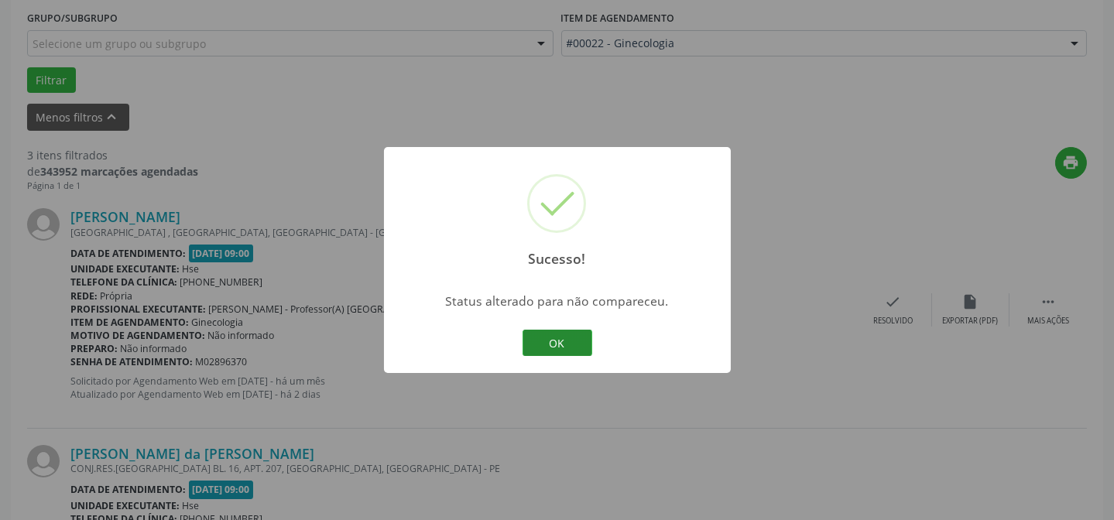
click at [573, 334] on button "OK" at bounding box center [558, 343] width 70 height 26
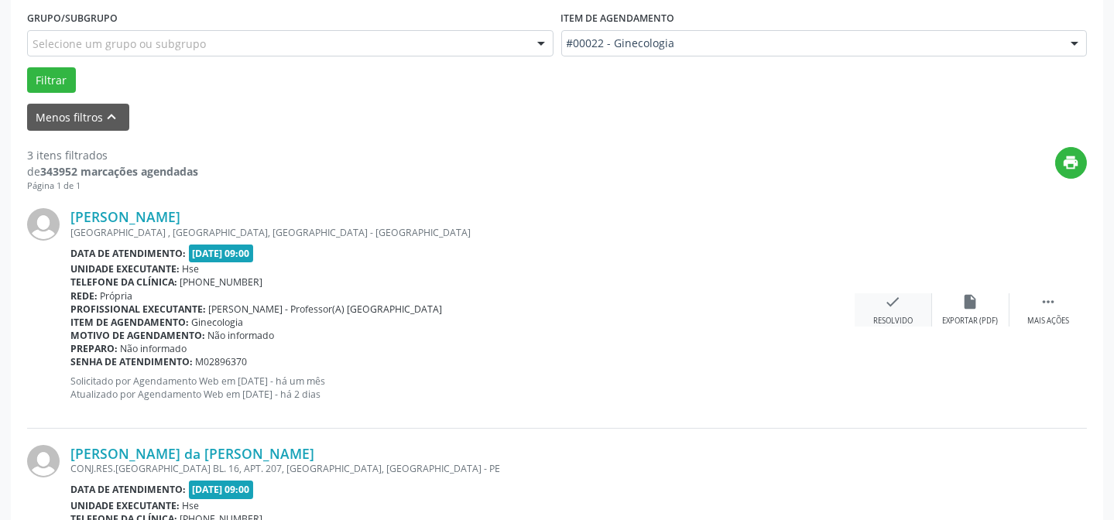
click at [871, 316] on div "check Resolvido" at bounding box center [893, 309] width 77 height 33
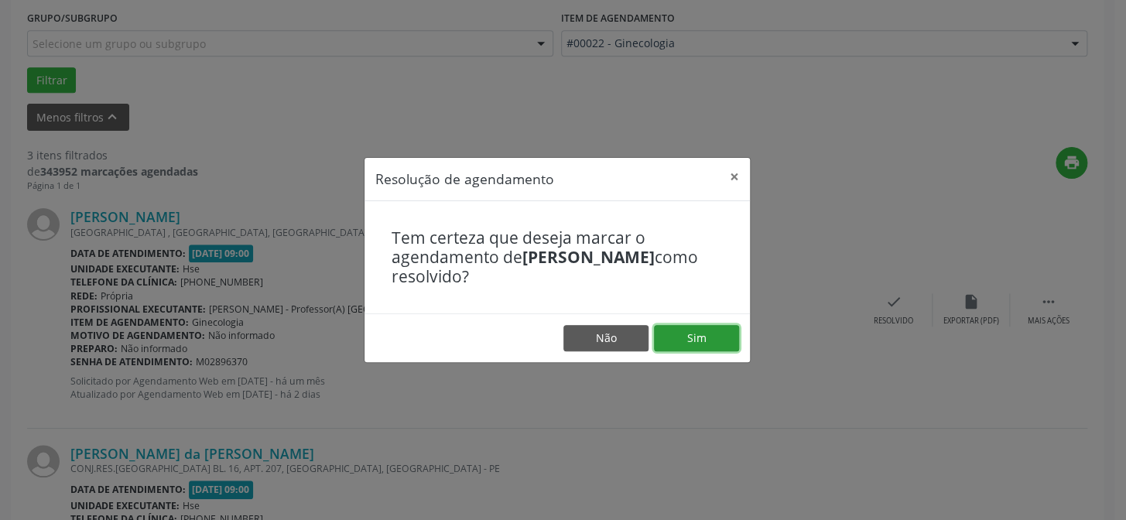
click at [696, 344] on button "Sim" at bounding box center [696, 338] width 85 height 26
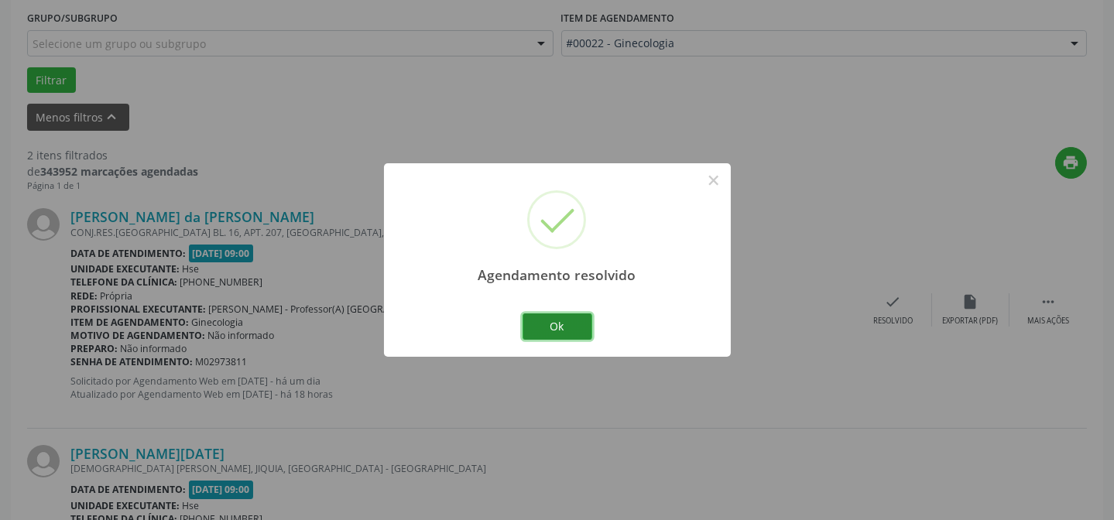
click at [565, 337] on button "Ok" at bounding box center [558, 327] width 70 height 26
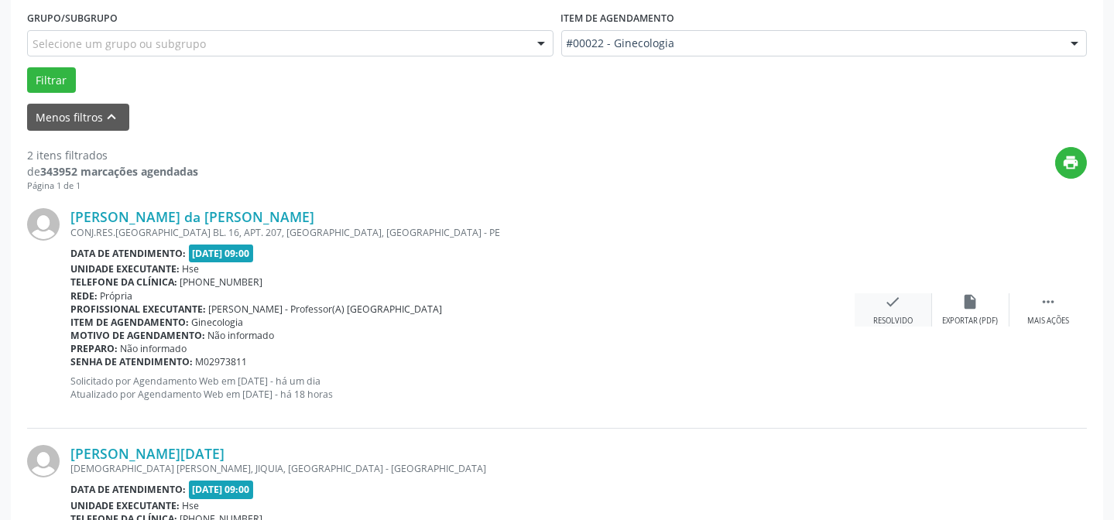
click at [885, 307] on icon "check" at bounding box center [893, 301] width 17 height 17
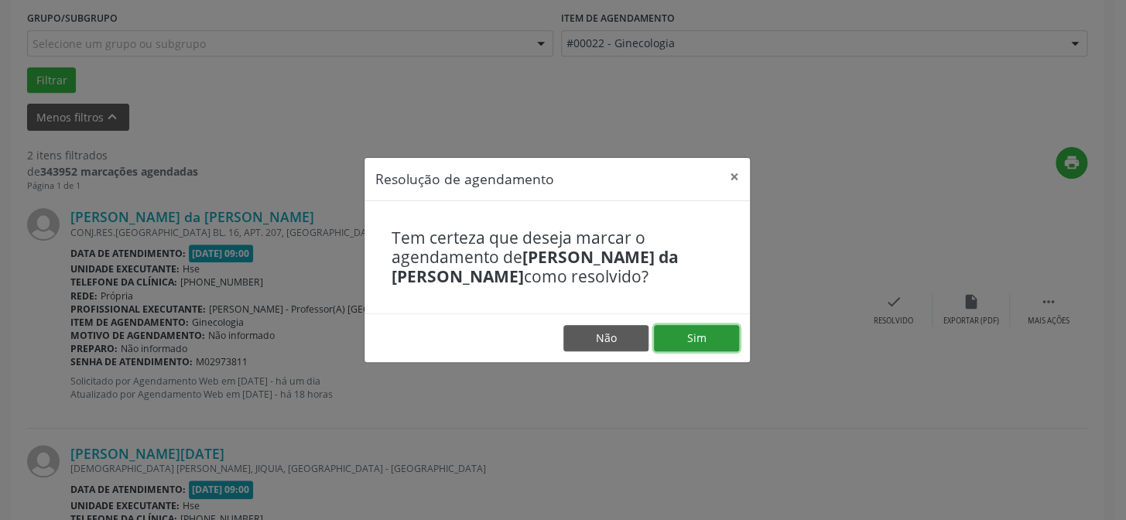
click at [708, 331] on button "Sim" at bounding box center [696, 338] width 85 height 26
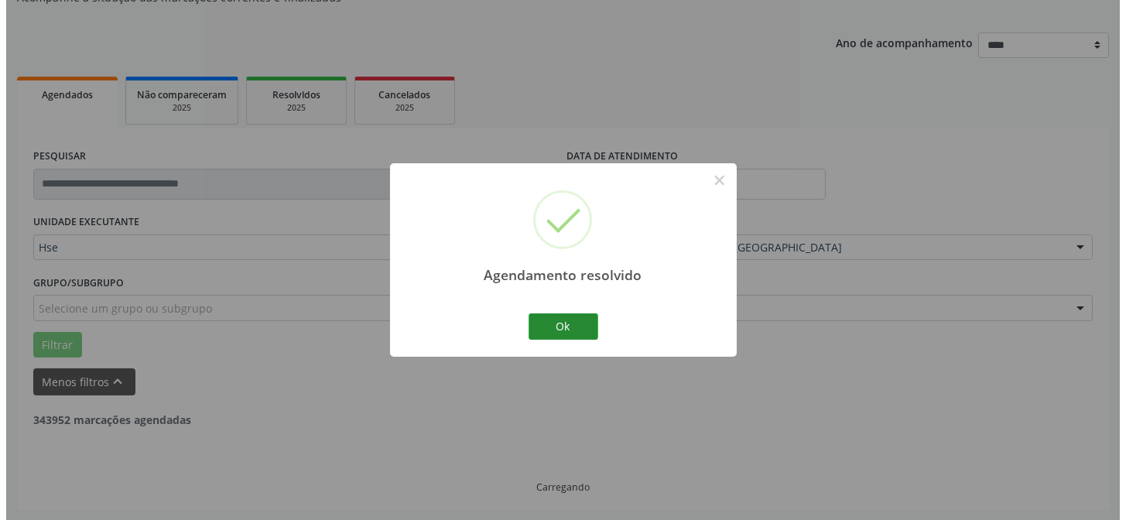
scroll to position [354, 0]
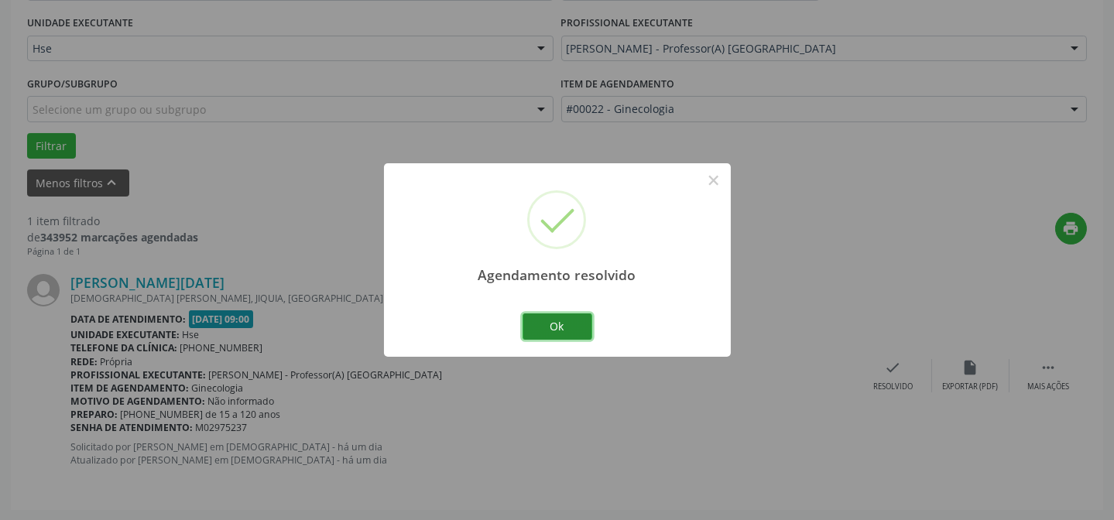
click at [548, 320] on button "Ok" at bounding box center [558, 327] width 70 height 26
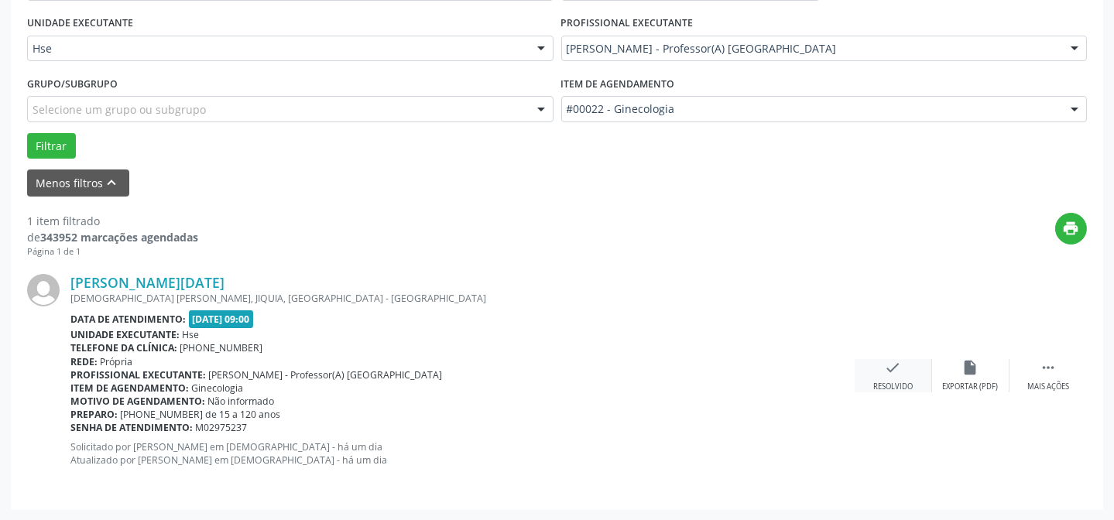
drag, startPoint x: 907, startPoint y: 371, endPoint x: 900, endPoint y: 365, distance: 9.4
click at [900, 365] on div "check Resolvido" at bounding box center [893, 375] width 77 height 33
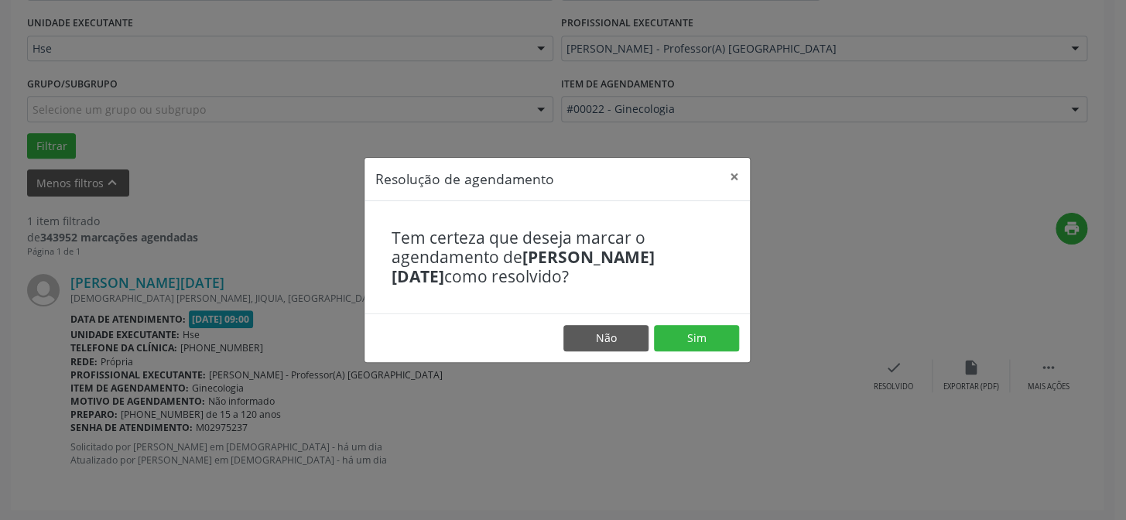
click at [742, 320] on footer "Não Sim" at bounding box center [558, 338] width 386 height 49
click at [723, 341] on button "Sim" at bounding box center [696, 338] width 85 height 26
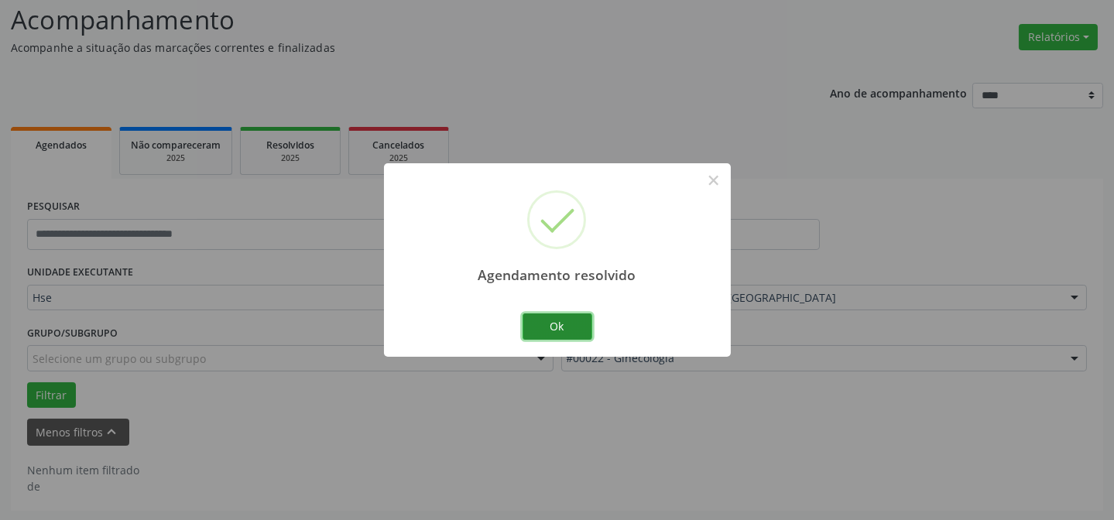
click at [552, 334] on button "Ok" at bounding box center [558, 327] width 70 height 26
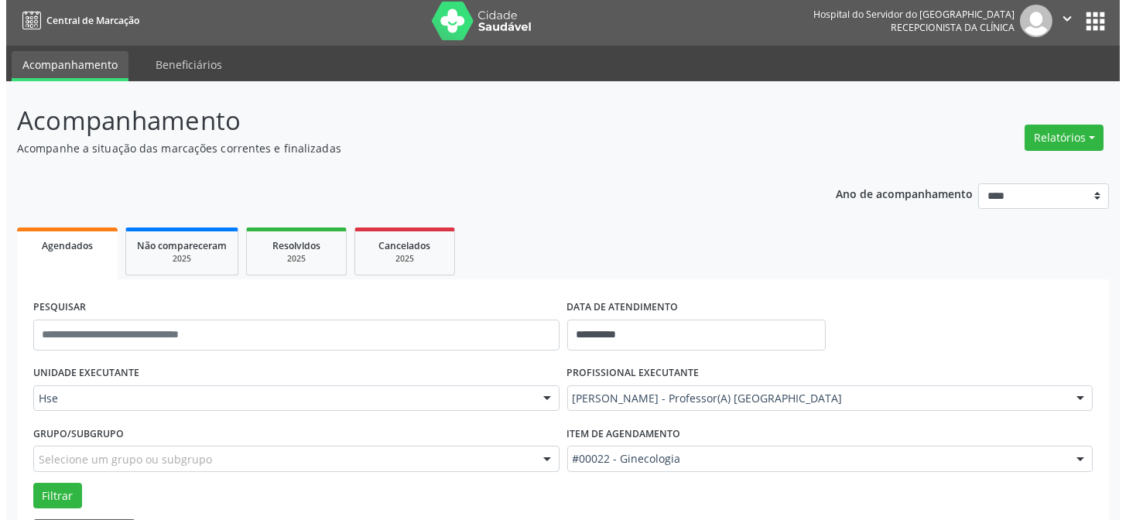
scroll to position [0, 0]
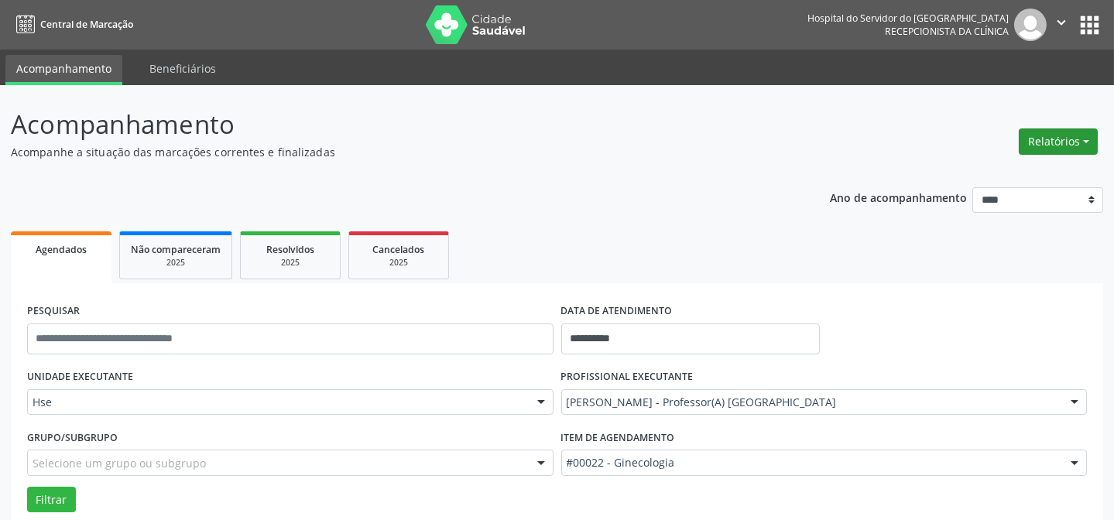
click at [1078, 142] on button "Relatórios" at bounding box center [1058, 142] width 79 height 26
click at [1011, 166] on link "Agendamentos" at bounding box center [1014, 174] width 166 height 22
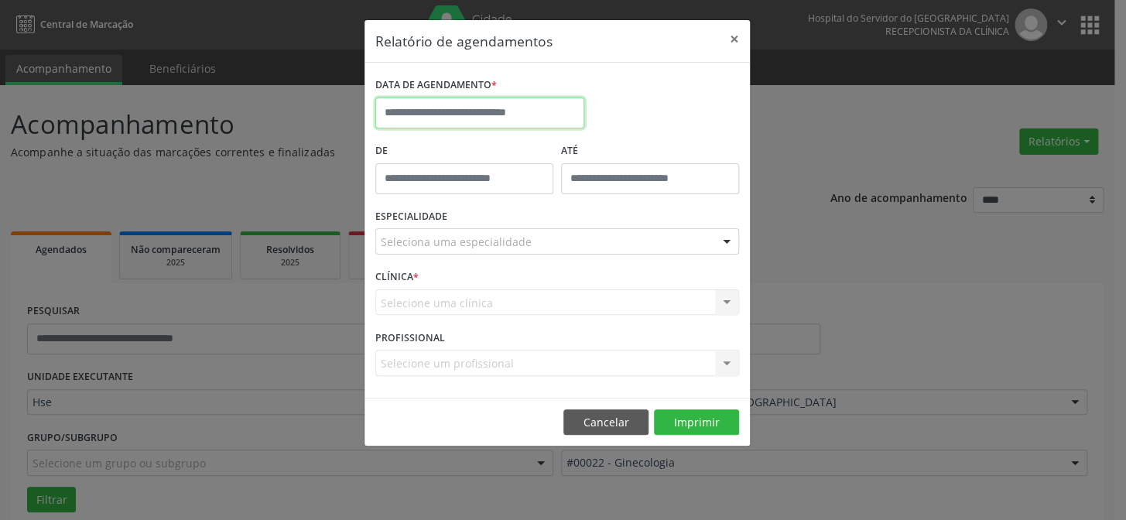
click at [518, 112] on input "text" at bounding box center [479, 113] width 209 height 31
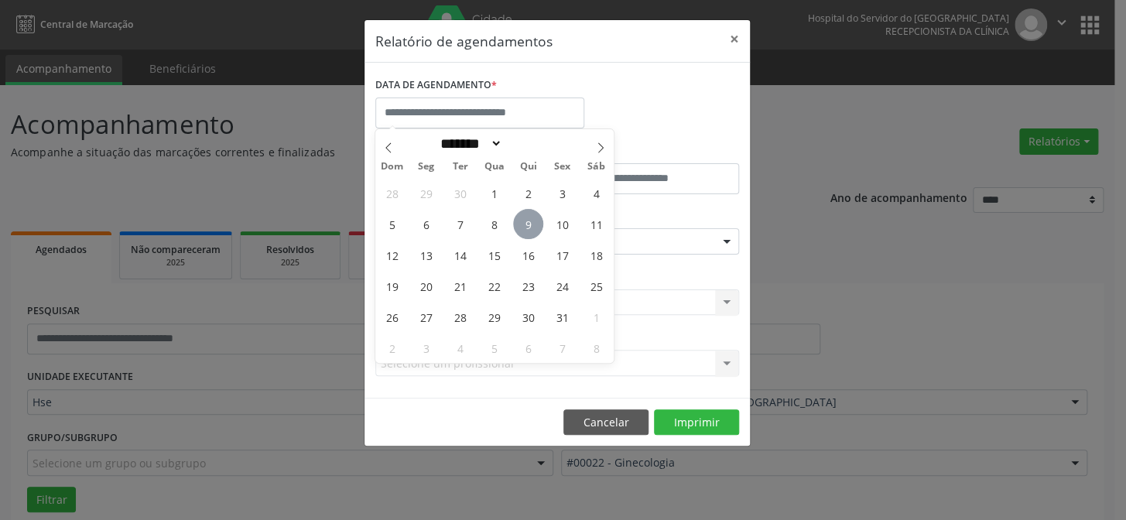
click at [534, 231] on span "9" at bounding box center [528, 224] width 30 height 30
type input "**********"
click at [574, 220] on span "10" at bounding box center [562, 224] width 30 height 30
select select "*"
click at [463, 98] on input "**********" at bounding box center [479, 113] width 209 height 31
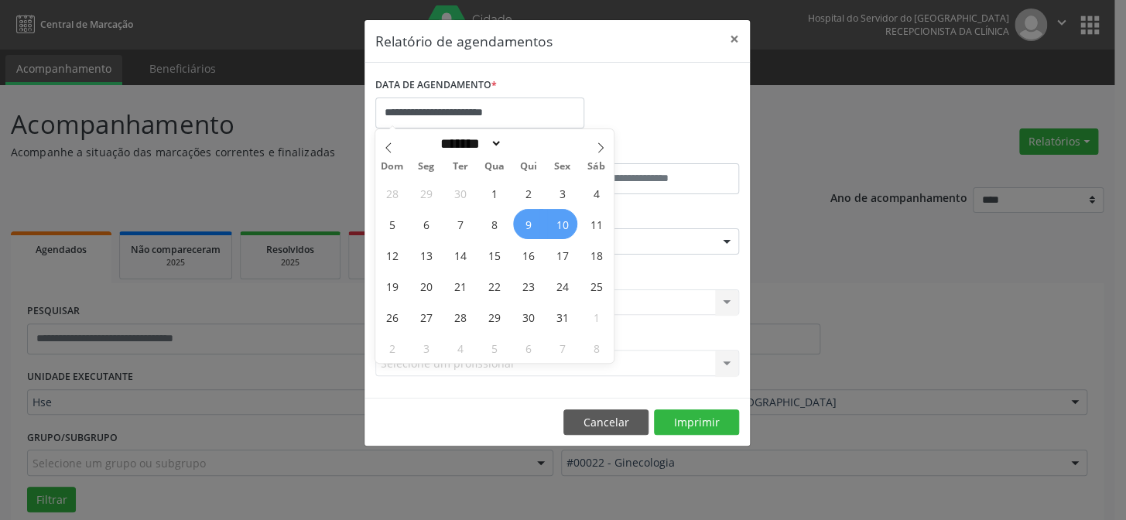
click at [567, 224] on span "10" at bounding box center [562, 224] width 30 height 30
type input "**********"
click at [567, 224] on span "10" at bounding box center [562, 224] width 30 height 30
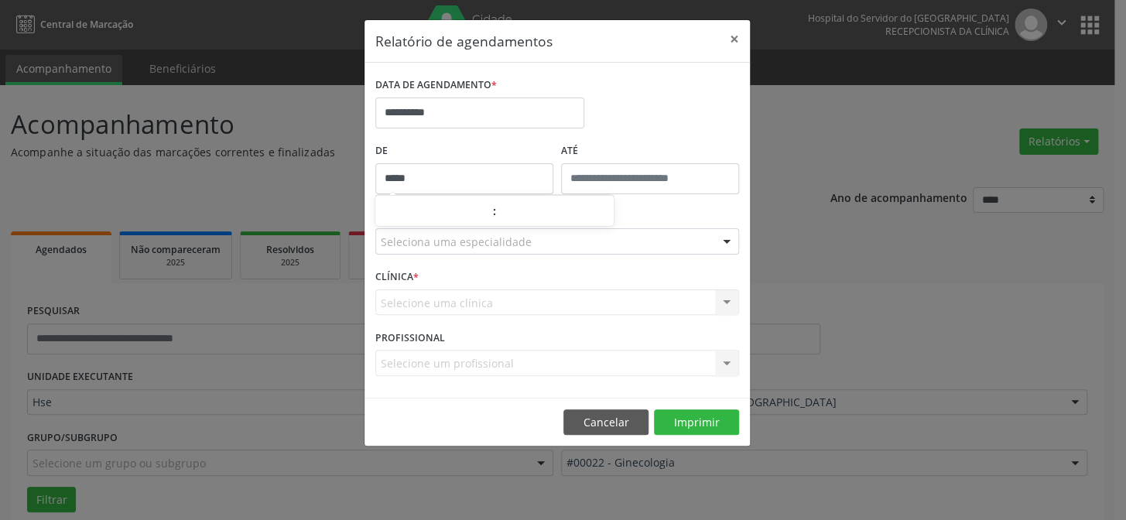
click at [417, 190] on input "*****" at bounding box center [464, 178] width 178 height 31
click at [482, 219] on span at bounding box center [486, 218] width 11 height 15
type input "*****"
type input "**"
click at [482, 219] on span at bounding box center [486, 218] width 11 height 15
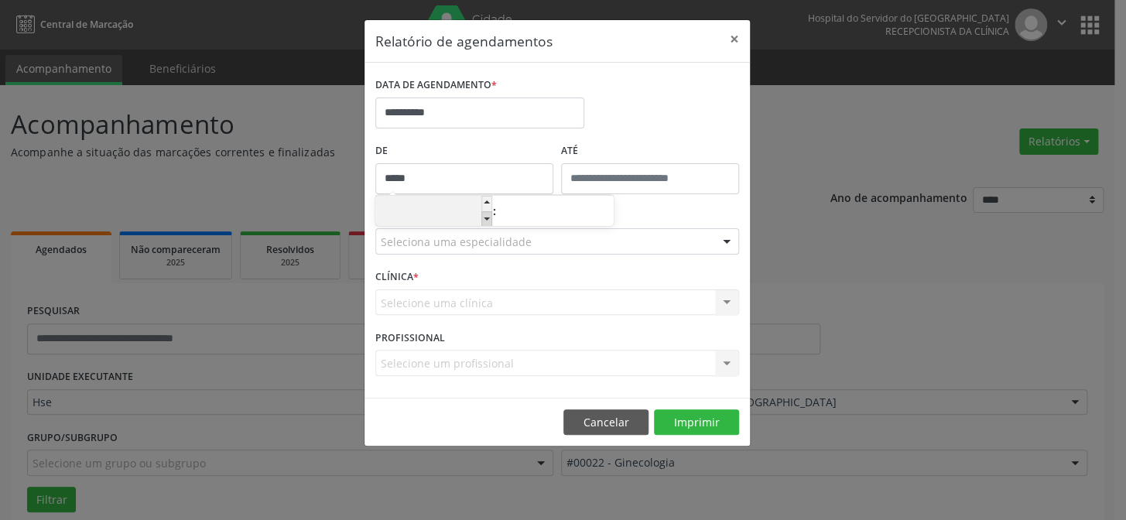
type input "*****"
type input "**"
click at [482, 219] on span at bounding box center [486, 218] width 11 height 15
type input "*****"
type input "**"
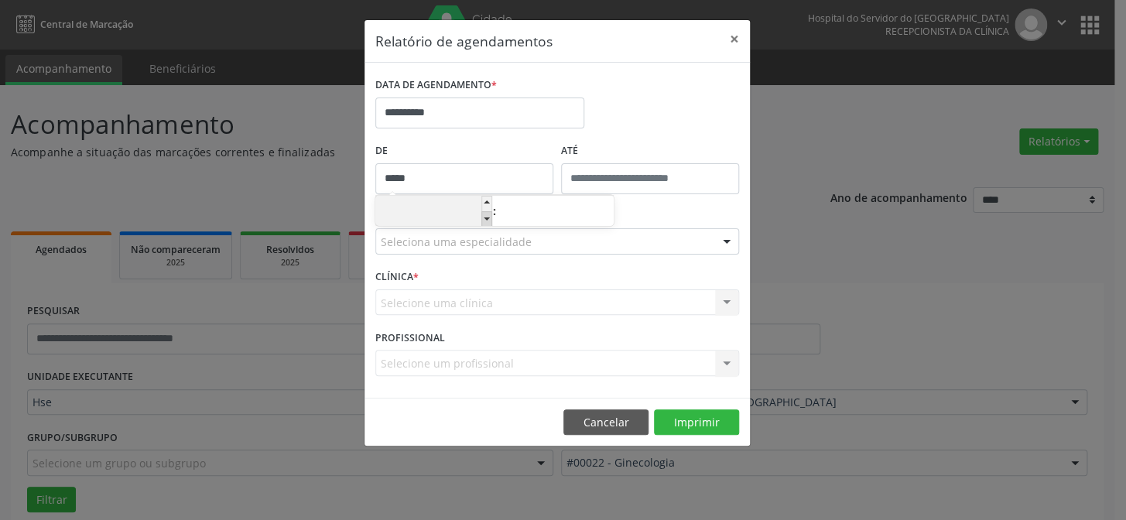
click at [482, 219] on span at bounding box center [486, 218] width 11 height 15
type input "*****"
type input "**"
click at [482, 219] on span at bounding box center [486, 218] width 11 height 15
type input "*****"
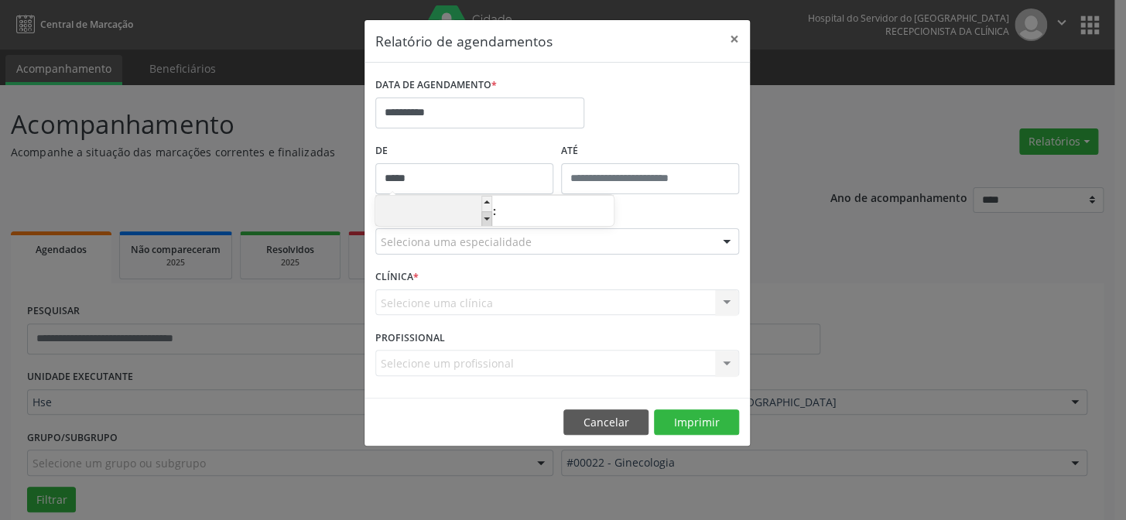
type input "**"
click at [524, 151] on label "De" at bounding box center [464, 151] width 178 height 24
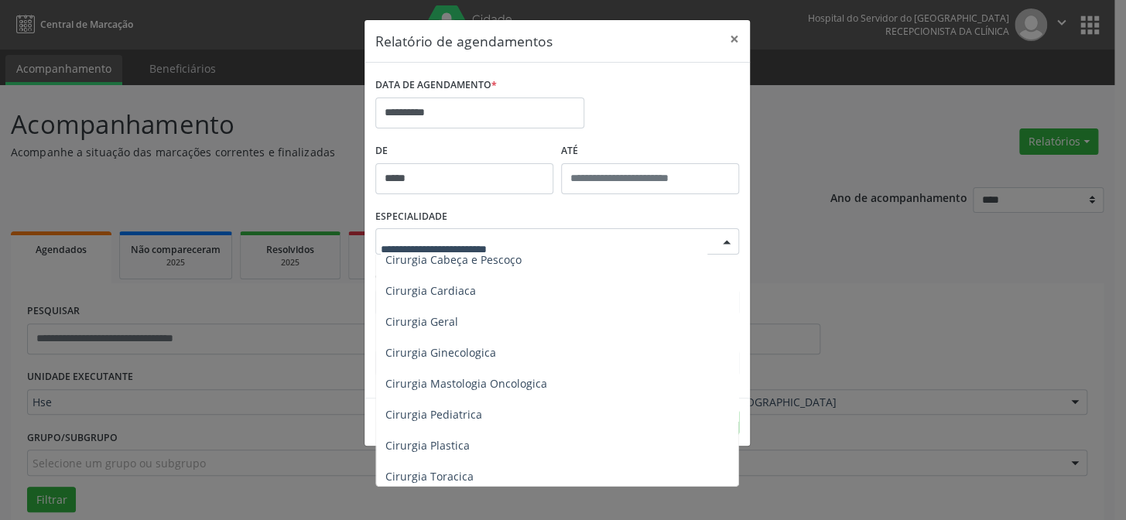
scroll to position [211, 0]
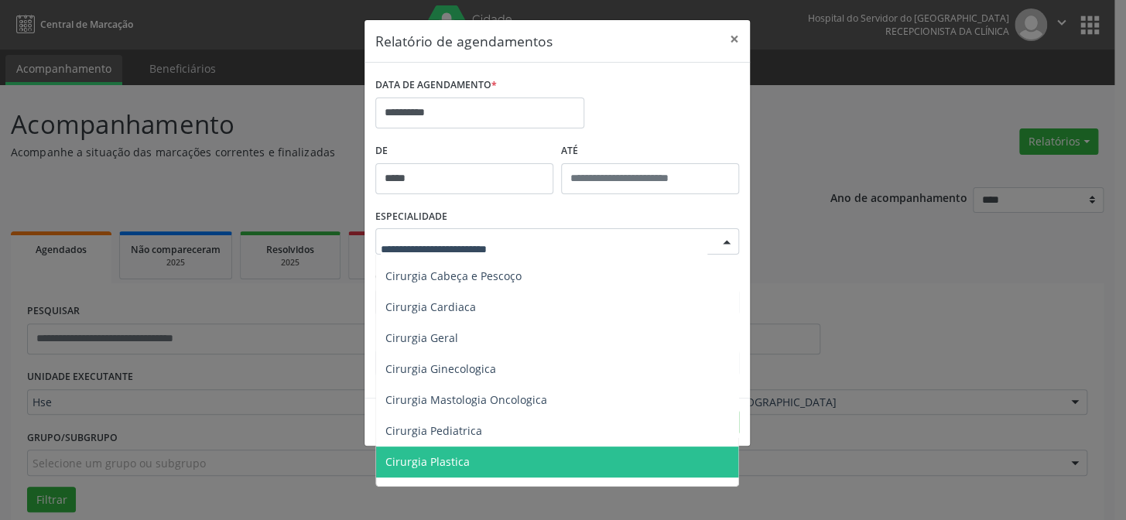
click at [436, 464] on span "Cirurgia Plastica" at bounding box center [428, 461] width 84 height 15
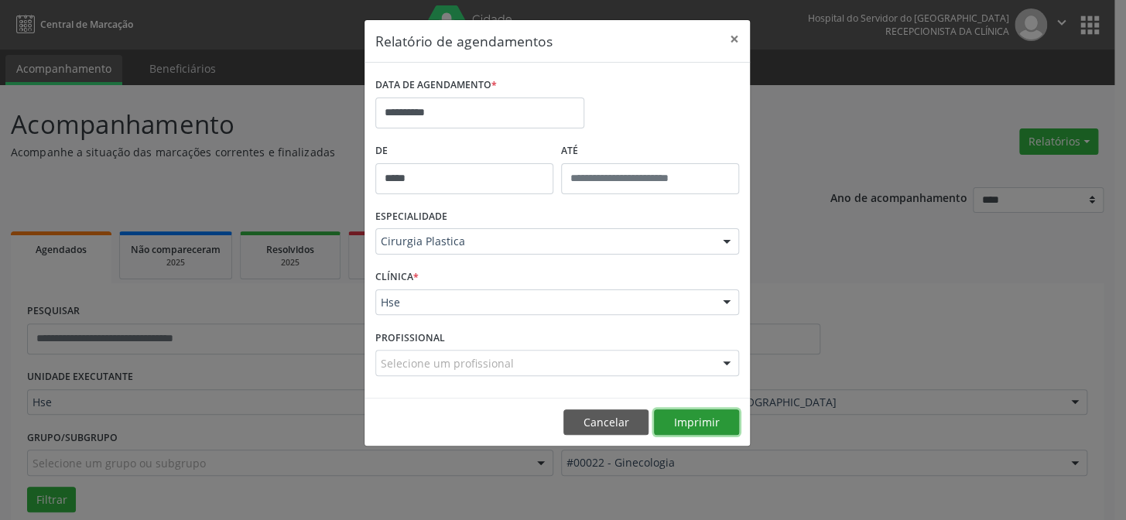
click at [678, 427] on button "Imprimir" at bounding box center [696, 423] width 85 height 26
